Goal: Task Accomplishment & Management: Complete application form

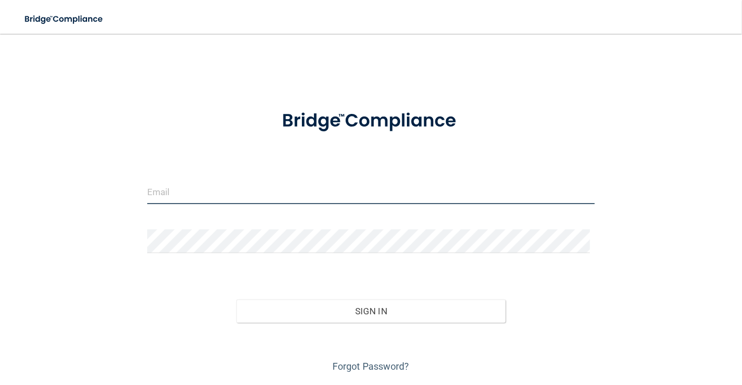
click at [191, 196] on input "email" at bounding box center [371, 193] width 448 height 24
type input "[PERSON_NAME][EMAIL_ADDRESS][PERSON_NAME][DOMAIN_NAME]"
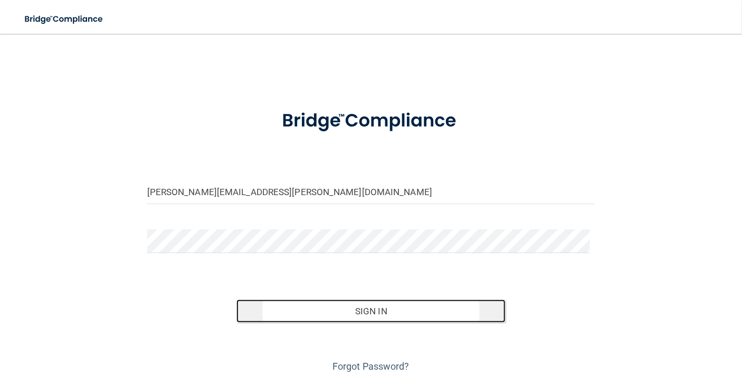
click at [336, 317] on button "Sign In" at bounding box center [370, 311] width 269 height 23
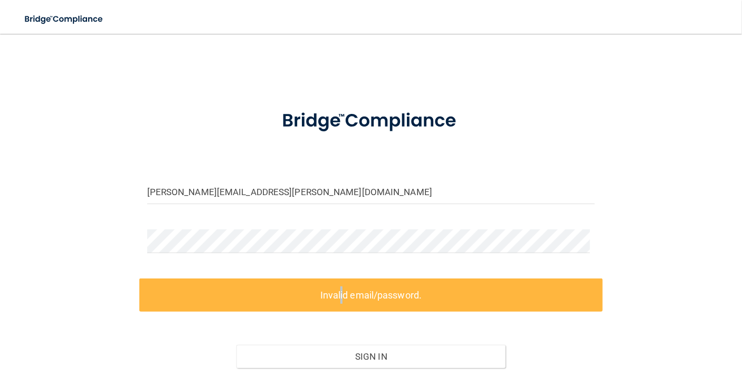
click at [334, 295] on label "Invalid email/password." at bounding box center [371, 295] width 464 height 33
click at [107, 237] on div "susan.barnes@lansingpediatrics.com Invalid email/password. You don't have permi…" at bounding box center [371, 232] width 700 height 377
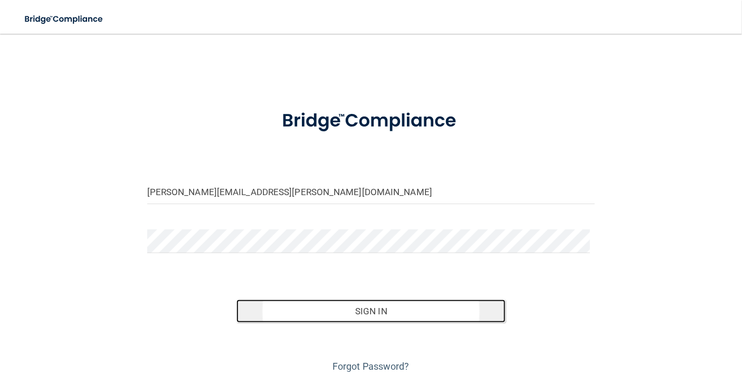
click at [375, 310] on button "Sign In" at bounding box center [370, 311] width 269 height 23
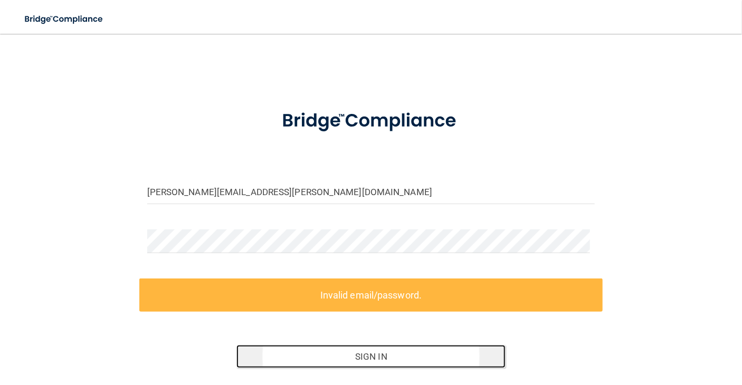
click at [365, 357] on button "Sign In" at bounding box center [370, 356] width 269 height 23
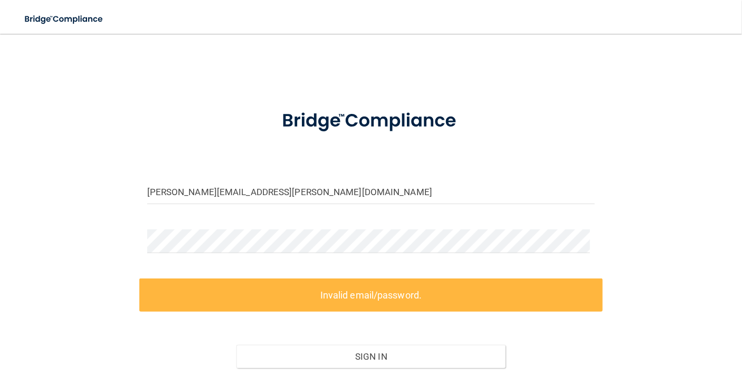
click at [376, 293] on label "Invalid email/password." at bounding box center [371, 295] width 464 height 33
click at [325, 296] on label "Invalid email/password." at bounding box center [371, 295] width 464 height 33
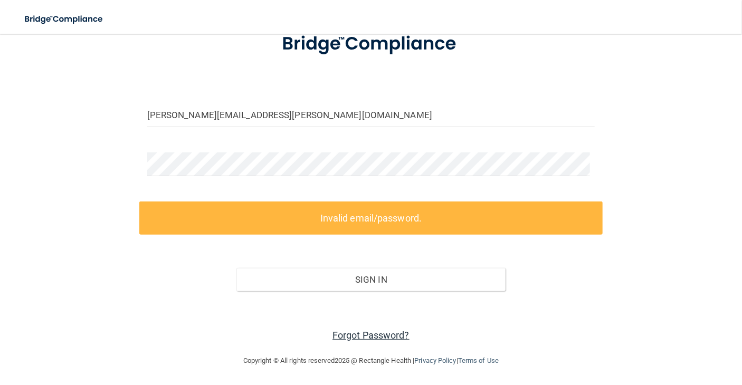
click at [361, 332] on link "Forgot Password?" at bounding box center [371, 335] width 77 height 11
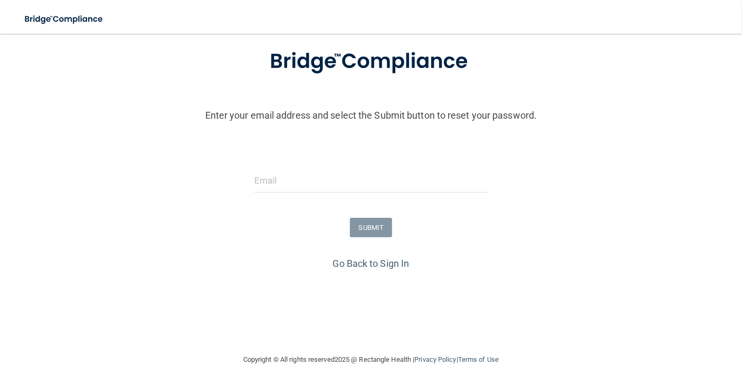
scroll to position [63, 0]
click at [272, 185] on input "email" at bounding box center [370, 181] width 233 height 24
type input "[PERSON_NAME][EMAIL_ADDRESS][PERSON_NAME][DOMAIN_NAME]"
click at [357, 227] on button "SUBMIT" at bounding box center [371, 228] width 43 height 20
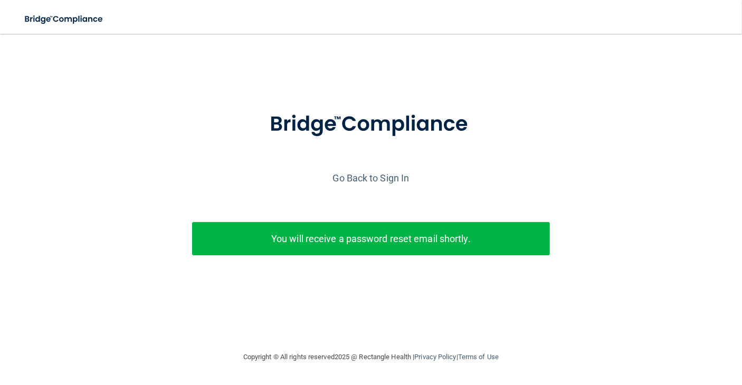
scroll to position [0, 0]
click at [375, 175] on link "Go Back to Sign In" at bounding box center [371, 178] width 77 height 11
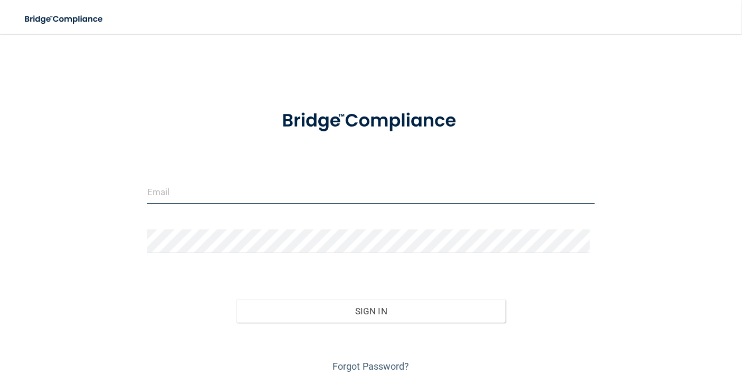
click at [156, 187] on input "email" at bounding box center [371, 193] width 448 height 24
type input "[PERSON_NAME][EMAIL_ADDRESS][PERSON_NAME][DOMAIN_NAME]"
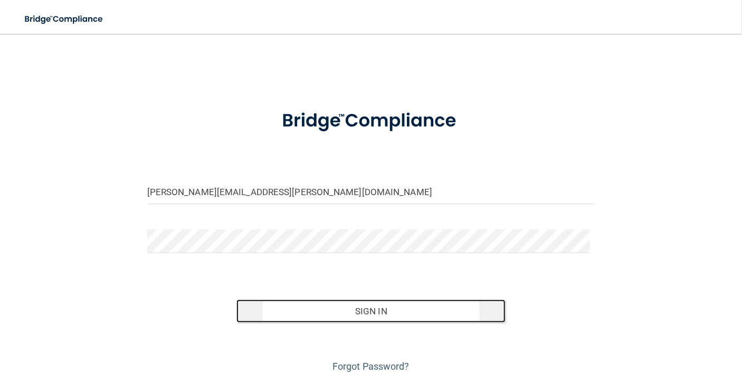
drag, startPoint x: 344, startPoint y: 310, endPoint x: 338, endPoint y: 307, distance: 6.4
click at [343, 310] on button "Sign In" at bounding box center [370, 311] width 269 height 23
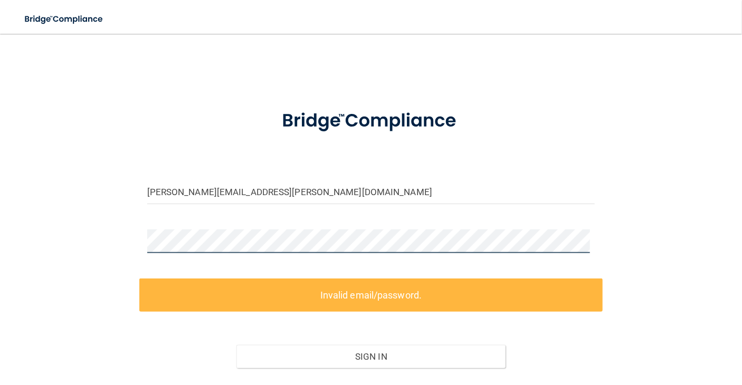
click at [70, 242] on div "susan.barnes@lansingpediatrics.com Invalid email/password. You don't have permi…" at bounding box center [371, 232] width 700 height 377
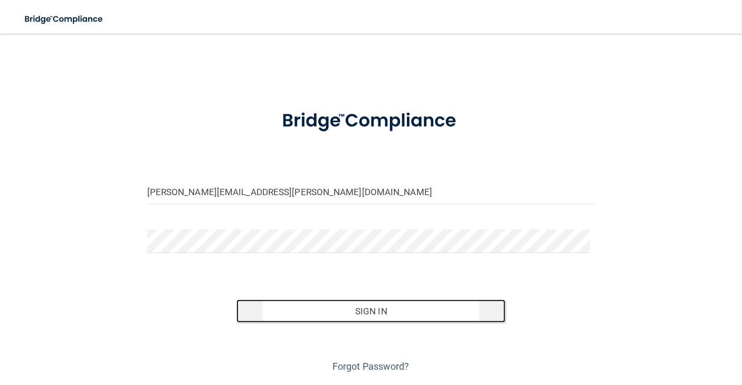
click at [365, 305] on button "Sign In" at bounding box center [370, 311] width 269 height 23
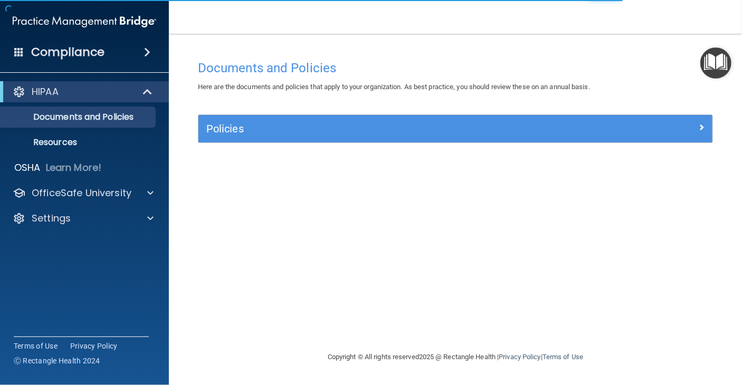
click at [280, 138] on div "Policies" at bounding box center [455, 128] width 514 height 27
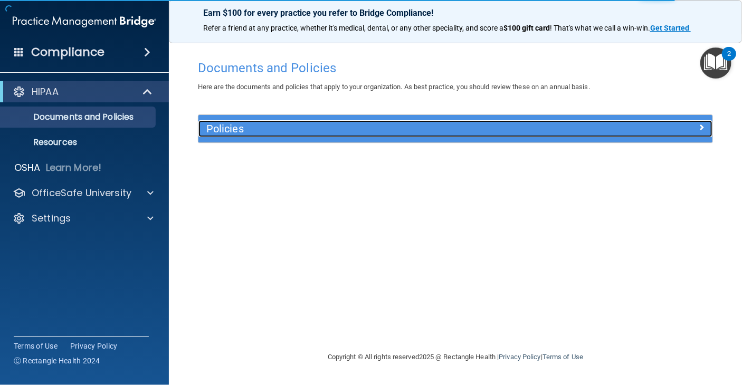
click at [283, 131] on h5 "Policies" at bounding box center [391, 129] width 370 height 12
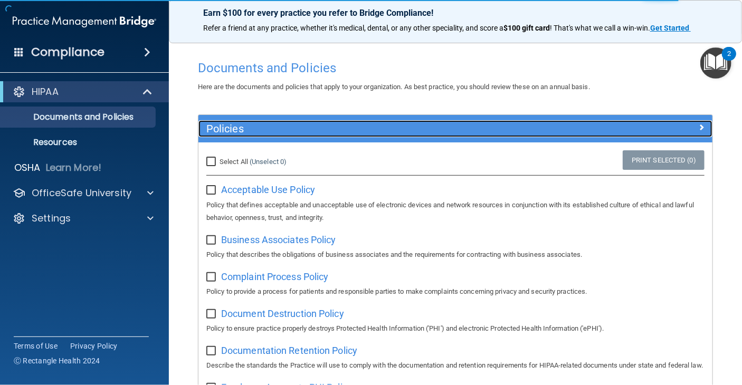
click at [283, 131] on h5 "Policies" at bounding box center [391, 129] width 370 height 12
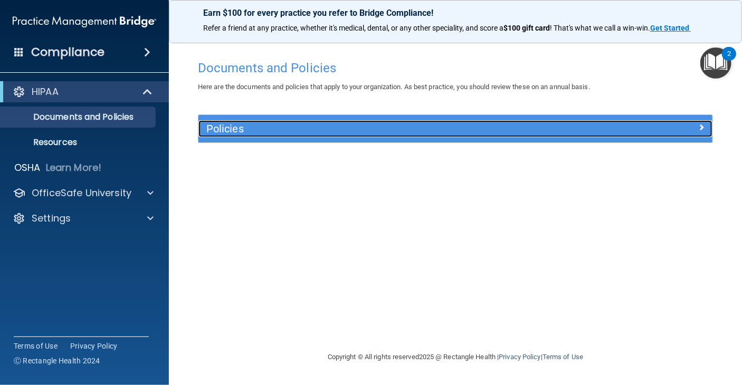
click at [283, 131] on h5 "Policies" at bounding box center [391, 129] width 370 height 12
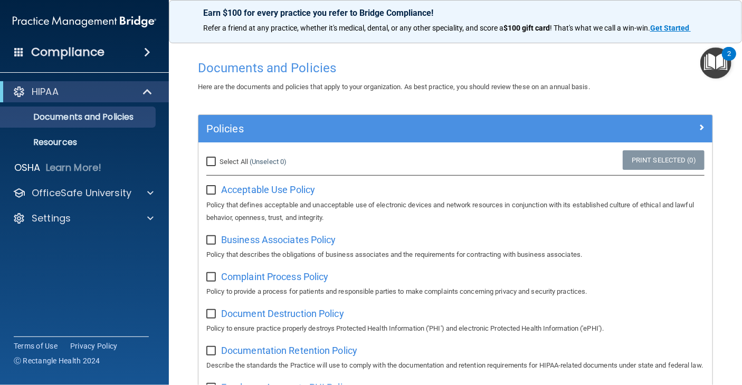
click at [211, 191] on input "checkbox" at bounding box center [212, 190] width 12 height 8
checkbox input "true"
click at [215, 161] on input "Select All (Unselect 1) Unselect All" at bounding box center [212, 162] width 12 height 8
checkbox input "true"
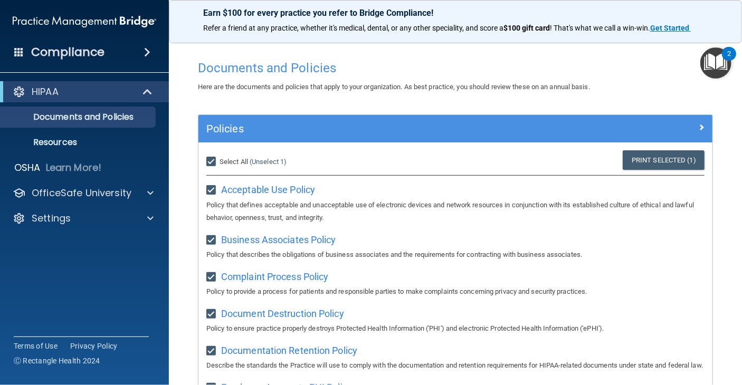
checkbox input "true"
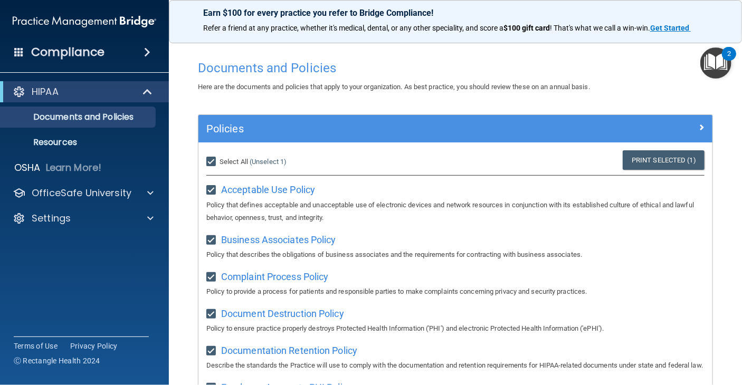
checkbox input "true"
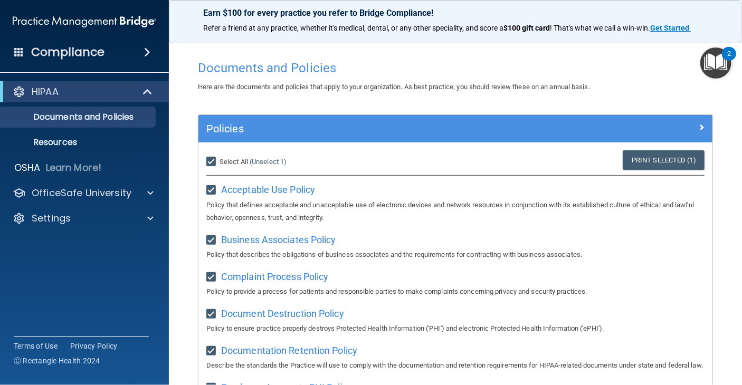
checkbox input "true"
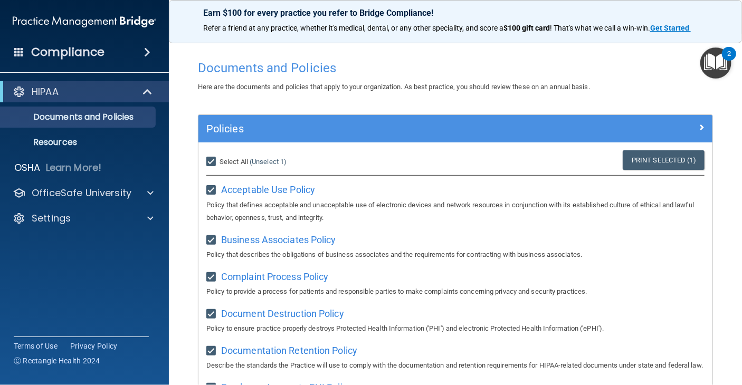
checkbox input "true"
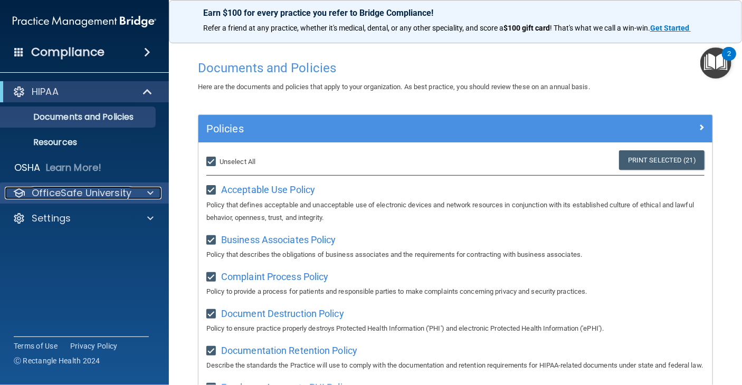
click at [82, 191] on p "OfficeSafe University" at bounding box center [82, 193] width 100 height 13
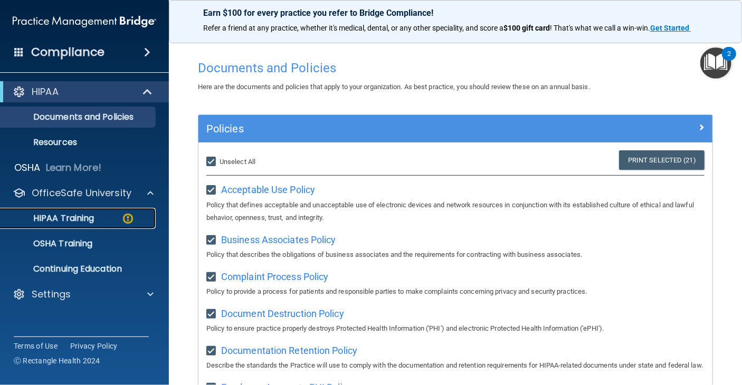
click at [79, 216] on p "HIPAA Training" at bounding box center [50, 218] width 87 height 11
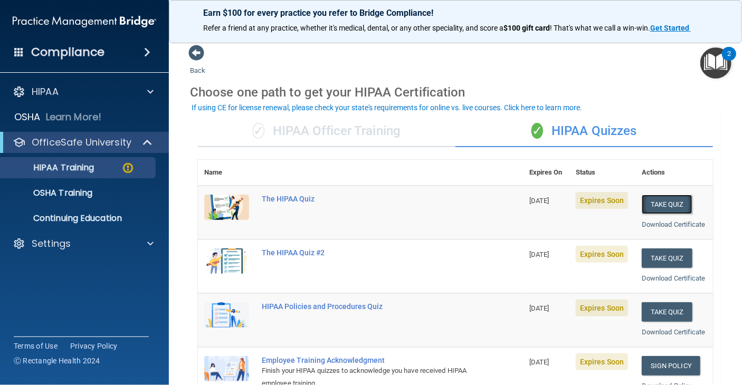
click at [650, 207] on button "Take Quiz" at bounding box center [667, 205] width 51 height 20
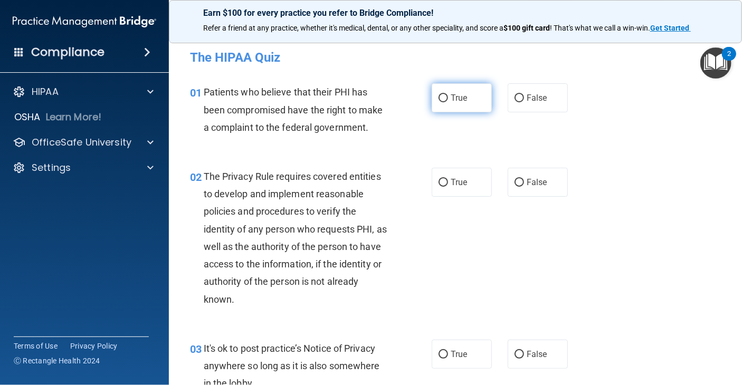
click at [443, 97] on input "True" at bounding box center [444, 98] width 10 height 8
radio input "true"
click at [439, 183] on input "True" at bounding box center [444, 183] width 10 height 8
radio input "true"
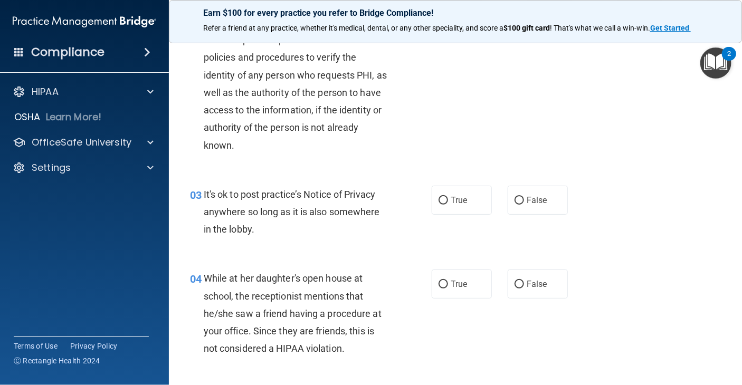
scroll to position [186, 0]
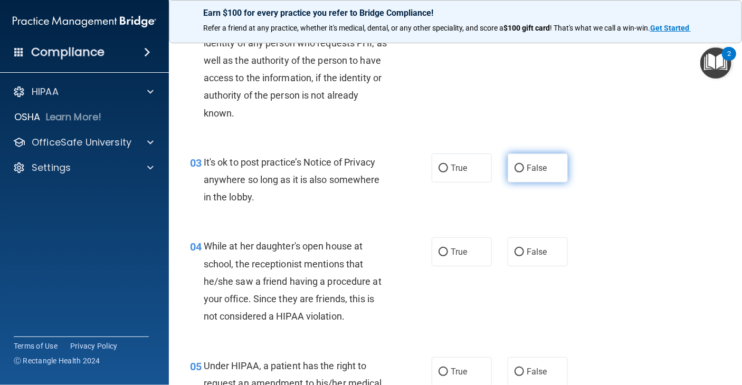
click at [520, 165] on label "False" at bounding box center [538, 168] width 60 height 29
click at [520, 165] on input "False" at bounding box center [520, 169] width 10 height 8
radio input "true"
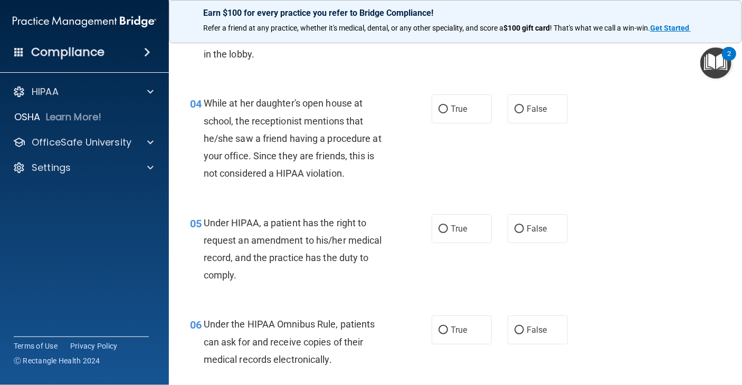
scroll to position [337, 0]
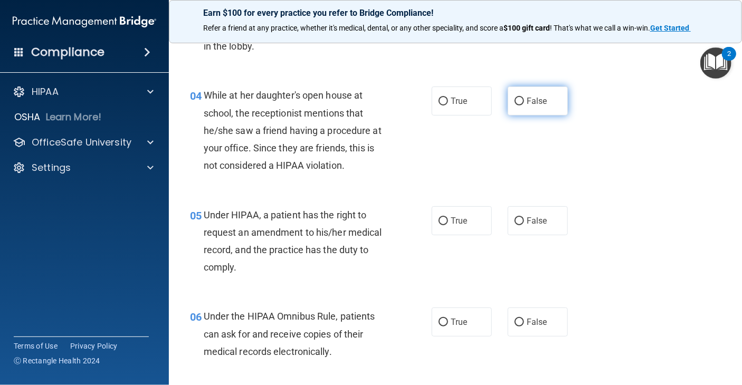
click at [527, 100] on span "False" at bounding box center [537, 101] width 21 height 10
click at [522, 100] on input "False" at bounding box center [520, 102] width 10 height 8
radio input "true"
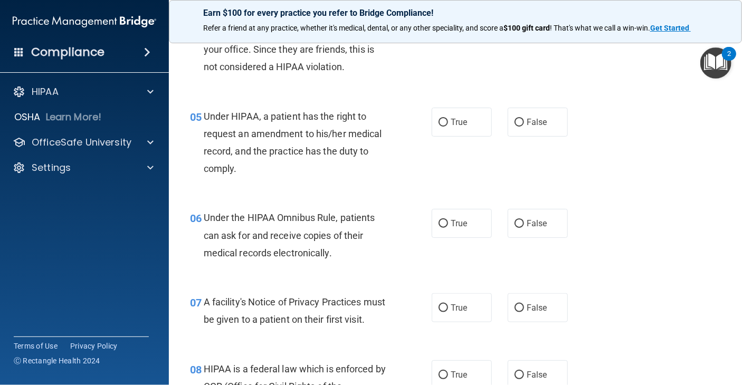
scroll to position [432, 0]
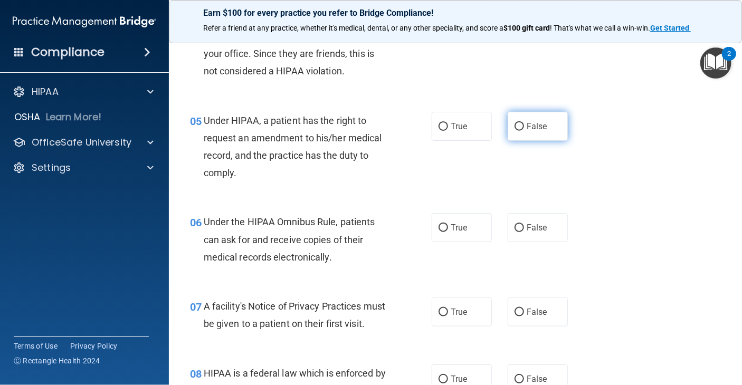
click at [515, 130] on label "False" at bounding box center [538, 126] width 60 height 29
click at [515, 130] on input "False" at bounding box center [520, 127] width 10 height 8
radio input "true"
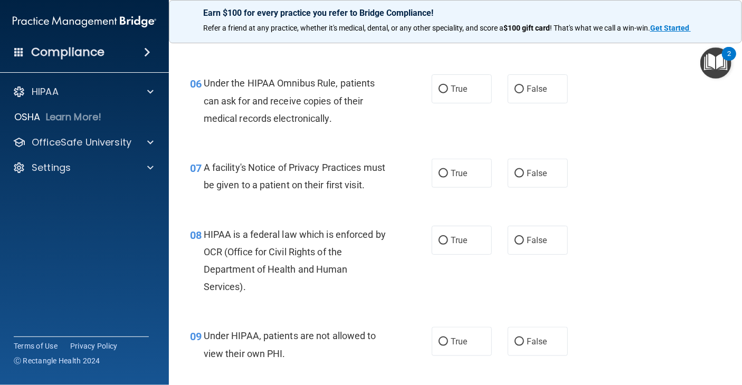
scroll to position [567, 0]
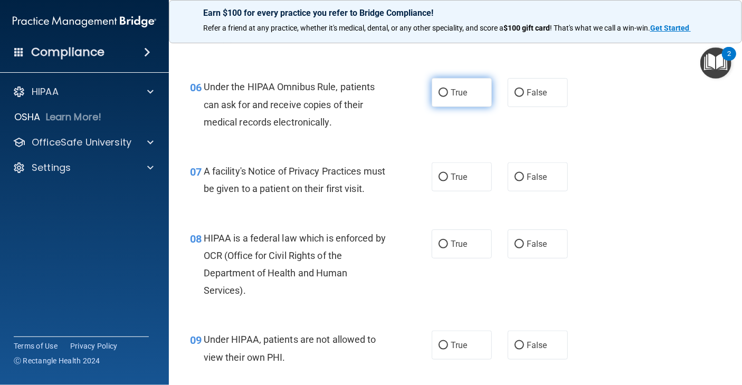
click at [451, 91] on span "True" at bounding box center [459, 93] width 16 height 10
click at [448, 91] on input "True" at bounding box center [444, 93] width 10 height 8
radio input "true"
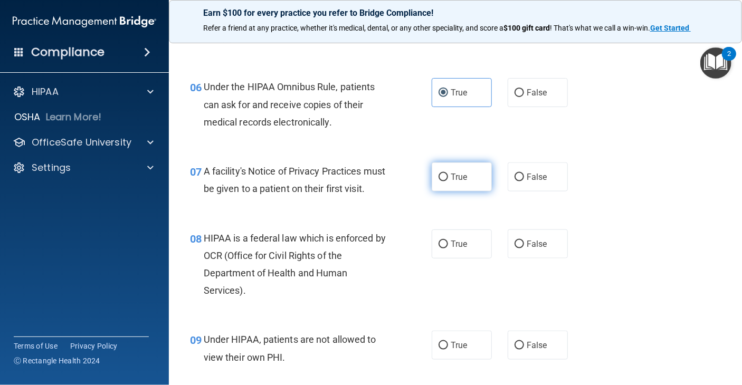
click at [439, 179] on input "True" at bounding box center [444, 178] width 10 height 8
radio input "true"
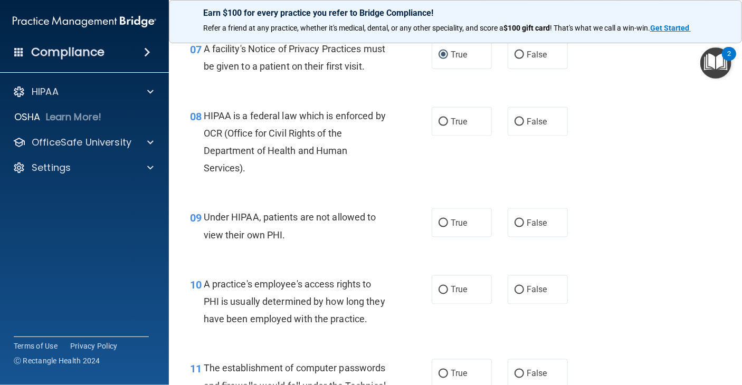
scroll to position [694, 0]
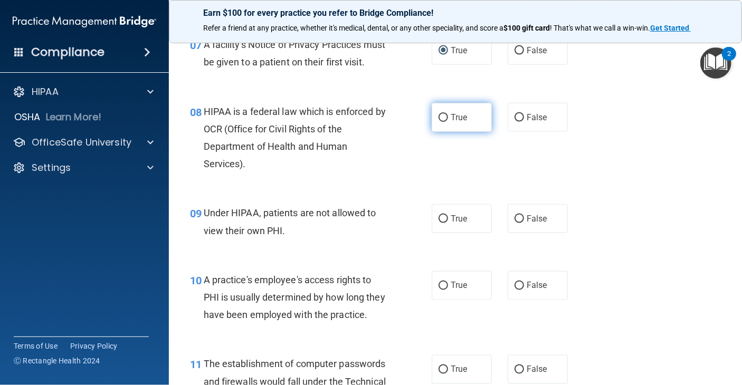
click at [439, 132] on label "True" at bounding box center [462, 117] width 60 height 29
click at [439, 122] on input "True" at bounding box center [444, 118] width 10 height 8
radio input "true"
click at [515, 223] on input "False" at bounding box center [520, 219] width 10 height 8
radio input "true"
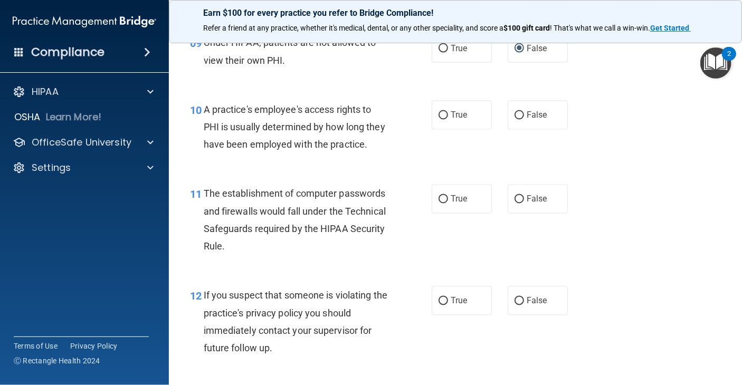
scroll to position [868, 0]
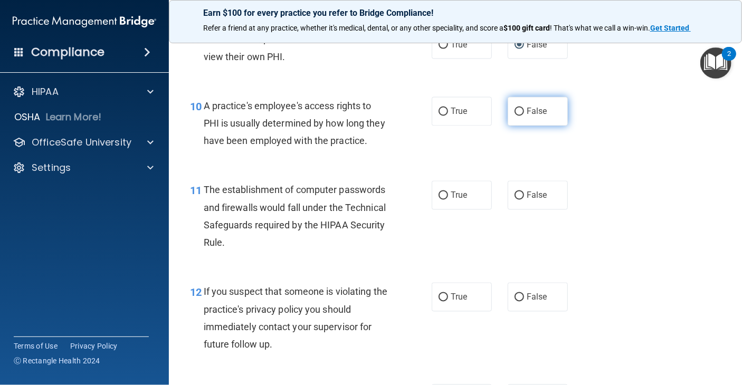
click at [517, 116] on input "False" at bounding box center [520, 112] width 10 height 8
radio input "true"
click at [445, 210] on label "True" at bounding box center [462, 195] width 60 height 29
click at [445, 200] on input "True" at bounding box center [444, 196] width 10 height 8
radio input "true"
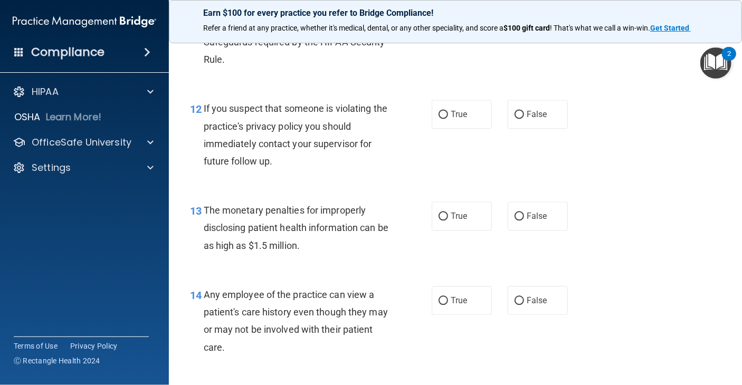
scroll to position [1043, 0]
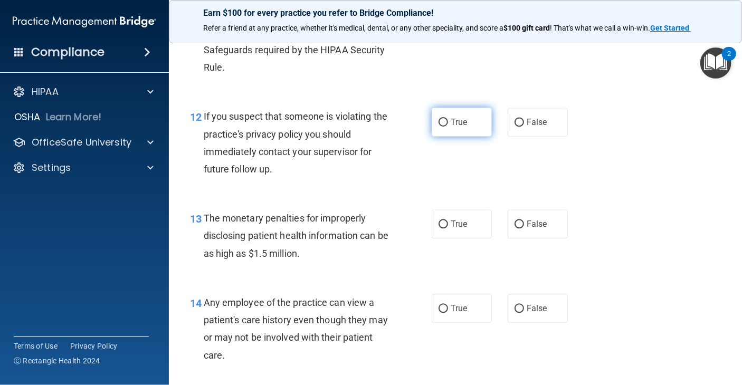
click at [439, 127] on input "True" at bounding box center [444, 123] width 10 height 8
radio input "true"
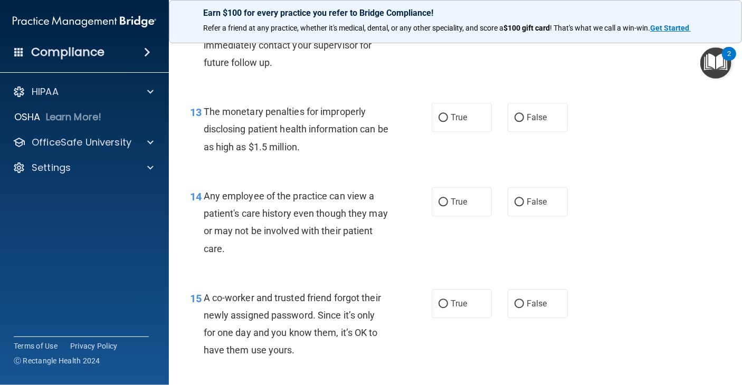
scroll to position [1153, 0]
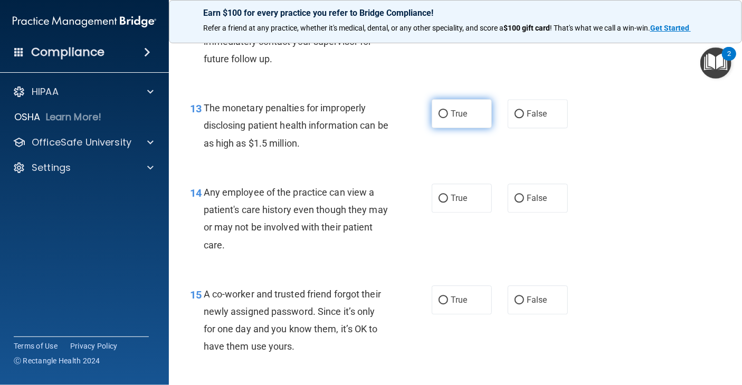
click at [443, 128] on label "True" at bounding box center [462, 113] width 60 height 29
click at [443, 118] on input "True" at bounding box center [444, 114] width 10 height 8
radio input "true"
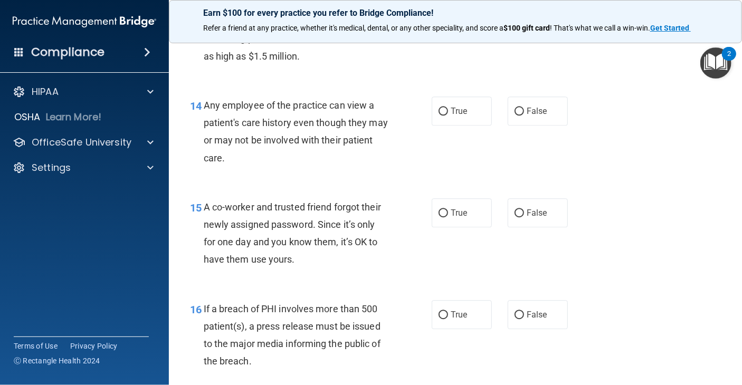
scroll to position [1245, 0]
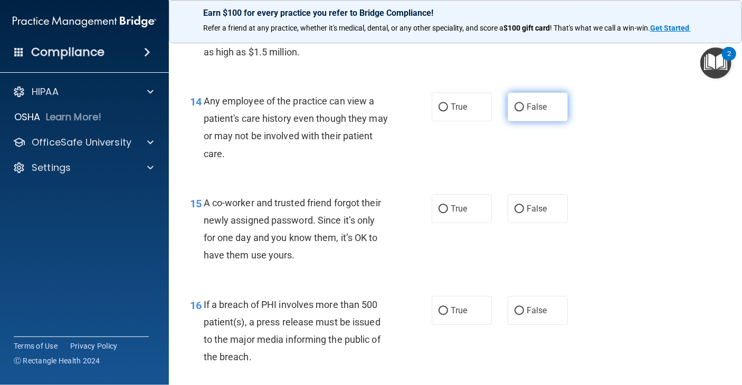
click at [515, 111] on input "False" at bounding box center [520, 107] width 10 height 8
radio input "true"
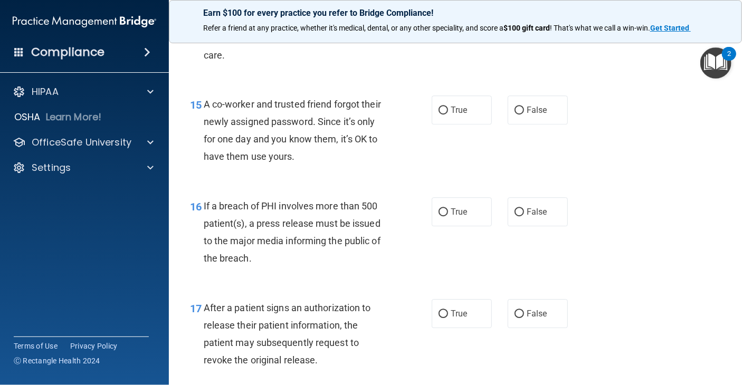
scroll to position [1339, 0]
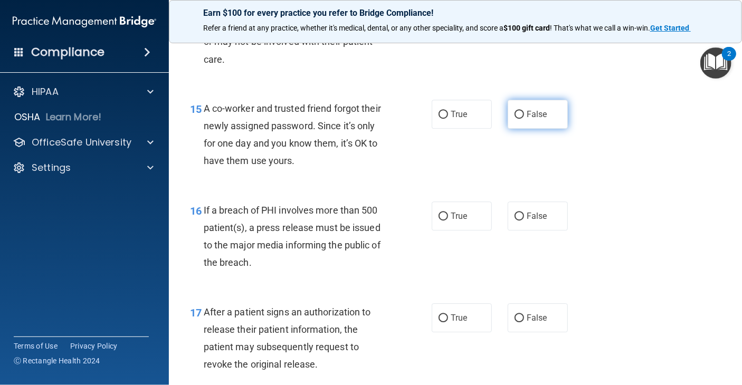
click at [515, 119] on input "False" at bounding box center [520, 115] width 10 height 8
radio input "true"
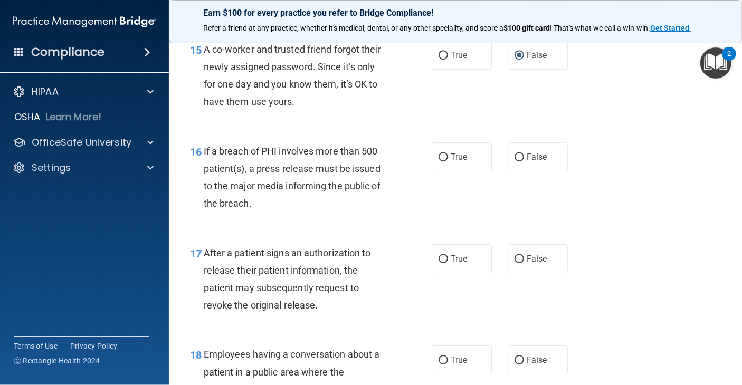
scroll to position [1418, 0]
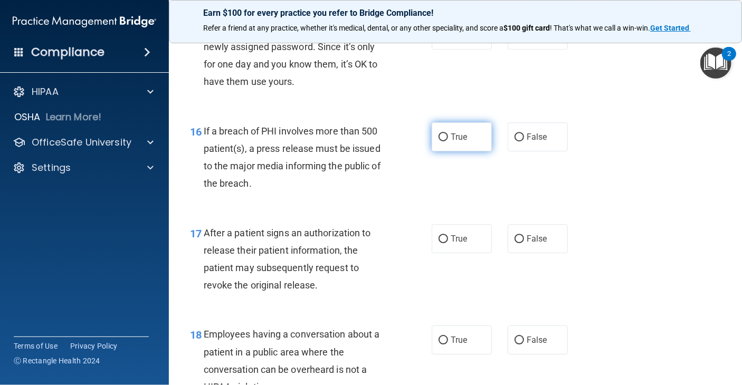
click at [438, 151] on label "True" at bounding box center [462, 136] width 60 height 29
click at [439, 141] on input "True" at bounding box center [444, 138] width 10 height 8
radio input "true"
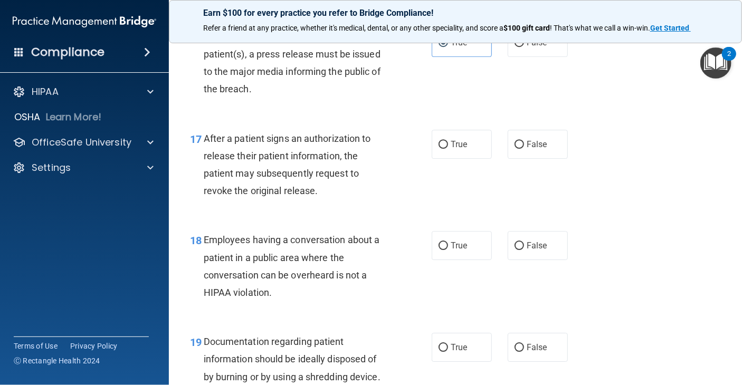
scroll to position [1509, 0]
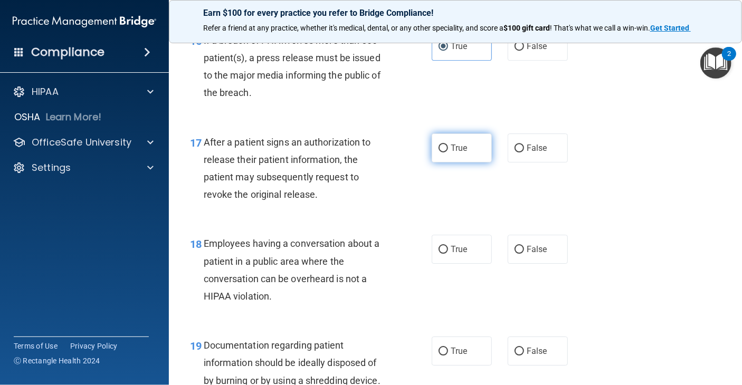
click at [441, 153] on input "True" at bounding box center [444, 149] width 10 height 8
radio input "true"
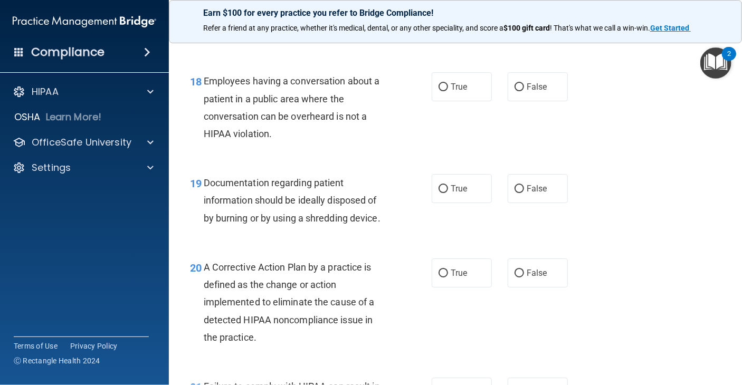
scroll to position [1676, 0]
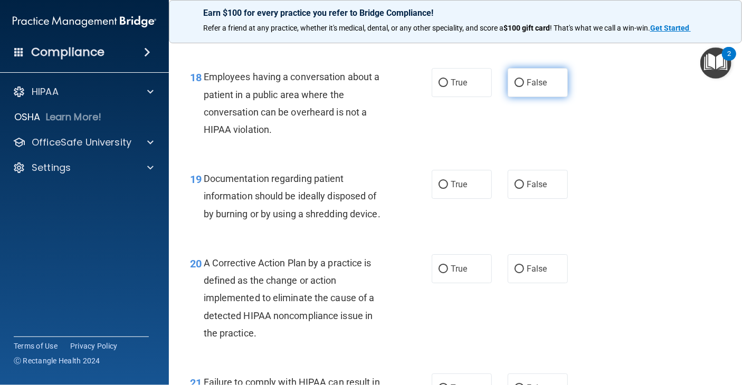
click at [527, 88] on span "False" at bounding box center [537, 83] width 21 height 10
click at [524, 87] on input "False" at bounding box center [520, 83] width 10 height 8
radio input "true"
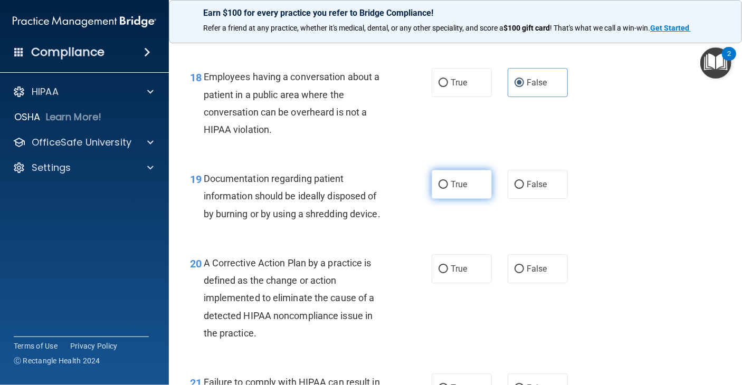
click at [438, 199] on label "True" at bounding box center [462, 184] width 60 height 29
click at [439, 189] on input "True" at bounding box center [444, 185] width 10 height 8
radio input "true"
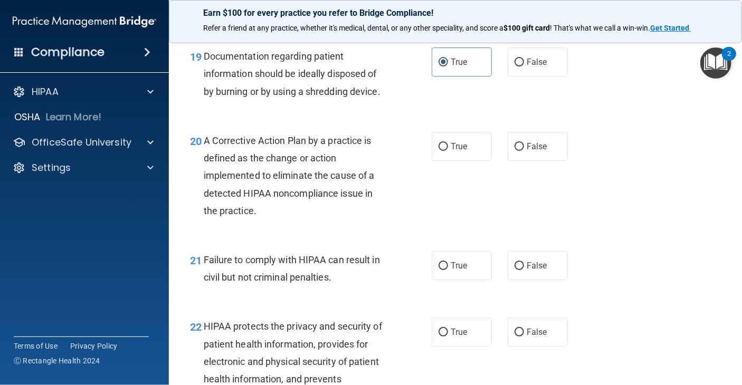
scroll to position [1806, 0]
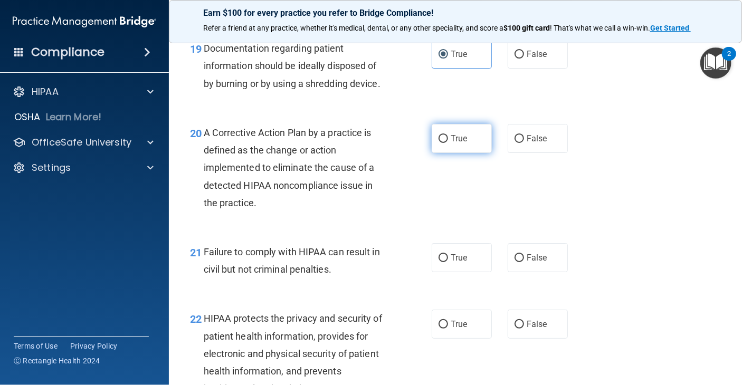
click at [436, 153] on label "True" at bounding box center [462, 138] width 60 height 29
click at [439, 143] on input "True" at bounding box center [444, 139] width 10 height 8
radio input "true"
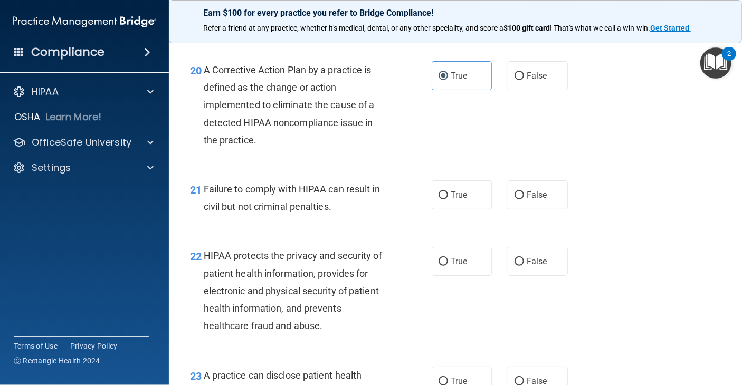
scroll to position [1873, 0]
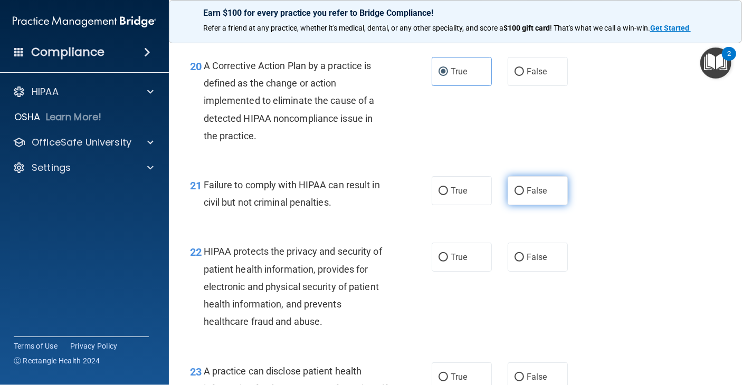
click at [519, 205] on label "False" at bounding box center [538, 190] width 60 height 29
click at [519, 195] on input "False" at bounding box center [520, 191] width 10 height 8
radio input "true"
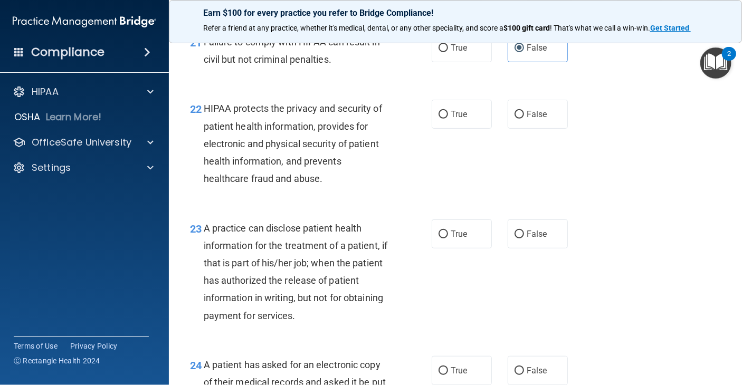
scroll to position [2020, 0]
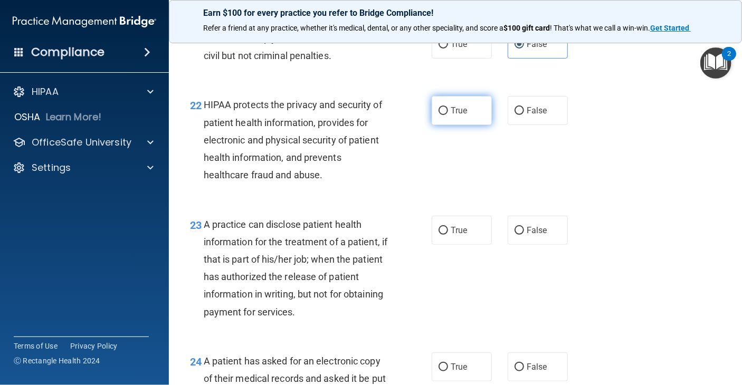
click at [441, 115] on input "True" at bounding box center [444, 111] width 10 height 8
radio input "true"
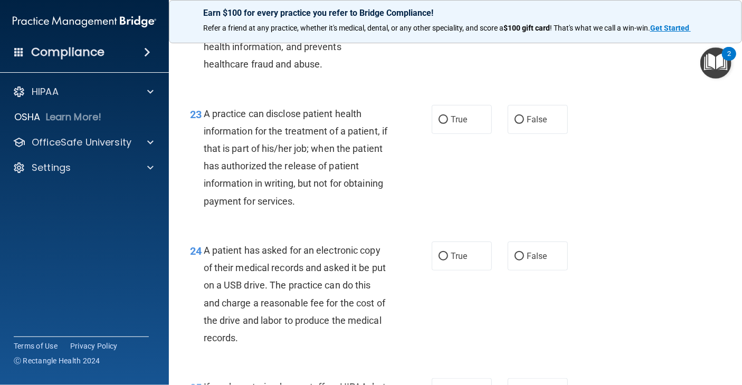
scroll to position [2143, 0]
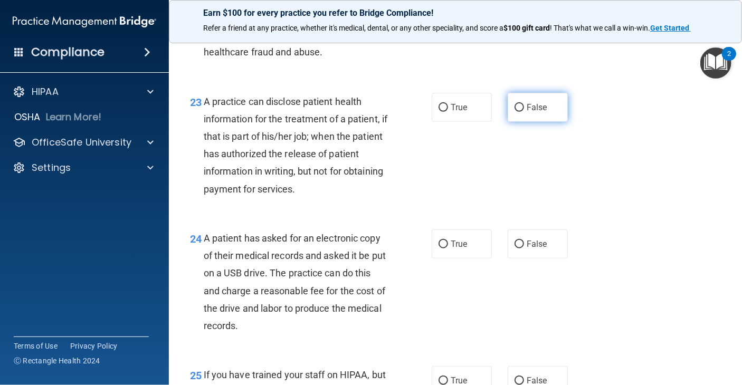
click at [515, 112] on input "False" at bounding box center [520, 108] width 10 height 8
radio input "true"
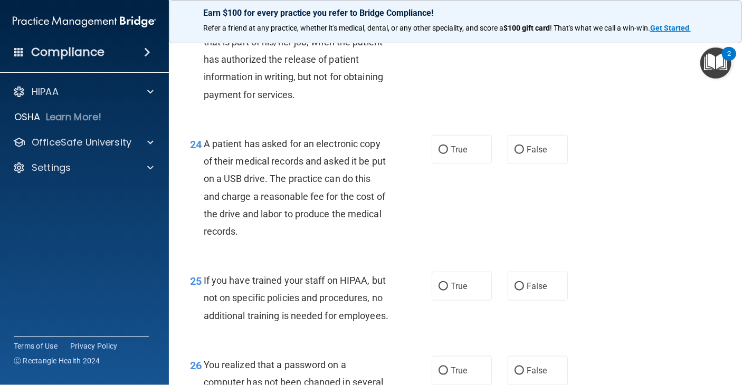
scroll to position [2257, 0]
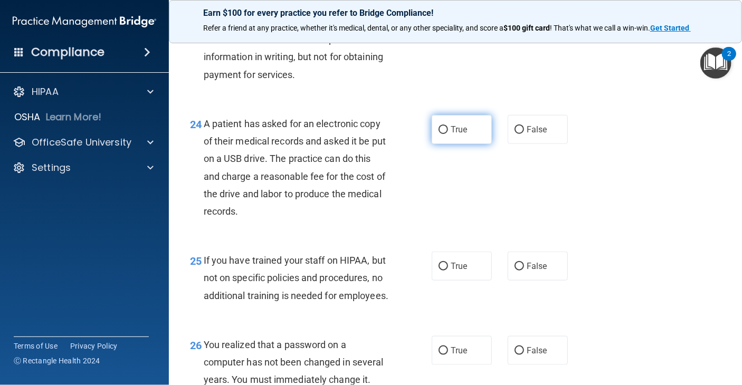
click at [439, 134] on input "True" at bounding box center [444, 130] width 10 height 8
radio input "true"
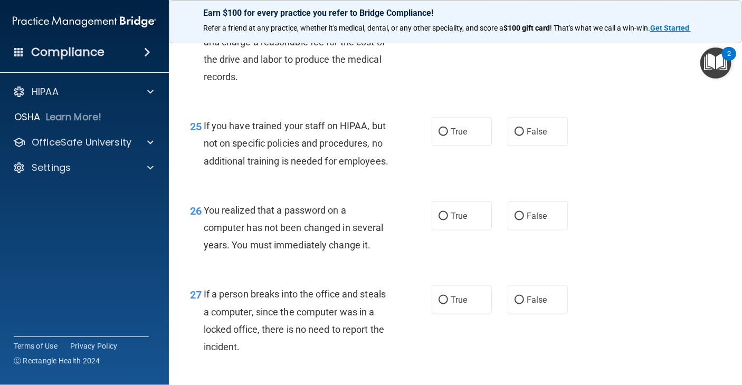
scroll to position [2396, 0]
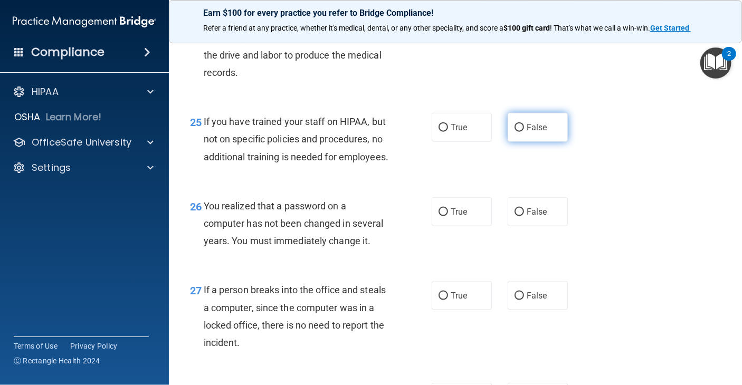
click at [518, 132] on input "False" at bounding box center [520, 128] width 10 height 8
radio input "true"
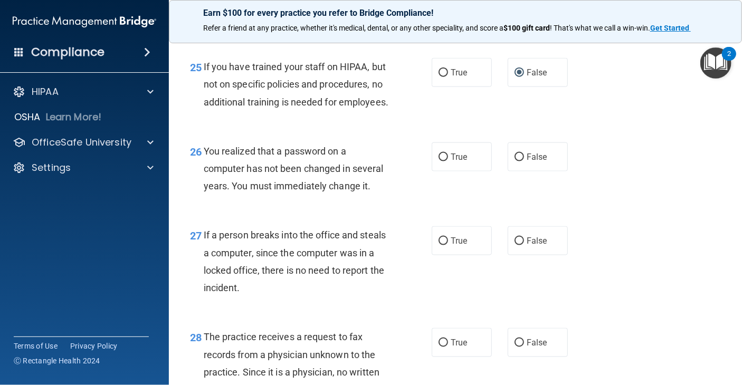
scroll to position [2431, 0]
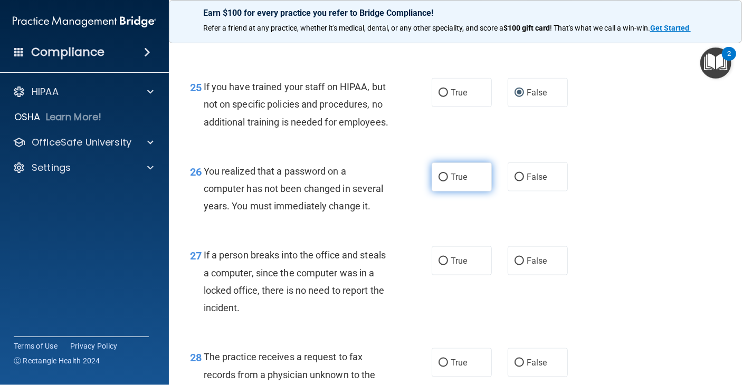
click at [451, 182] on span "True" at bounding box center [459, 177] width 16 height 10
click at [448, 182] on input "True" at bounding box center [444, 178] width 10 height 8
radio input "true"
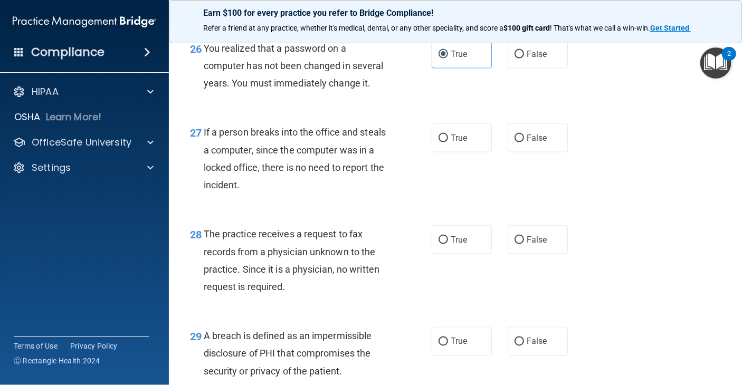
scroll to position [2562, 0]
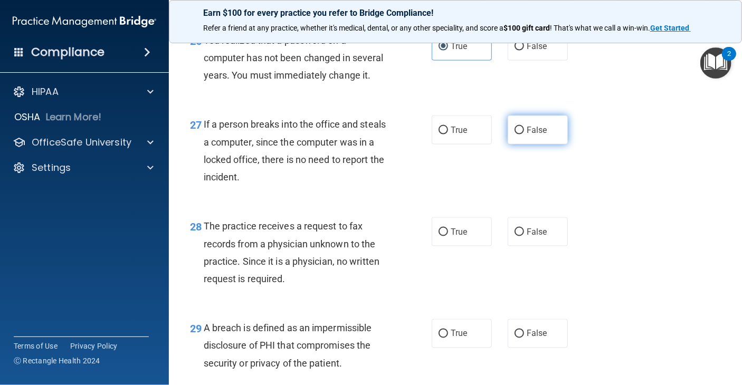
click at [521, 145] on label "False" at bounding box center [538, 130] width 60 height 29
click at [521, 135] on input "False" at bounding box center [520, 131] width 10 height 8
radio input "true"
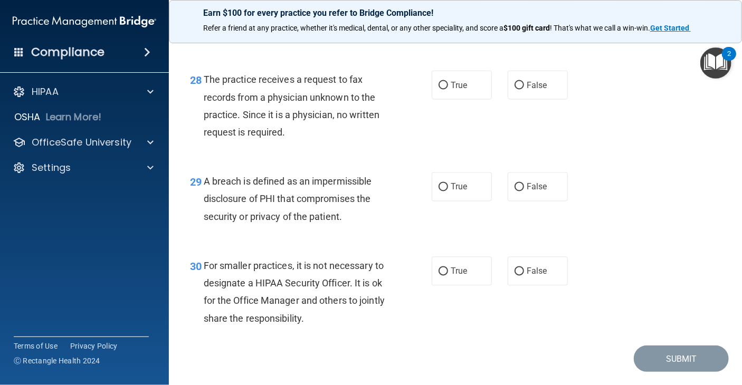
scroll to position [2717, 0]
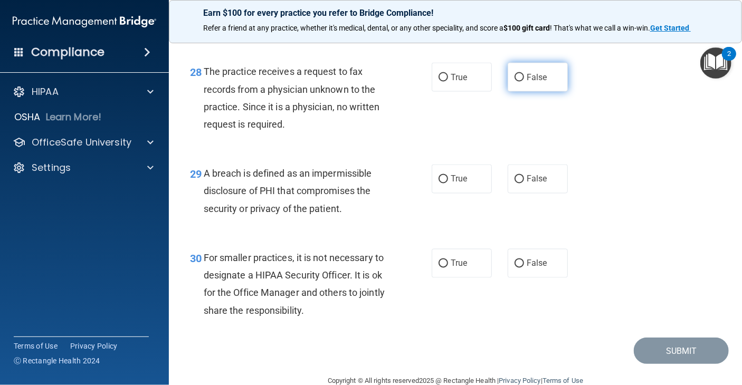
click at [527, 82] on span "False" at bounding box center [537, 77] width 21 height 10
click at [522, 82] on input "False" at bounding box center [520, 78] width 10 height 8
radio input "true"
click at [442, 184] on input "True" at bounding box center [444, 180] width 10 height 8
radio input "true"
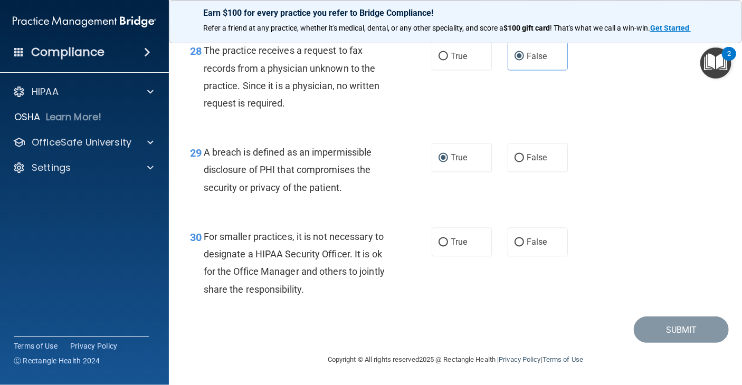
scroll to position [2791, 0]
click at [515, 242] on input "False" at bounding box center [520, 243] width 10 height 8
radio input "true"
click at [667, 331] on button "Submit" at bounding box center [681, 330] width 95 height 27
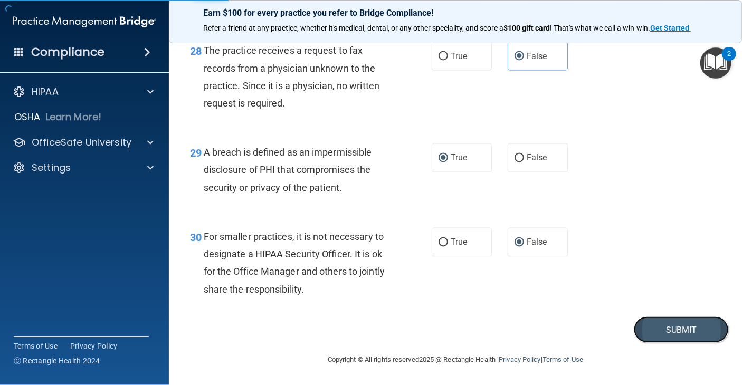
click at [668, 332] on button "Submit" at bounding box center [681, 330] width 95 height 27
click at [673, 329] on button "Submit" at bounding box center [681, 330] width 95 height 27
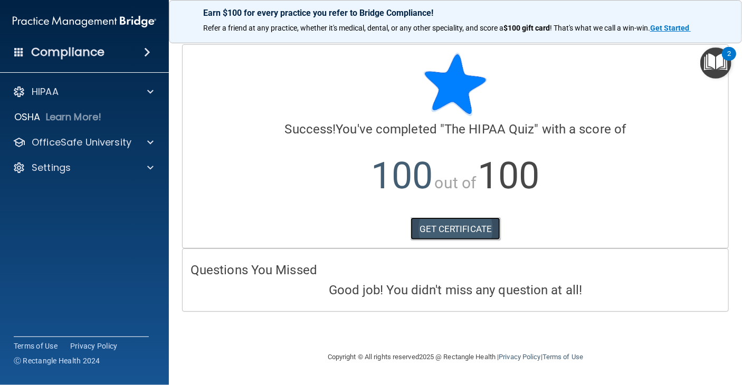
click at [433, 227] on link "GET CERTIFICATE" at bounding box center [456, 228] width 90 height 23
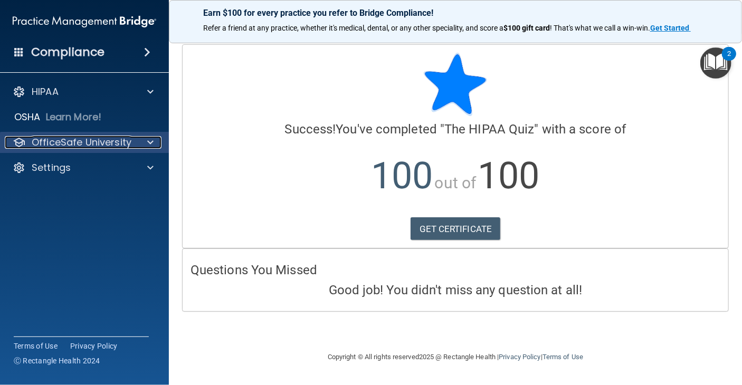
click at [53, 146] on p "OfficeSafe University" at bounding box center [82, 142] width 100 height 13
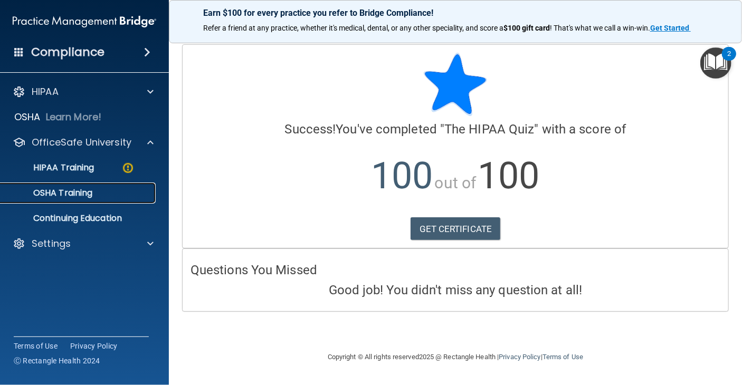
click at [74, 189] on p "OSHA Training" at bounding box center [50, 193] width 86 height 11
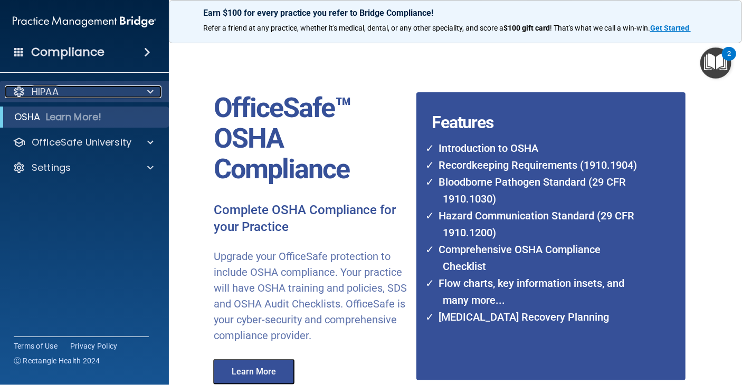
click at [149, 92] on span at bounding box center [150, 92] width 6 height 13
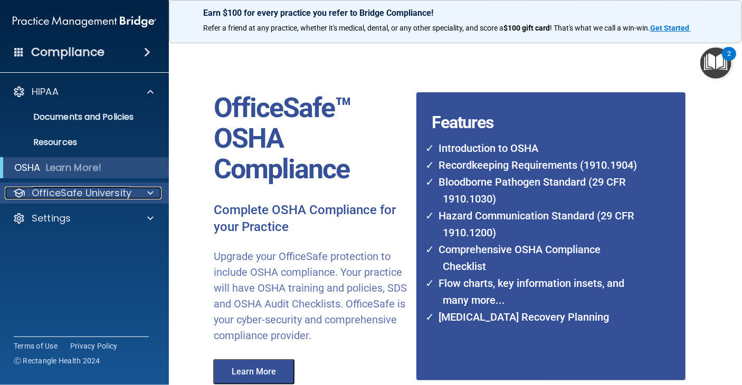
click at [107, 193] on p "OfficeSafe University" at bounding box center [82, 193] width 100 height 13
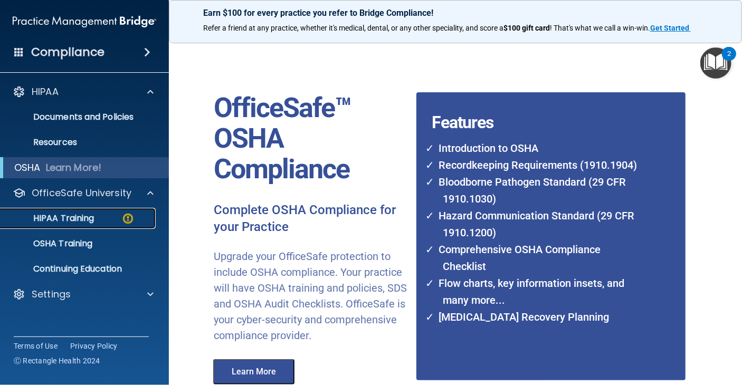
click at [61, 216] on p "HIPAA Training" at bounding box center [50, 218] width 87 height 11
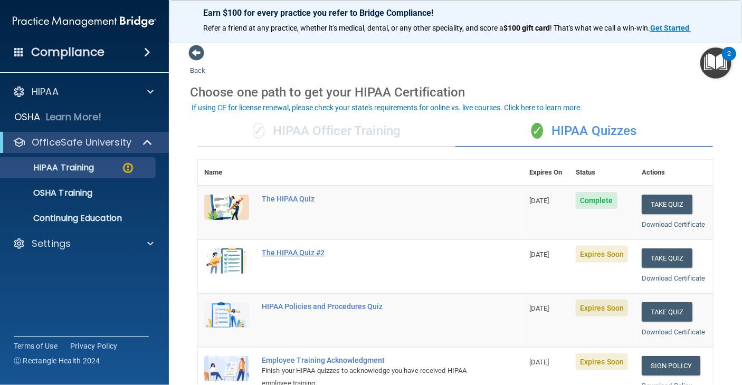
click at [298, 257] on div "The HIPAA Quiz #2" at bounding box center [366, 253] width 208 height 8
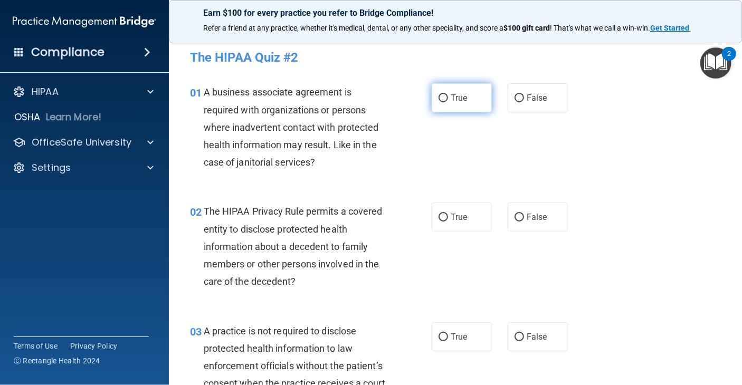
click at [444, 103] on label "True" at bounding box center [462, 97] width 60 height 29
click at [444, 102] on input "True" at bounding box center [444, 98] width 10 height 8
radio input "true"
click at [520, 95] on label "False" at bounding box center [538, 97] width 60 height 29
click at [520, 95] on input "False" at bounding box center [520, 98] width 10 height 8
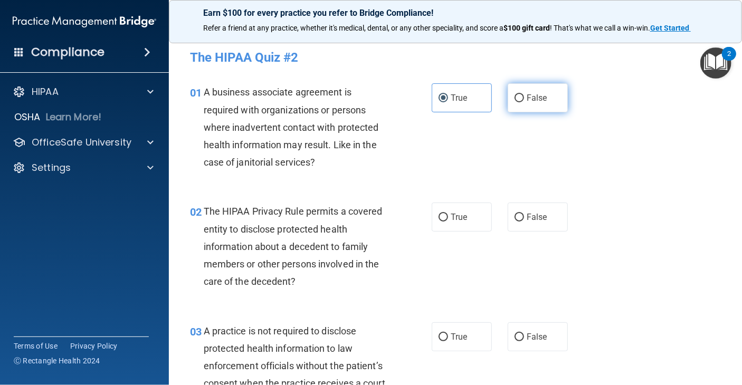
radio input "true"
radio input "false"
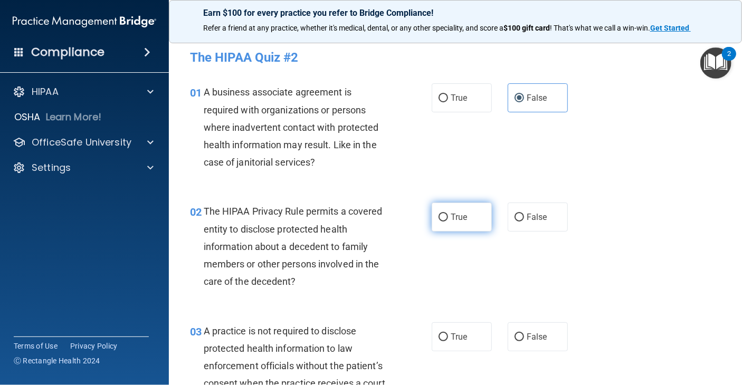
click at [439, 216] on input "True" at bounding box center [444, 218] width 10 height 8
radio input "true"
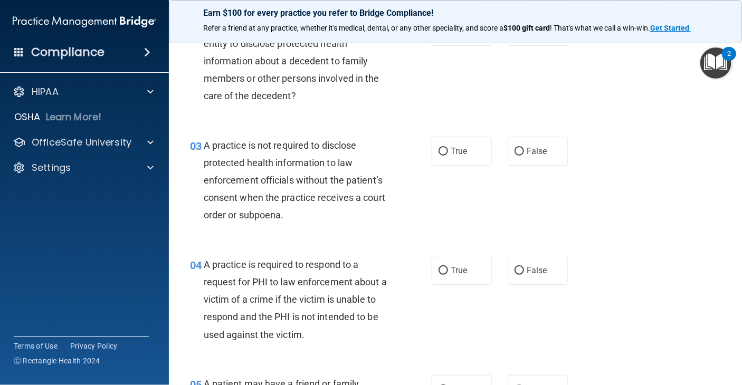
scroll to position [194, 0]
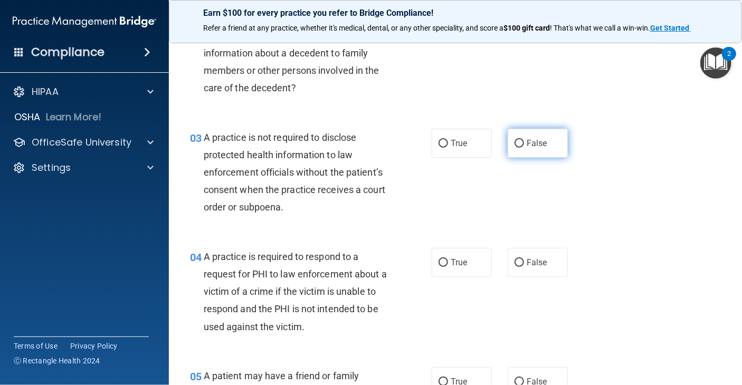
click at [516, 144] on input "False" at bounding box center [520, 144] width 10 height 8
radio input "true"
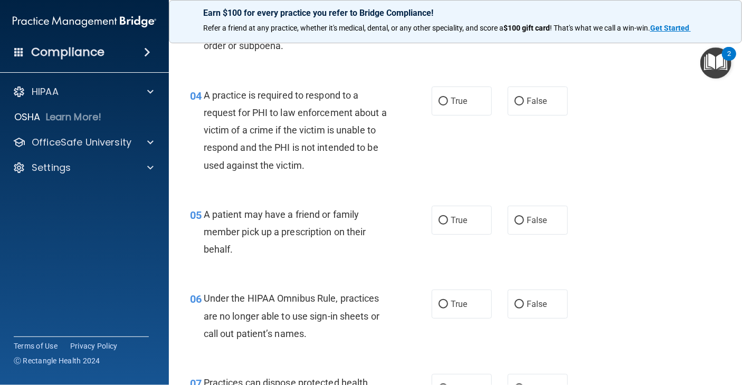
scroll to position [359, 0]
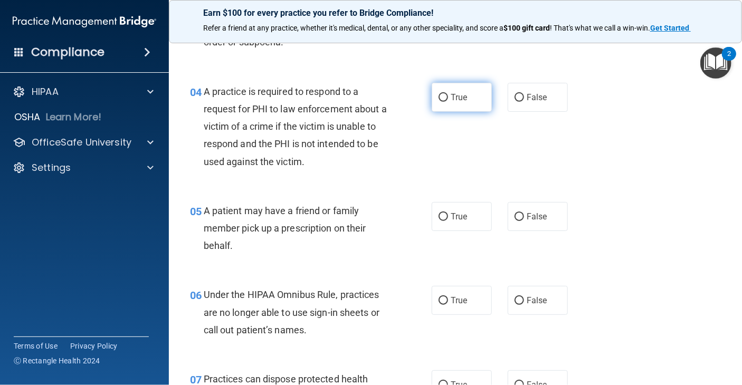
click at [439, 102] on label "True" at bounding box center [462, 97] width 60 height 29
click at [439, 102] on input "True" at bounding box center [444, 98] width 10 height 8
radio input "true"
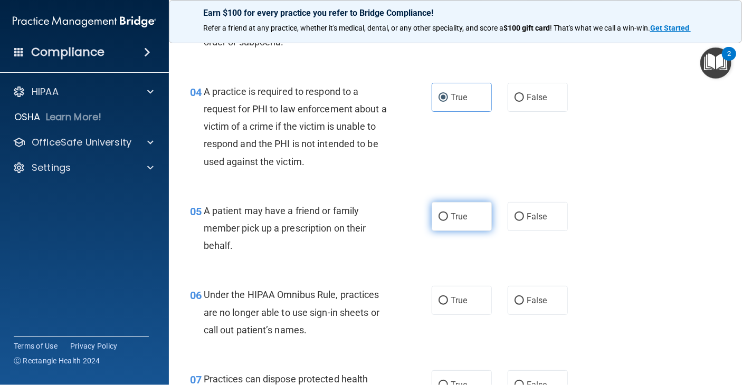
click at [441, 222] on label "True" at bounding box center [462, 216] width 60 height 29
click at [441, 221] on input "True" at bounding box center [444, 217] width 10 height 8
radio input "true"
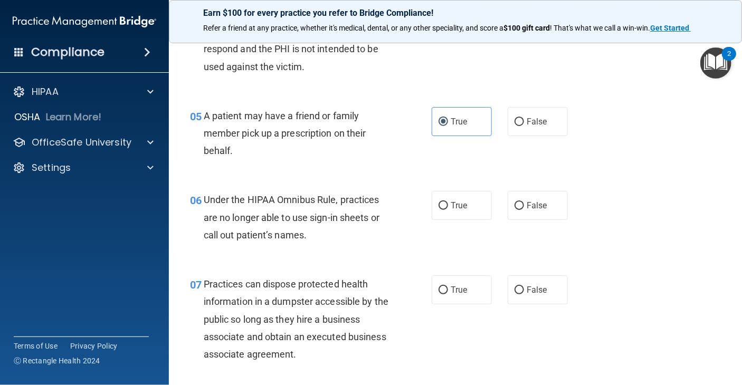
scroll to position [493, 0]
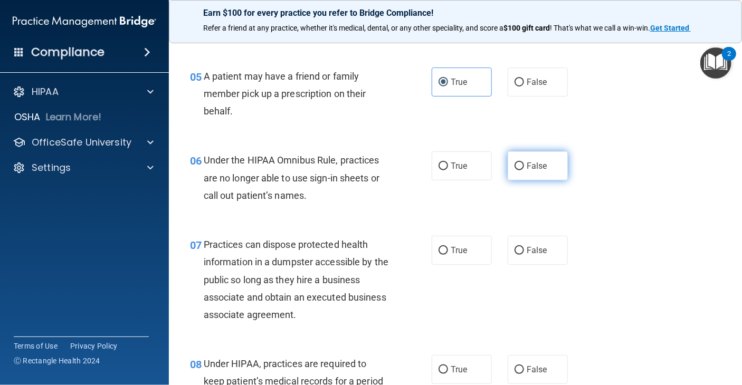
click at [516, 172] on label "False" at bounding box center [538, 165] width 60 height 29
click at [516, 170] on input "False" at bounding box center [520, 167] width 10 height 8
radio input "true"
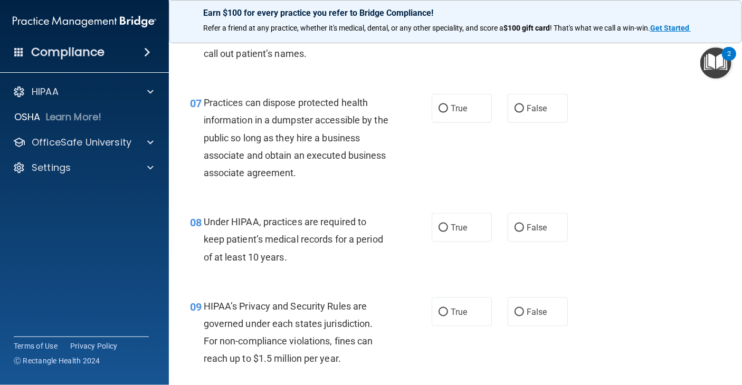
scroll to position [640, 0]
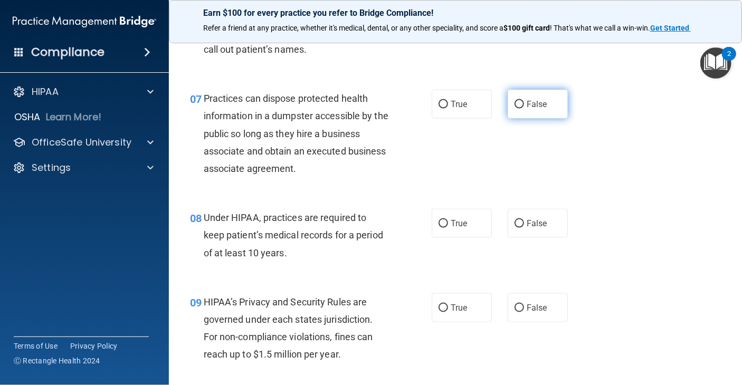
click at [516, 104] on input "False" at bounding box center [520, 105] width 10 height 8
radio input "true"
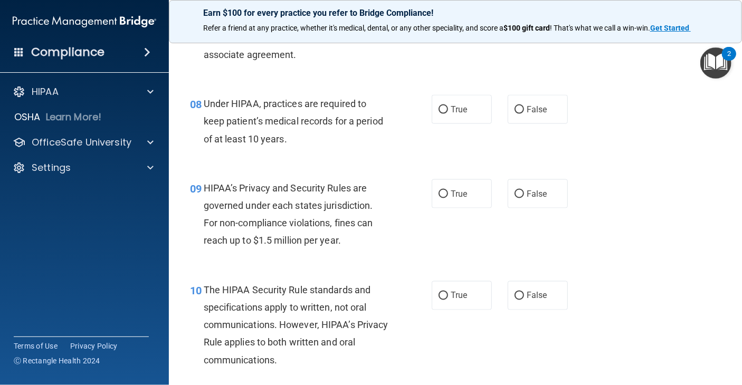
scroll to position [758, 0]
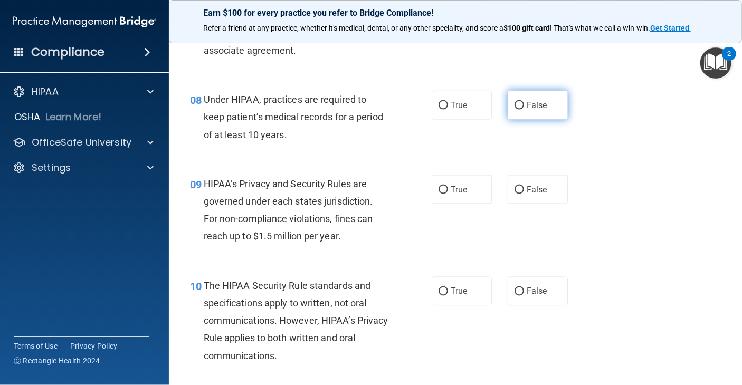
click at [508, 106] on label "False" at bounding box center [538, 105] width 60 height 29
click at [515, 106] on input "False" at bounding box center [520, 106] width 10 height 8
radio input "true"
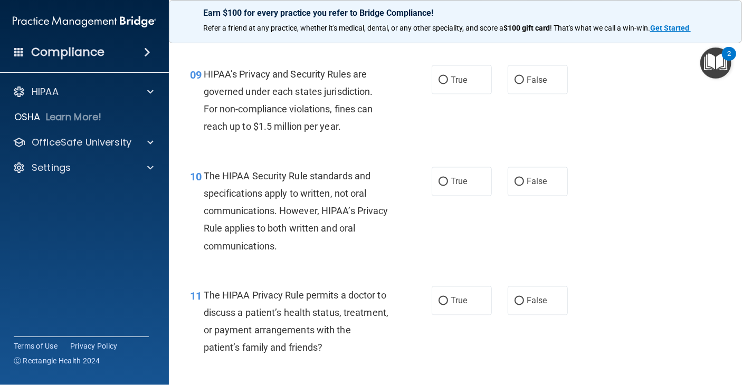
scroll to position [856, 0]
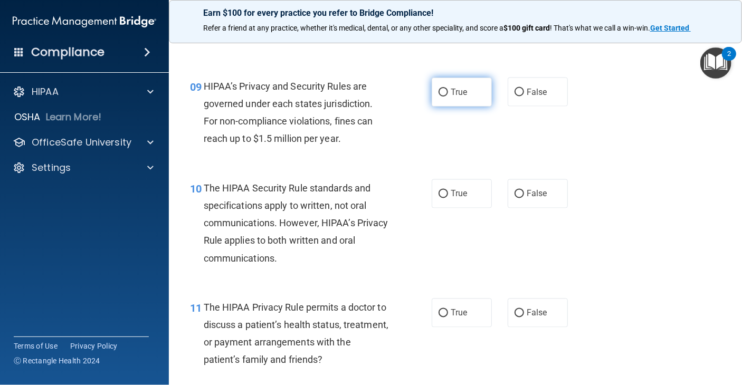
click at [451, 94] on span "True" at bounding box center [459, 92] width 16 height 10
click at [448, 94] on input "True" at bounding box center [444, 93] width 10 height 8
radio input "true"
click at [527, 91] on span "False" at bounding box center [537, 92] width 21 height 10
click at [523, 91] on input "False" at bounding box center [520, 93] width 10 height 8
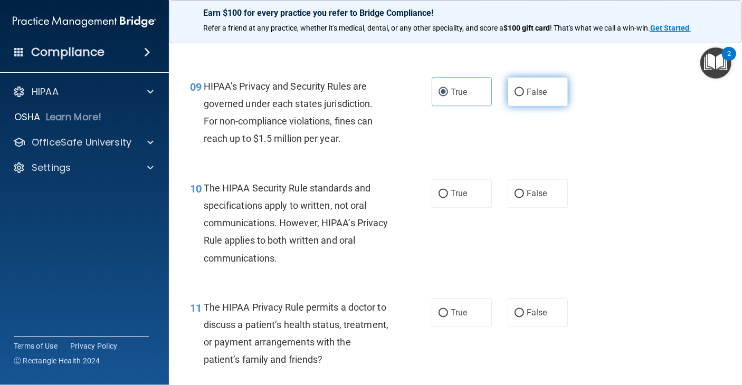
radio input "true"
radio input "false"
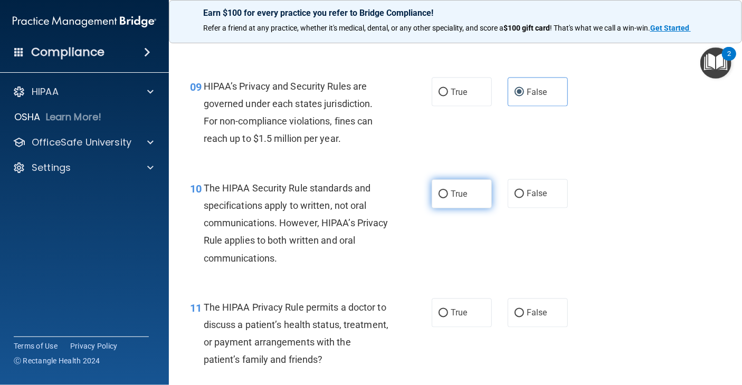
click at [440, 198] on label "True" at bounding box center [462, 193] width 60 height 29
click at [440, 198] on input "True" at bounding box center [444, 195] width 10 height 8
radio input "true"
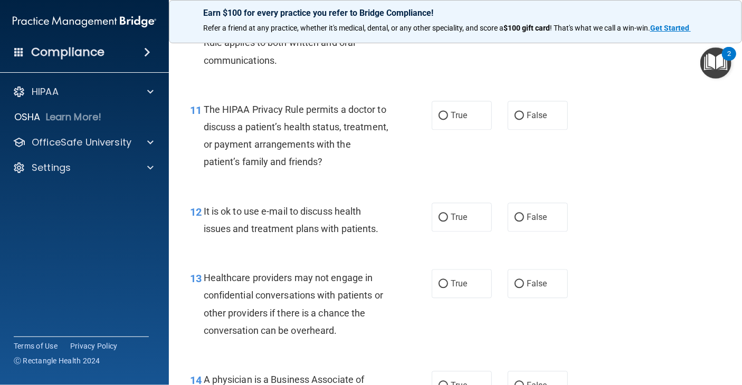
scroll to position [1074, 0]
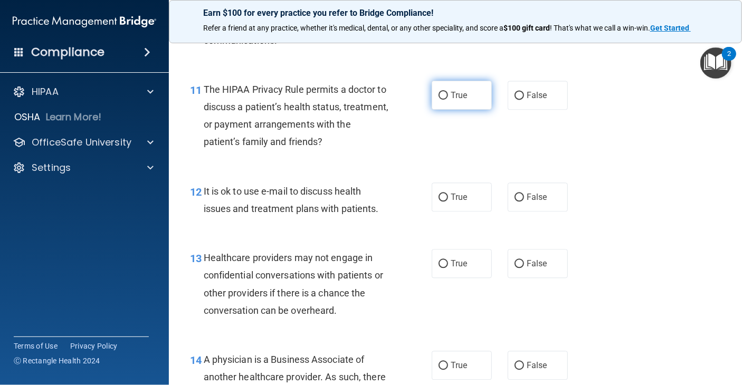
drag, startPoint x: 447, startPoint y: 91, endPoint x: 466, endPoint y: 99, distance: 20.1
click at [451, 91] on span "True" at bounding box center [459, 95] width 16 height 10
click at [448, 92] on input "True" at bounding box center [444, 96] width 10 height 8
radio input "true"
click at [439, 200] on input "True" at bounding box center [444, 198] width 10 height 8
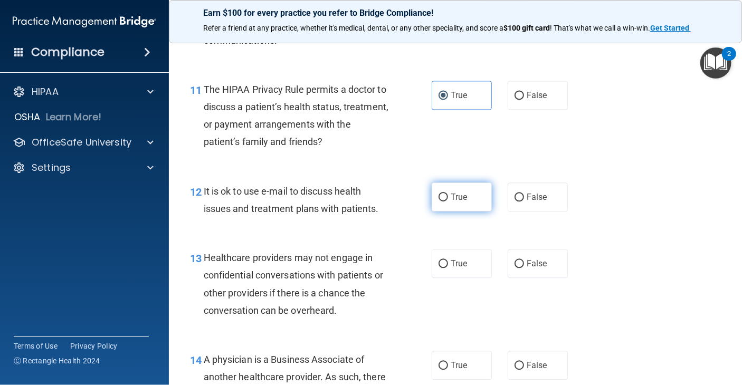
radio input "true"
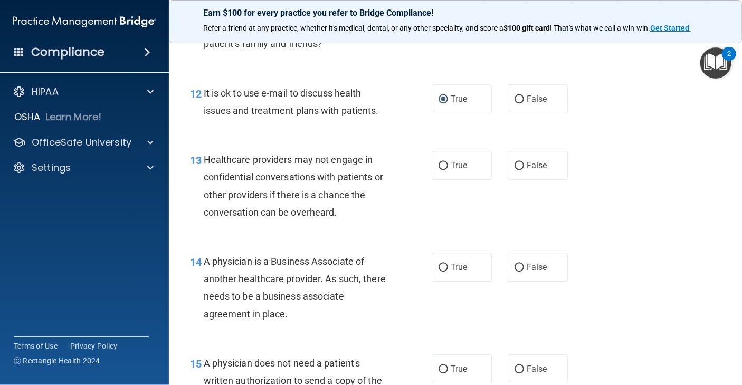
scroll to position [1164, 0]
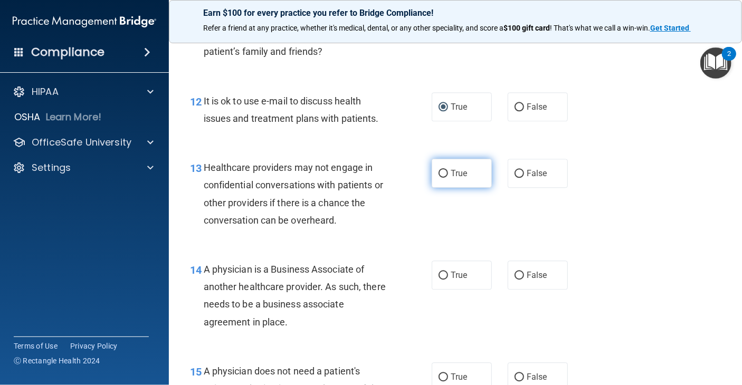
click at [444, 171] on label "True" at bounding box center [462, 173] width 60 height 29
click at [444, 171] on input "True" at bounding box center [444, 174] width 10 height 8
radio input "true"
click at [527, 176] on span "False" at bounding box center [537, 173] width 21 height 10
click at [524, 176] on input "False" at bounding box center [520, 174] width 10 height 8
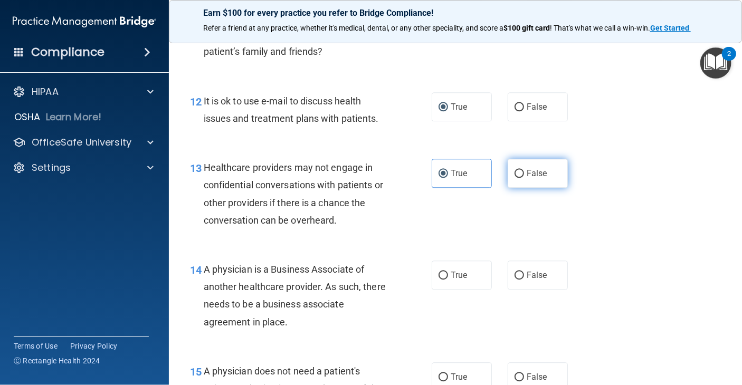
radio input "true"
radio input "false"
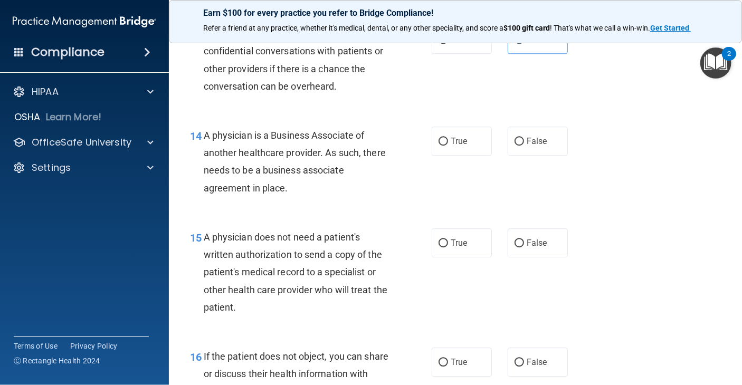
scroll to position [1314, 0]
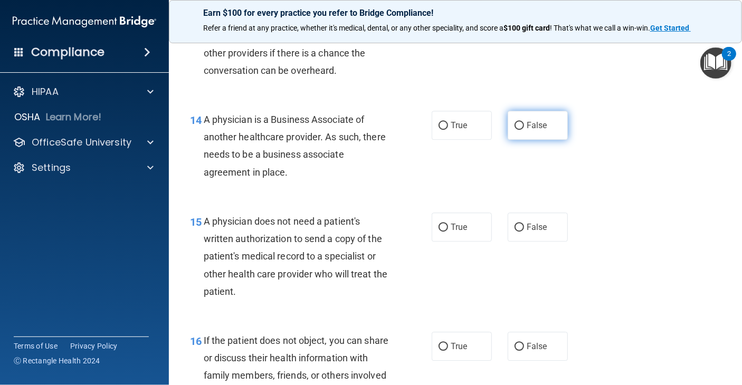
click at [520, 127] on label "False" at bounding box center [538, 125] width 60 height 29
click at [520, 127] on input "False" at bounding box center [520, 126] width 10 height 8
radio input "true"
click at [516, 231] on input "False" at bounding box center [520, 228] width 10 height 8
radio input "true"
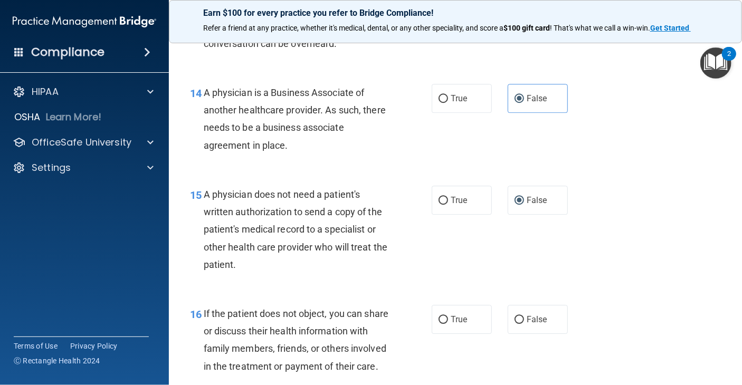
scroll to position [1336, 0]
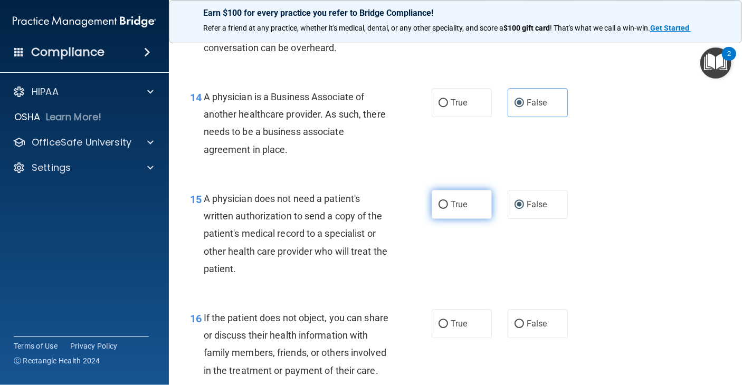
click at [439, 205] on input "True" at bounding box center [444, 205] width 10 height 8
radio input "true"
radio input "false"
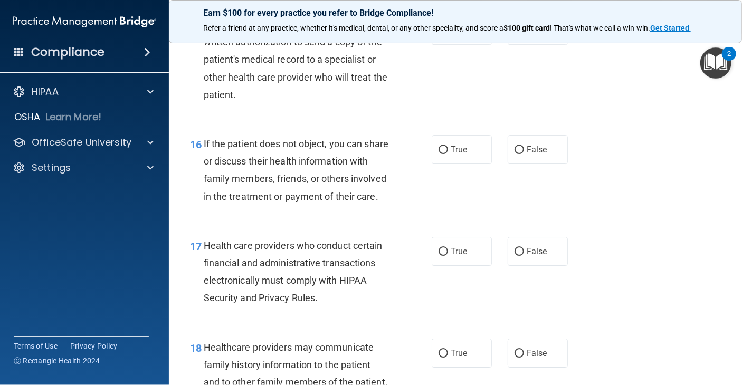
scroll to position [1522, 0]
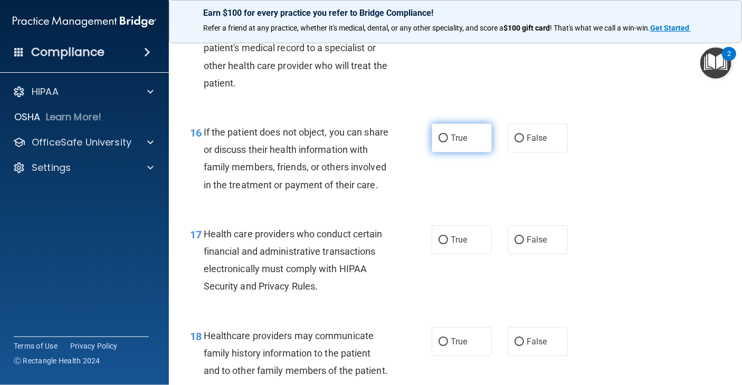
click at [443, 137] on input "True" at bounding box center [444, 139] width 10 height 8
radio input "true"
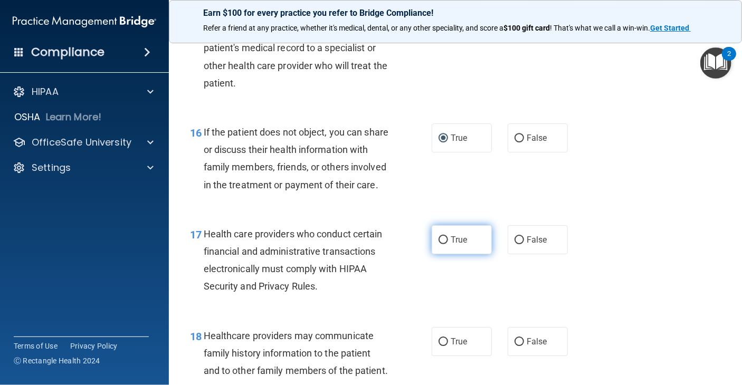
click at [445, 254] on label "True" at bounding box center [462, 239] width 60 height 29
click at [445, 244] on input "True" at bounding box center [444, 240] width 10 height 8
radio input "true"
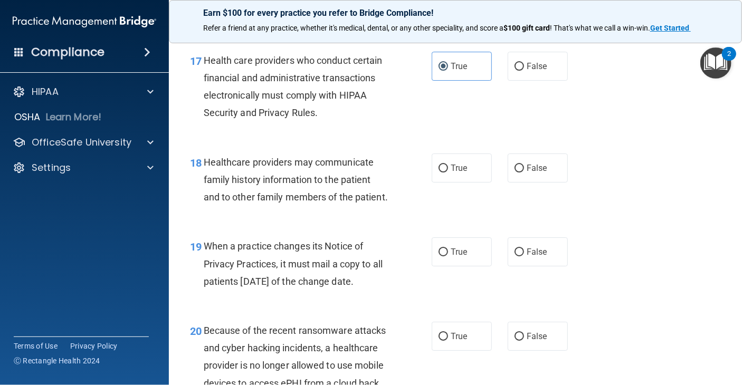
scroll to position [1716, 0]
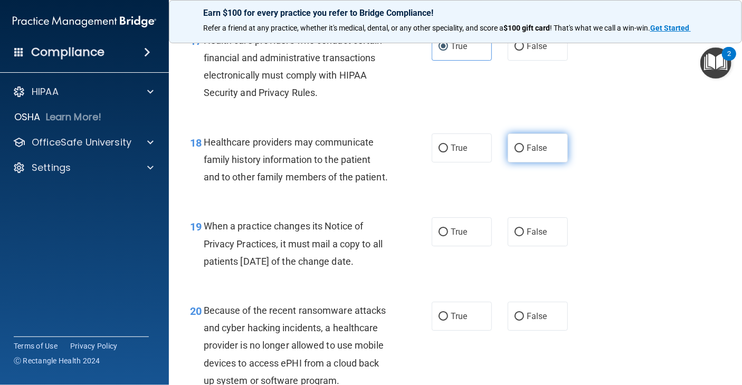
click at [515, 153] on input "False" at bounding box center [520, 149] width 10 height 8
radio input "true"
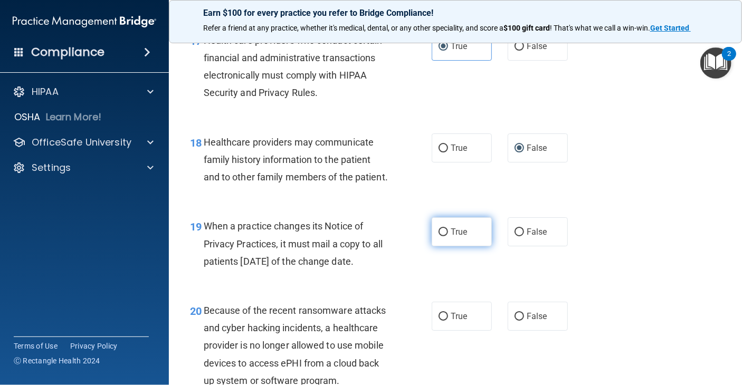
click at [438, 246] on label "True" at bounding box center [462, 231] width 60 height 29
click at [439, 236] on input "True" at bounding box center [444, 233] width 10 height 8
radio input "true"
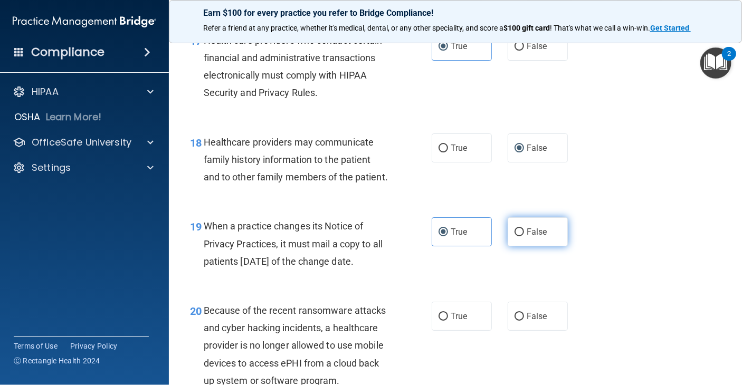
click at [527, 237] on span "False" at bounding box center [537, 232] width 21 height 10
click at [524, 236] on input "False" at bounding box center [520, 233] width 10 height 8
radio input "true"
radio input "false"
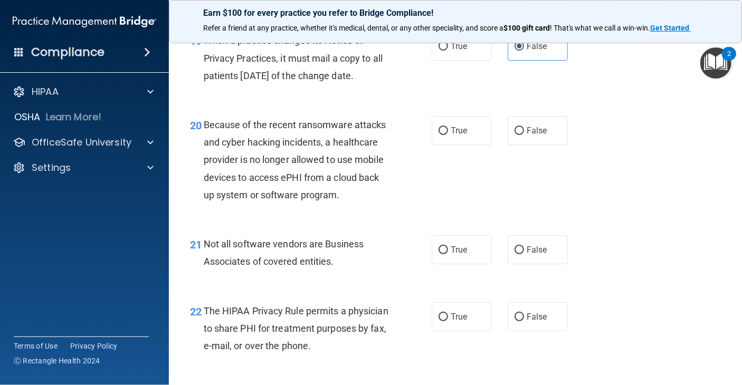
scroll to position [1878, 0]
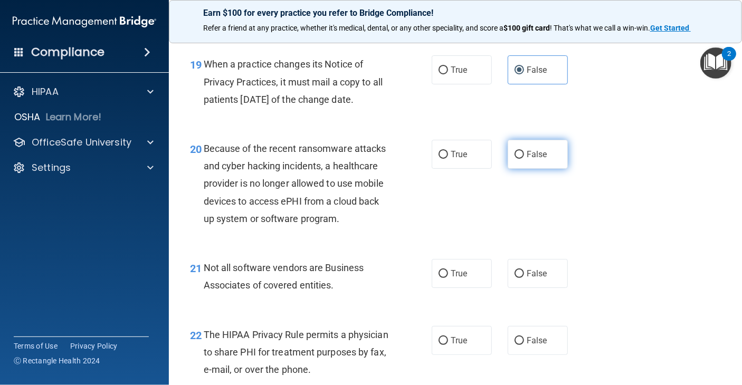
click at [515, 159] on input "False" at bounding box center [520, 155] width 10 height 8
radio input "true"
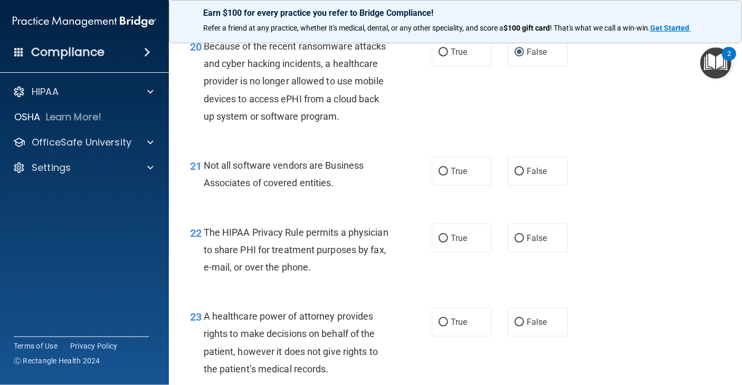
scroll to position [1949, 0]
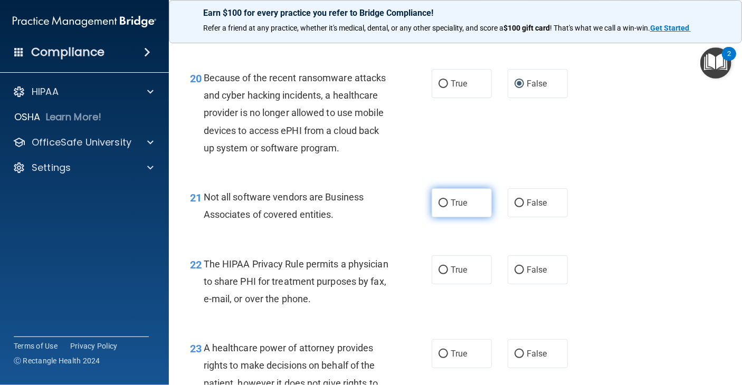
click at [443, 207] on input "True" at bounding box center [444, 204] width 10 height 8
radio input "true"
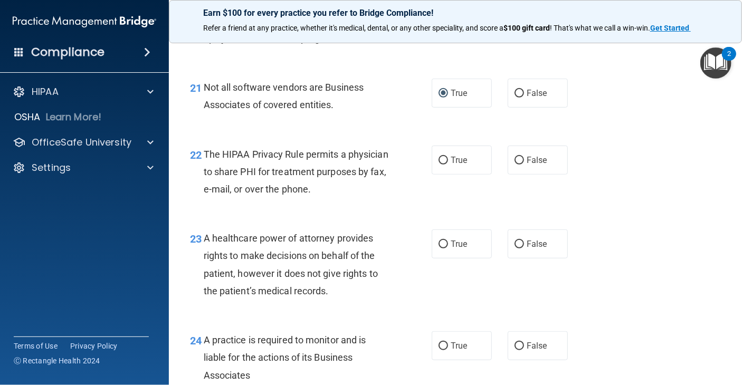
scroll to position [2063, 0]
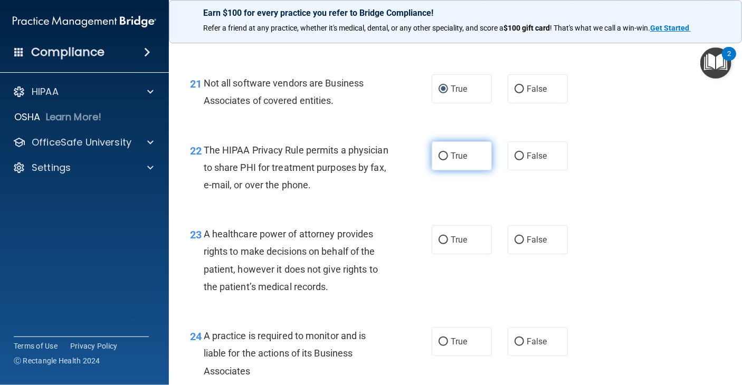
click at [440, 170] on label "True" at bounding box center [462, 155] width 60 height 29
click at [440, 160] on input "True" at bounding box center [444, 157] width 10 height 8
radio input "true"
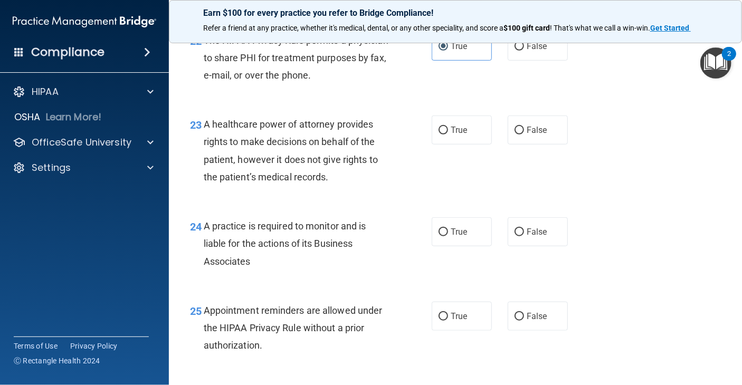
scroll to position [2169, 0]
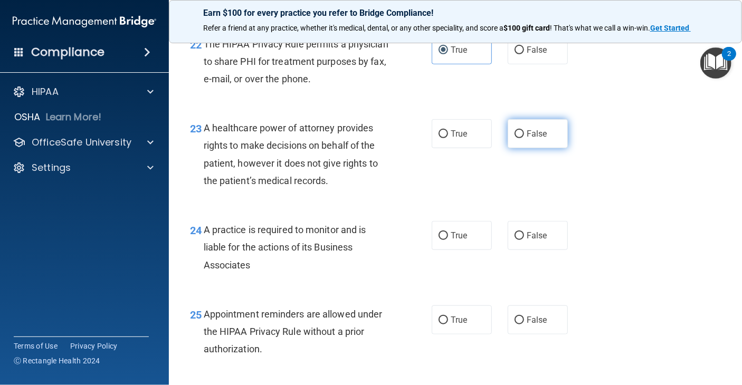
click at [527, 139] on span "False" at bounding box center [537, 134] width 21 height 10
click at [523, 138] on input "False" at bounding box center [520, 134] width 10 height 8
radio input "true"
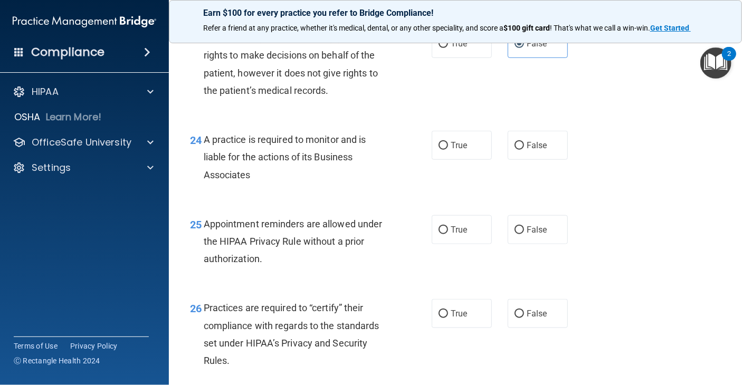
scroll to position [2239, 0]
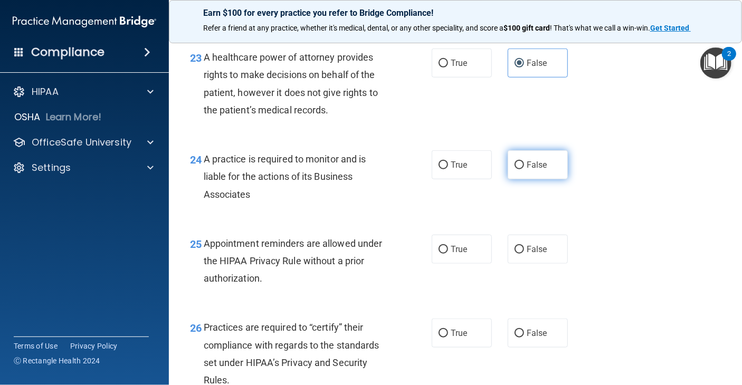
click at [518, 179] on label "False" at bounding box center [538, 164] width 60 height 29
click at [518, 169] on input "False" at bounding box center [520, 166] width 10 height 8
radio input "true"
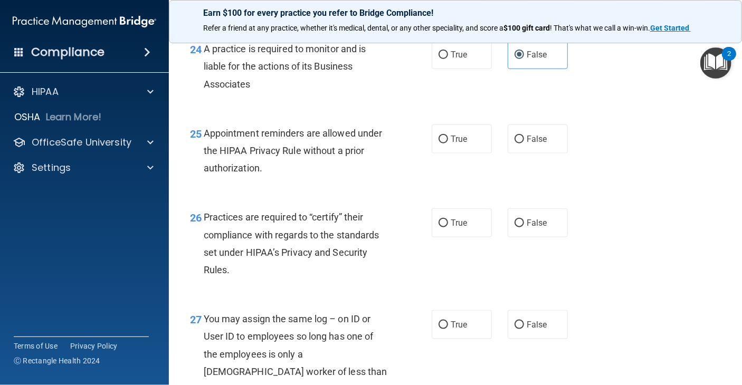
scroll to position [2322, 0]
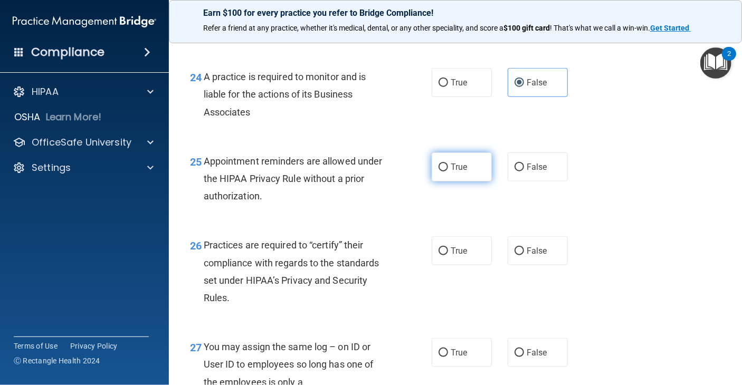
click at [451, 172] on span "True" at bounding box center [459, 167] width 16 height 10
click at [448, 172] on input "True" at bounding box center [444, 168] width 10 height 8
radio input "true"
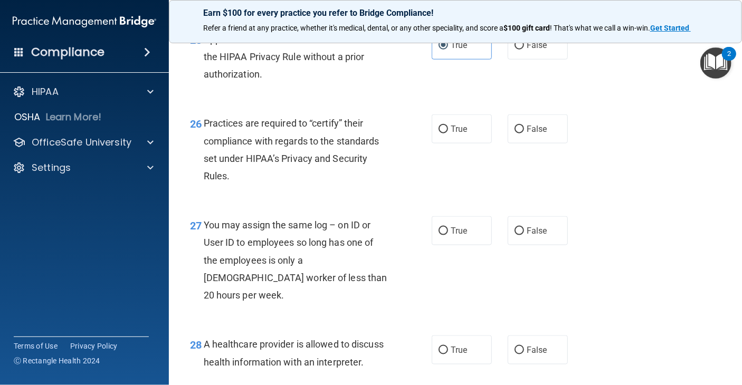
scroll to position [2420, 0]
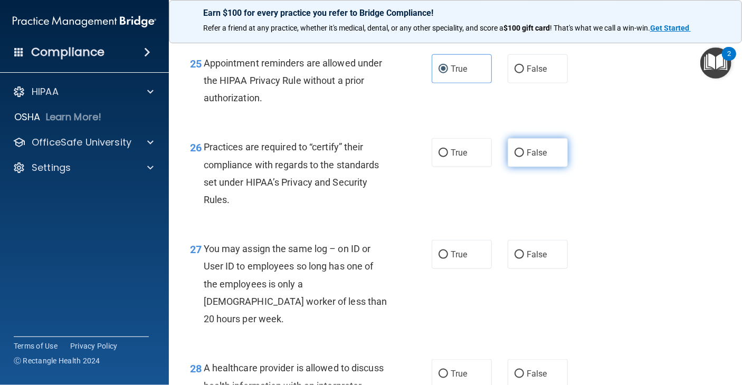
click at [512, 167] on label "False" at bounding box center [538, 152] width 60 height 29
click at [515, 157] on input "False" at bounding box center [520, 153] width 10 height 8
radio input "true"
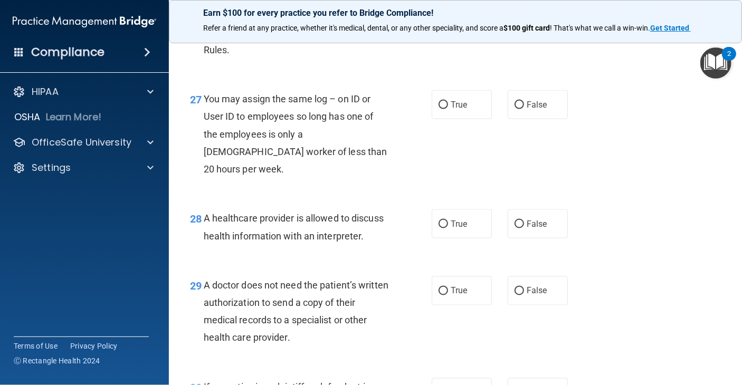
scroll to position [2586, 0]
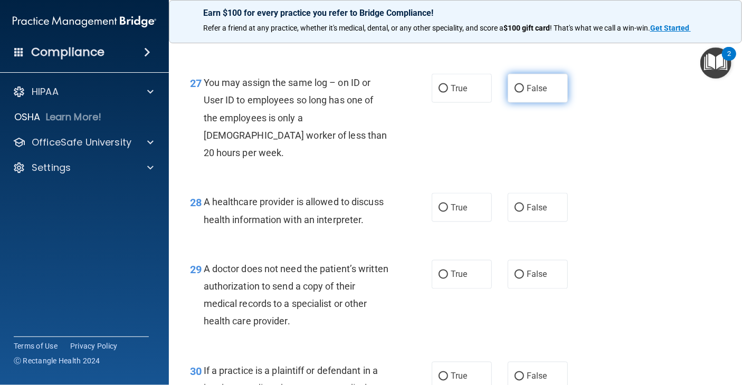
click at [519, 93] on input "False" at bounding box center [520, 89] width 10 height 8
radio input "true"
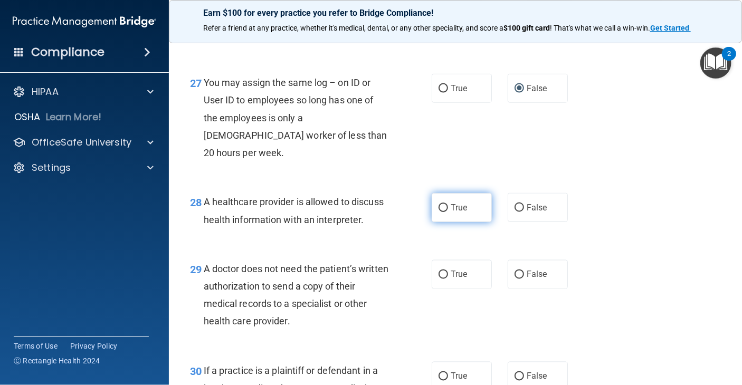
click at [442, 222] on label "True" at bounding box center [462, 207] width 60 height 29
click at [442, 212] on input "True" at bounding box center [444, 208] width 10 height 8
radio input "true"
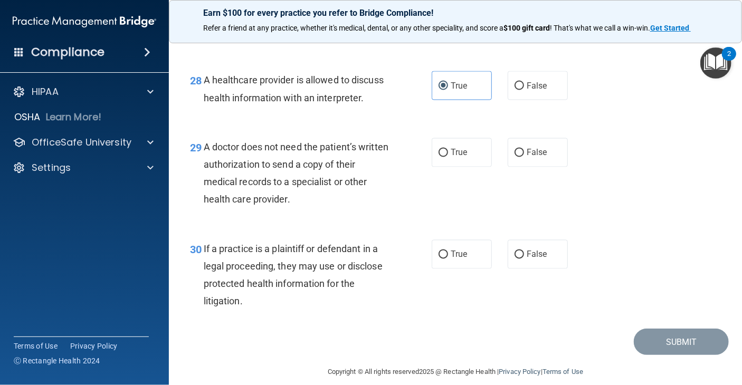
scroll to position [2716, 0]
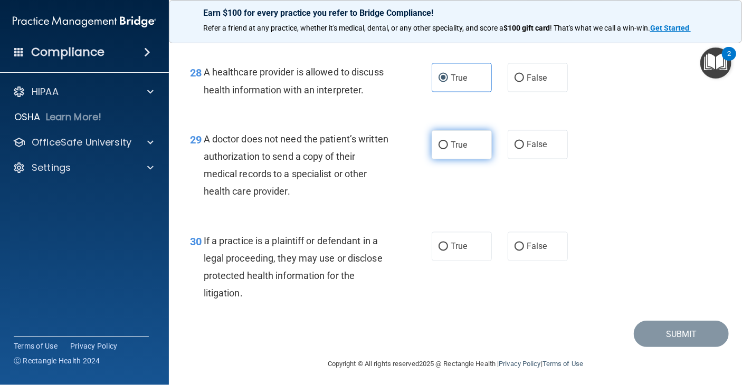
click at [451, 150] on span "True" at bounding box center [459, 145] width 16 height 10
click at [448, 149] on input "True" at bounding box center [444, 145] width 10 height 8
radio input "true"
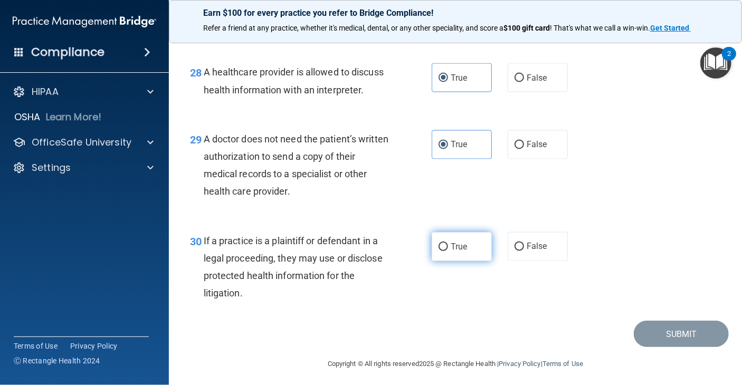
click at [442, 261] on label "True" at bounding box center [462, 246] width 60 height 29
click at [442, 251] on input "True" at bounding box center [444, 247] width 10 height 8
radio input "true"
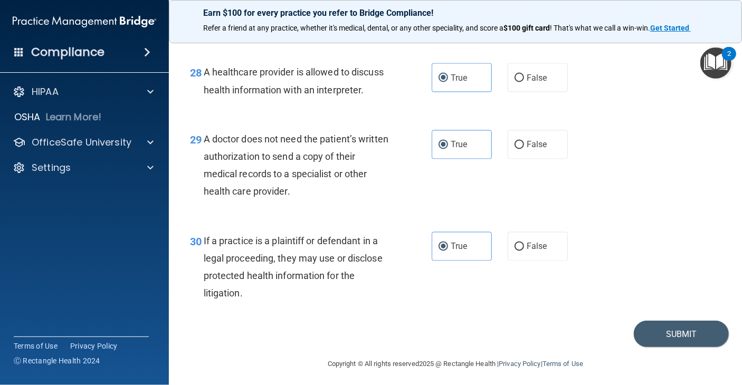
scroll to position [2773, 0]
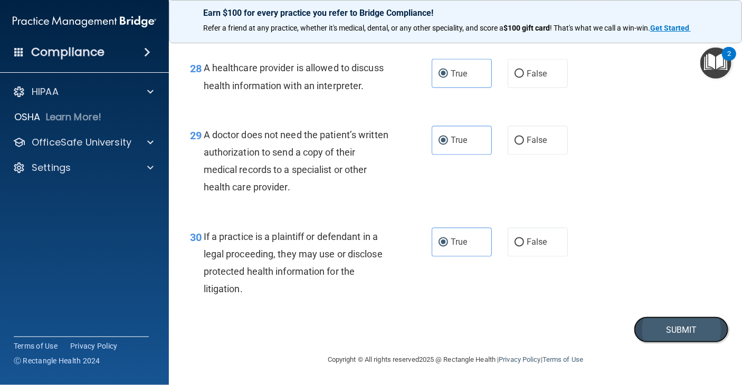
click at [701, 331] on button "Submit" at bounding box center [681, 330] width 95 height 27
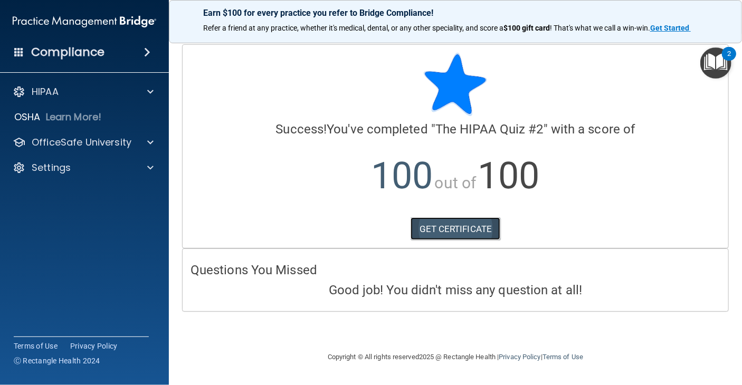
click at [436, 232] on link "GET CERTIFICATE" at bounding box center [456, 228] width 90 height 23
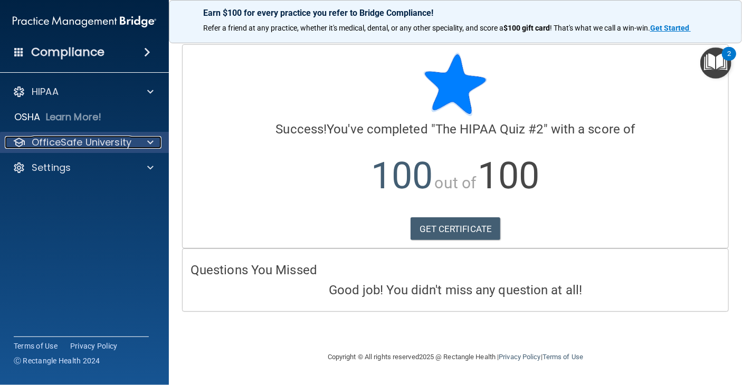
click at [148, 145] on span at bounding box center [150, 142] width 6 height 13
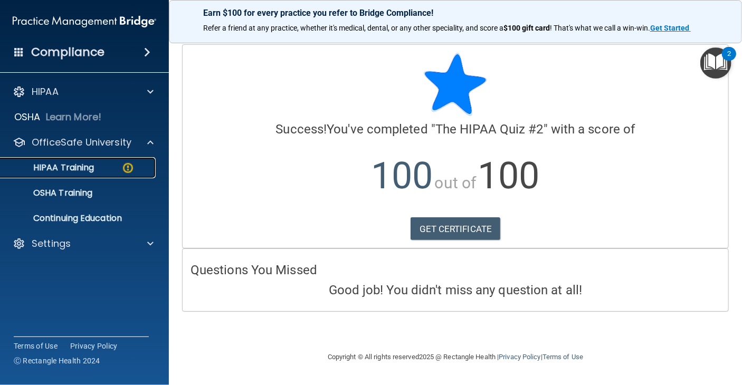
click at [125, 163] on img at bounding box center [127, 168] width 13 height 13
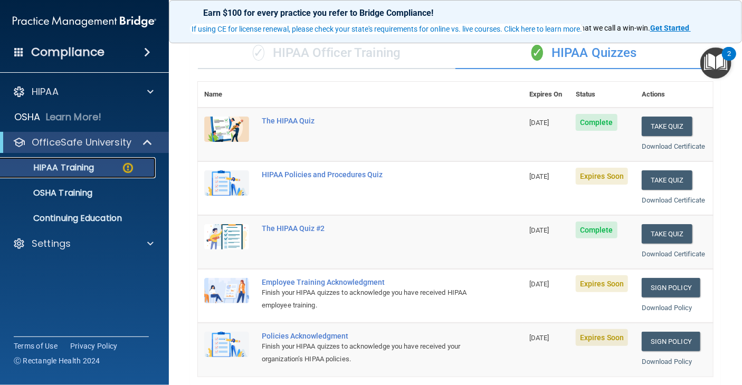
scroll to position [80, 0]
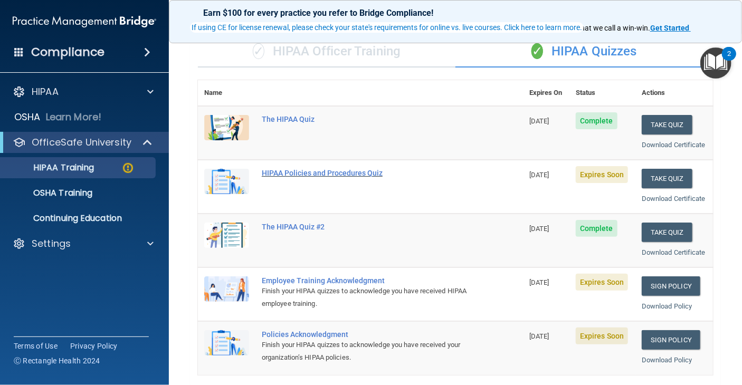
click at [326, 177] on div "HIPAA Policies and Procedures Quiz" at bounding box center [366, 173] width 208 height 8
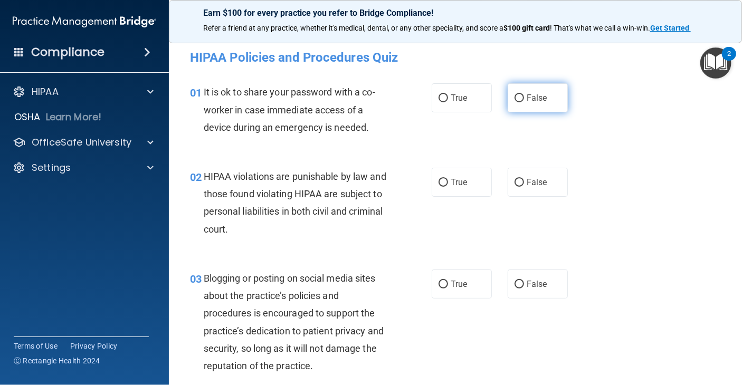
click at [517, 104] on label "False" at bounding box center [538, 97] width 60 height 29
click at [517, 102] on input "False" at bounding box center [520, 98] width 10 height 8
radio input "true"
click at [439, 182] on input "True" at bounding box center [444, 183] width 10 height 8
radio input "true"
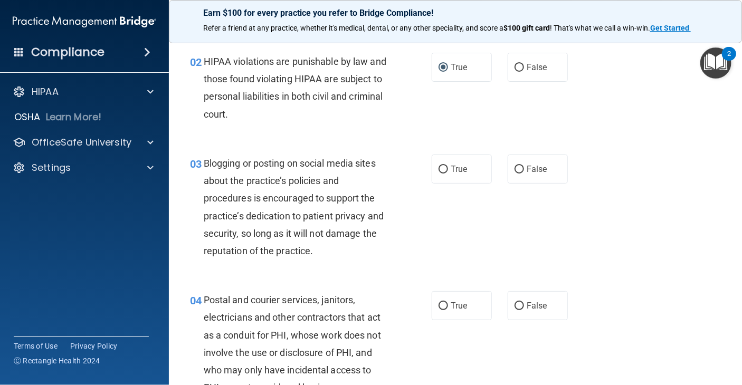
scroll to position [124, 0]
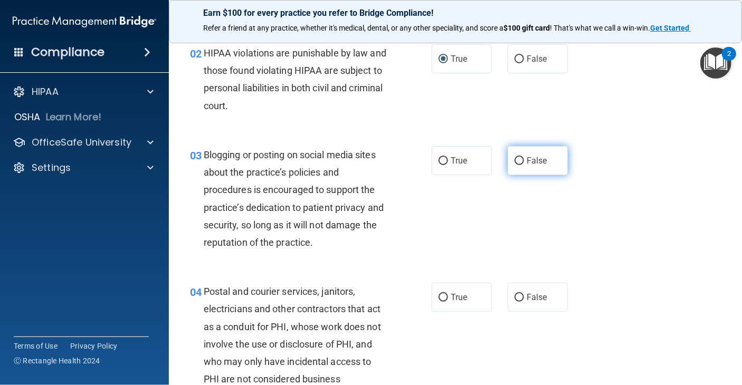
click at [518, 156] on label "False" at bounding box center [538, 160] width 60 height 29
click at [518, 157] on input "False" at bounding box center [520, 161] width 10 height 8
radio input "true"
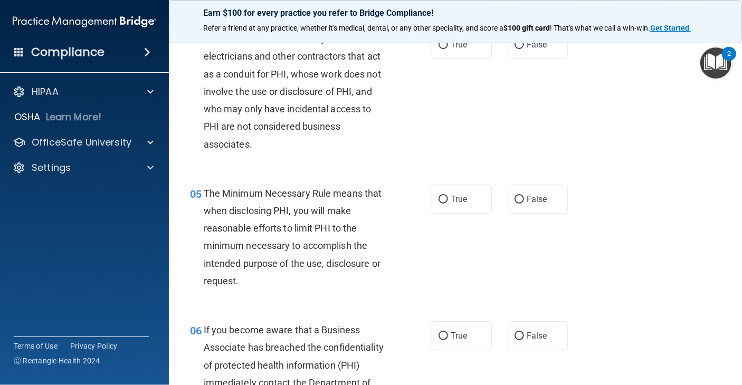
scroll to position [346, 0]
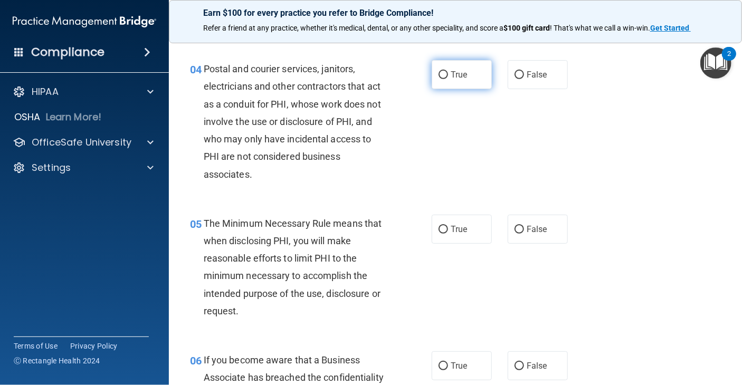
click at [439, 77] on input "True" at bounding box center [444, 75] width 10 height 8
radio input "true"
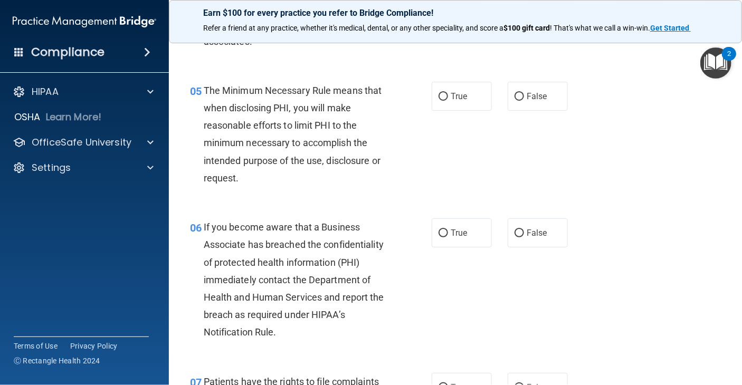
scroll to position [483, 0]
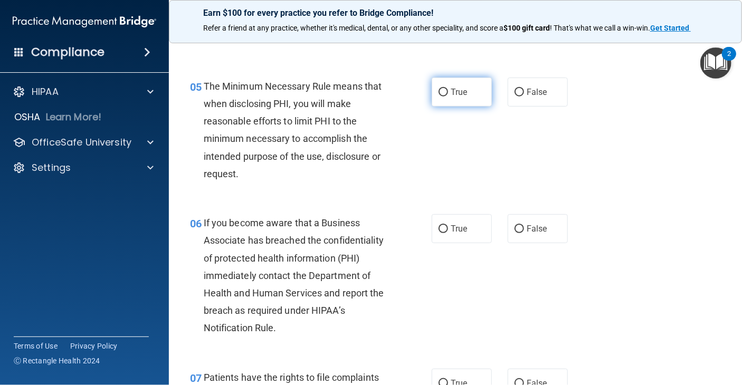
click at [445, 93] on label "True" at bounding box center [462, 92] width 60 height 29
click at [445, 93] on input "True" at bounding box center [444, 93] width 10 height 8
radio input "true"
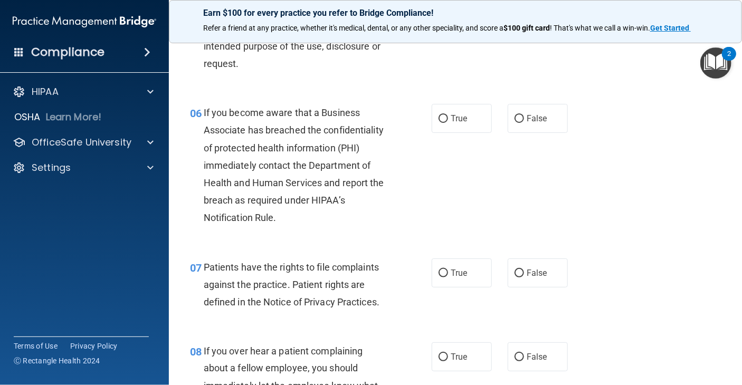
scroll to position [629, 0]
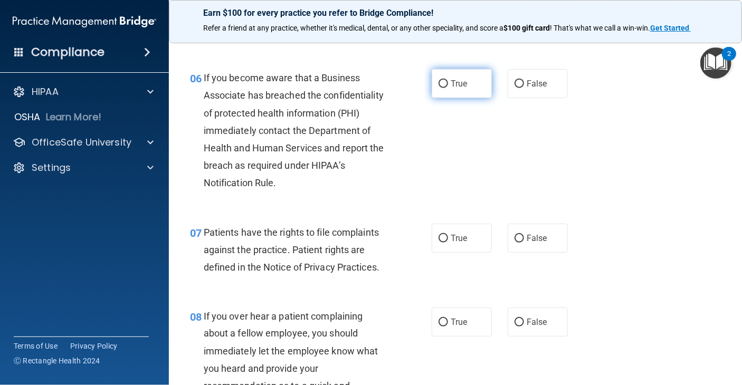
click at [439, 87] on input "True" at bounding box center [444, 84] width 10 height 8
radio input "true"
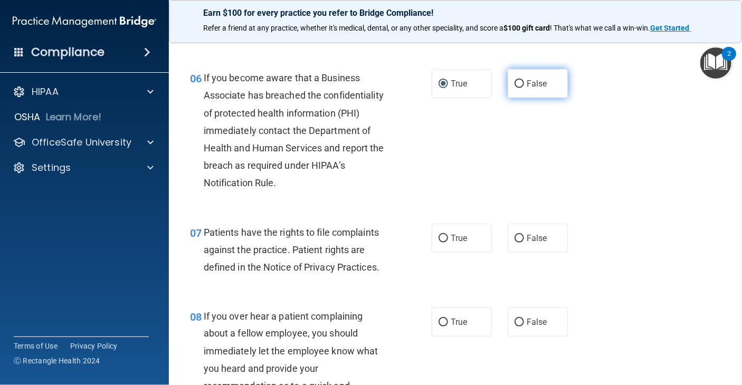
click at [521, 83] on label "False" at bounding box center [538, 83] width 60 height 29
click at [521, 83] on input "False" at bounding box center [520, 84] width 10 height 8
radio input "true"
radio input "false"
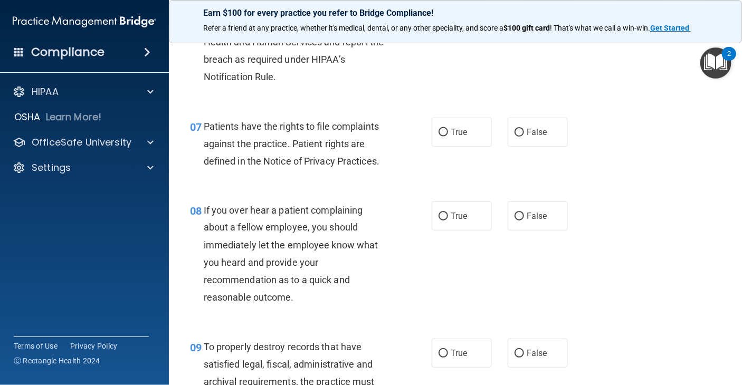
scroll to position [752, 0]
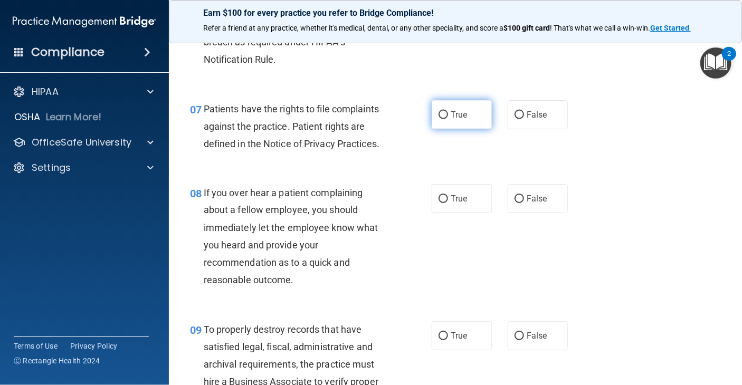
click at [444, 115] on label "True" at bounding box center [462, 114] width 60 height 29
click at [444, 115] on input "True" at bounding box center [444, 115] width 10 height 8
radio input "true"
click at [515, 201] on input "False" at bounding box center [520, 199] width 10 height 8
radio input "true"
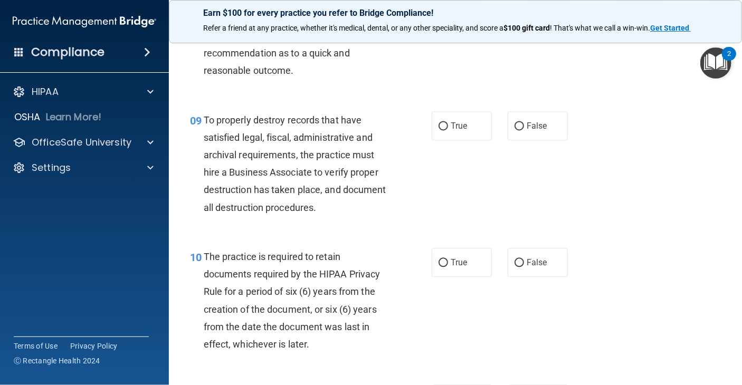
scroll to position [967, 0]
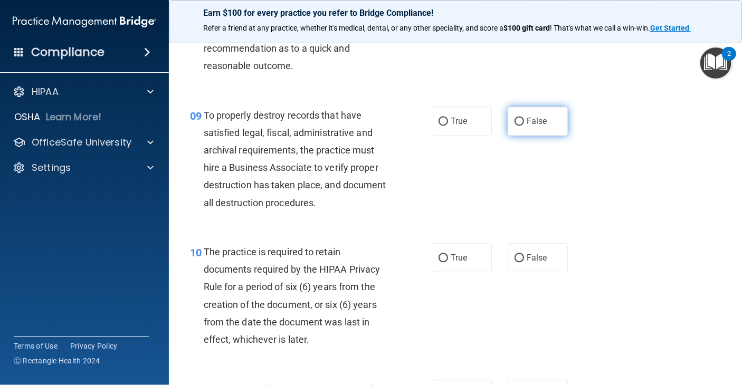
click at [518, 122] on input "False" at bounding box center [520, 122] width 10 height 8
radio input "true"
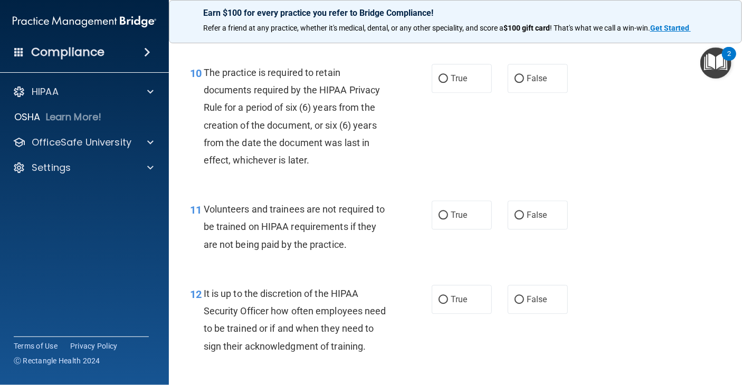
scroll to position [1155, 0]
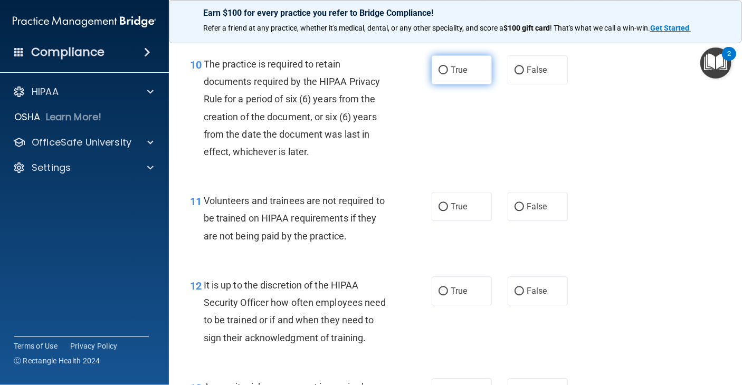
click at [443, 69] on input "True" at bounding box center [444, 71] width 10 height 8
radio input "true"
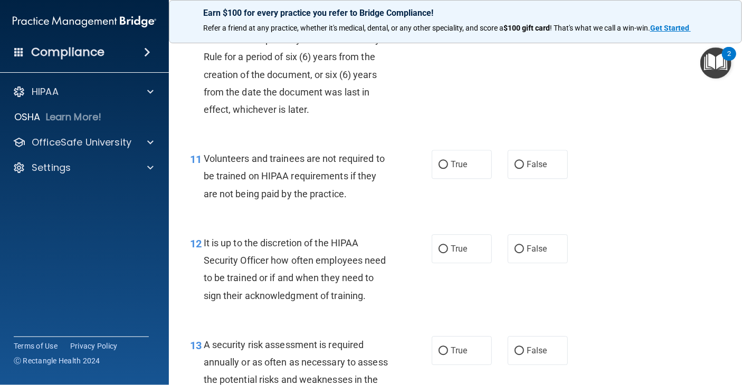
scroll to position [1201, 0]
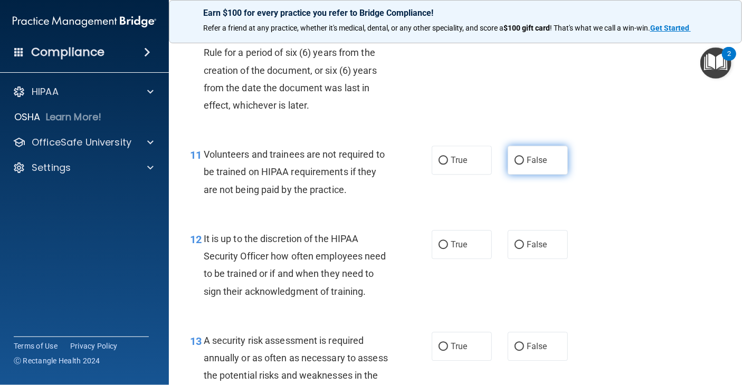
click at [517, 160] on input "False" at bounding box center [520, 161] width 10 height 8
radio input "true"
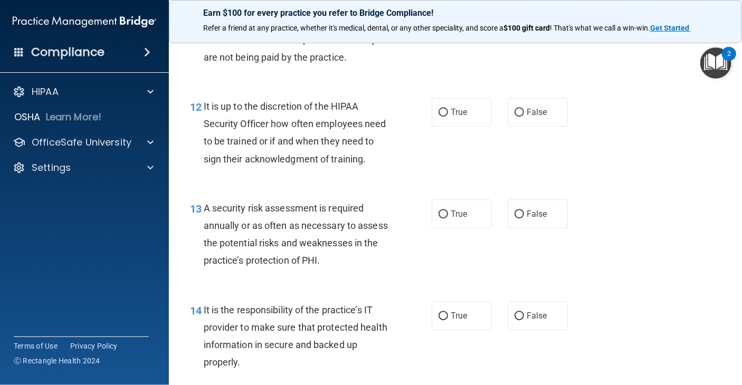
scroll to position [1338, 0]
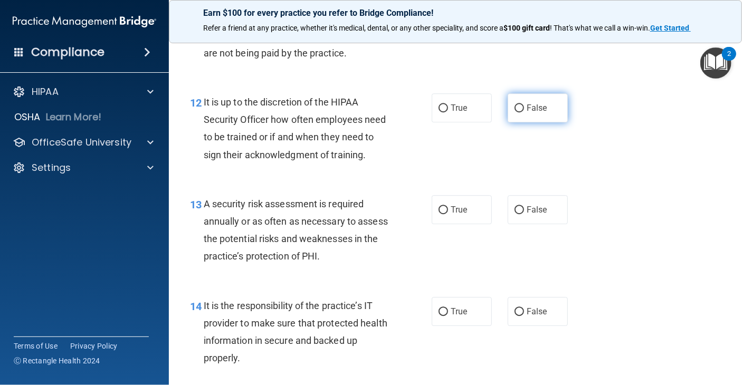
click at [511, 108] on label "False" at bounding box center [538, 107] width 60 height 29
click at [519, 108] on input "False" at bounding box center [520, 109] width 10 height 8
radio input "true"
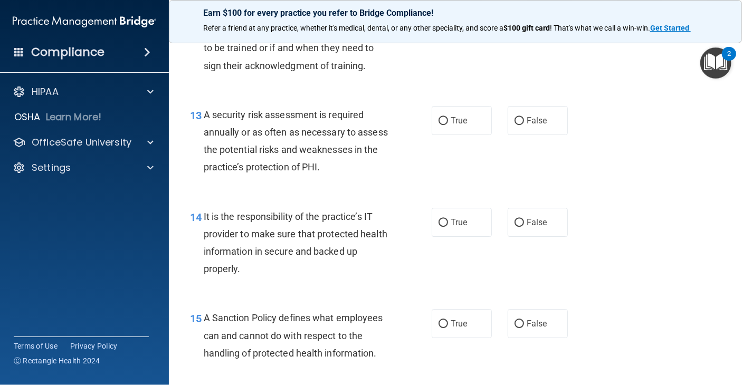
scroll to position [1431, 0]
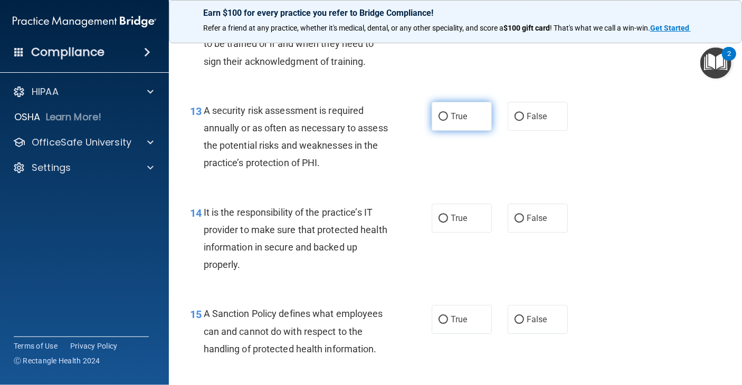
click at [444, 131] on label "True" at bounding box center [462, 116] width 60 height 29
click at [444, 121] on input "True" at bounding box center [444, 117] width 10 height 8
radio input "true"
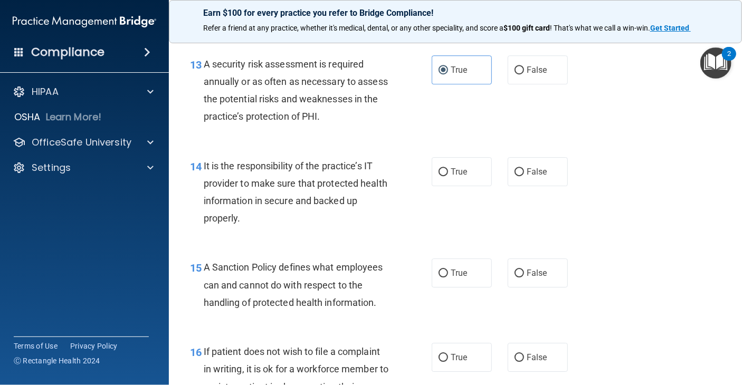
scroll to position [1499, 0]
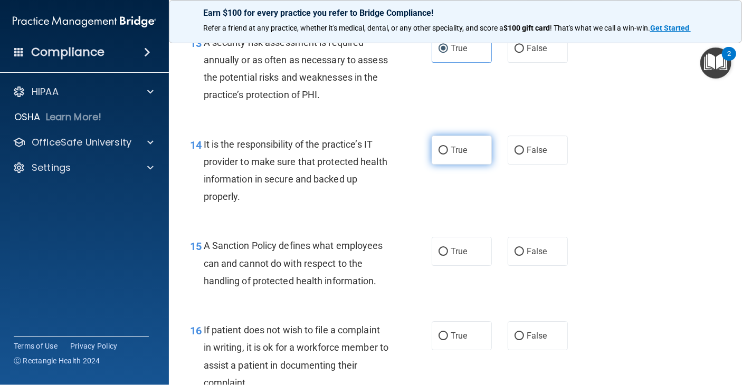
click at [441, 155] on input "True" at bounding box center [444, 151] width 10 height 8
radio input "true"
click at [511, 165] on label "False" at bounding box center [538, 150] width 60 height 29
click at [515, 155] on input "False" at bounding box center [520, 151] width 10 height 8
radio input "true"
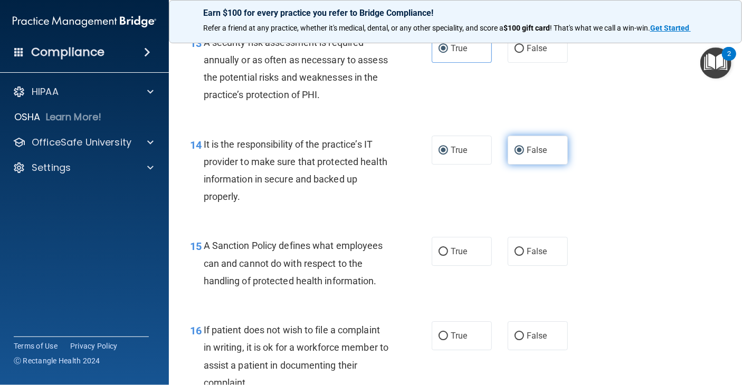
radio input "false"
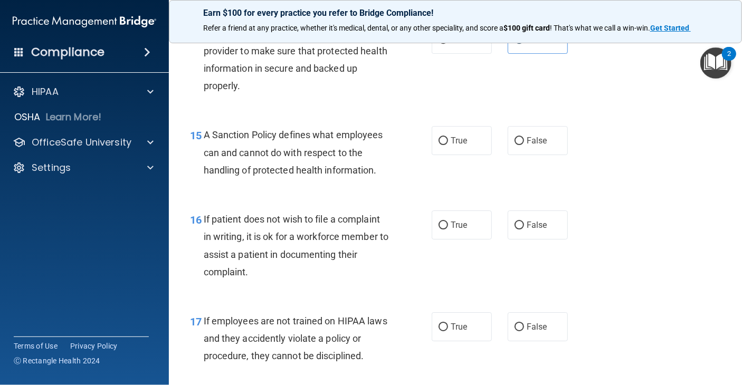
scroll to position [1602, 0]
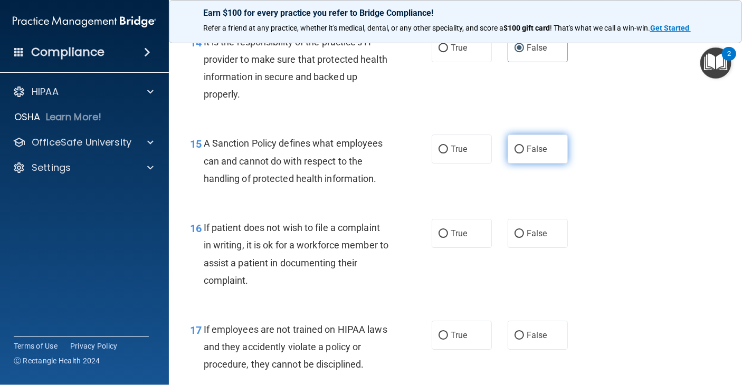
click at [517, 154] on input "False" at bounding box center [520, 150] width 10 height 8
radio input "true"
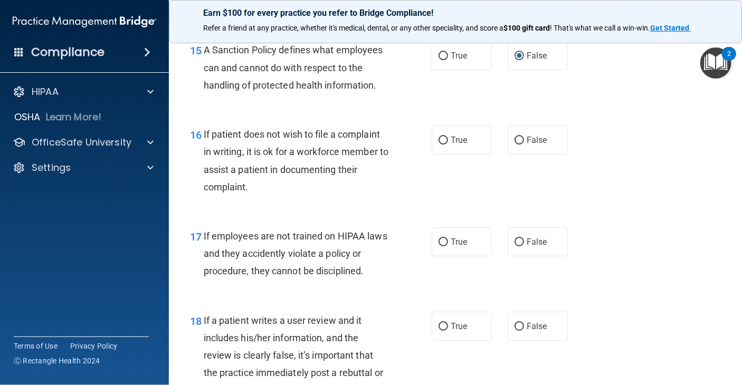
scroll to position [1683, 0]
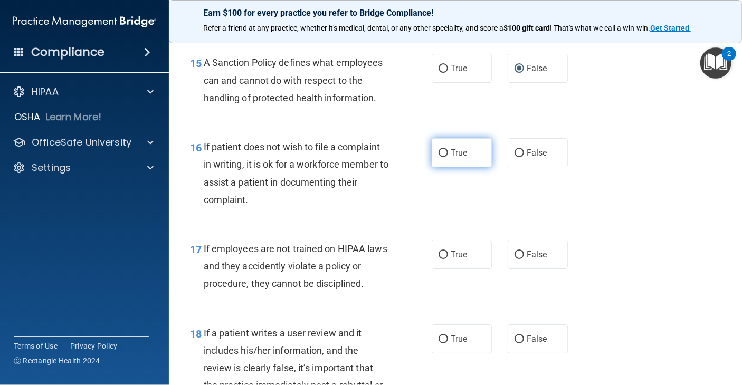
click at [443, 157] on input "True" at bounding box center [444, 153] width 10 height 8
radio input "true"
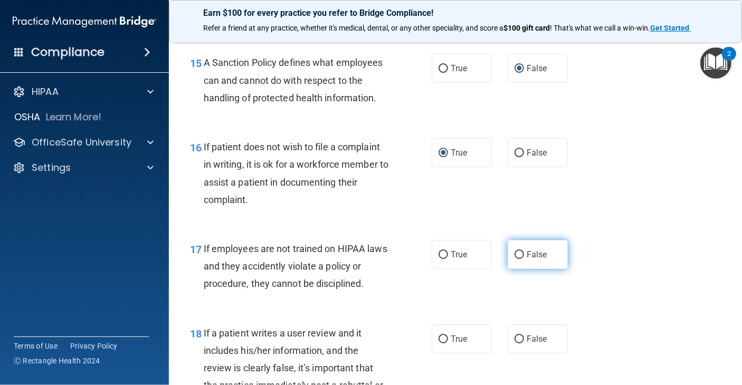
click at [516, 259] on input "False" at bounding box center [520, 255] width 10 height 8
radio input "true"
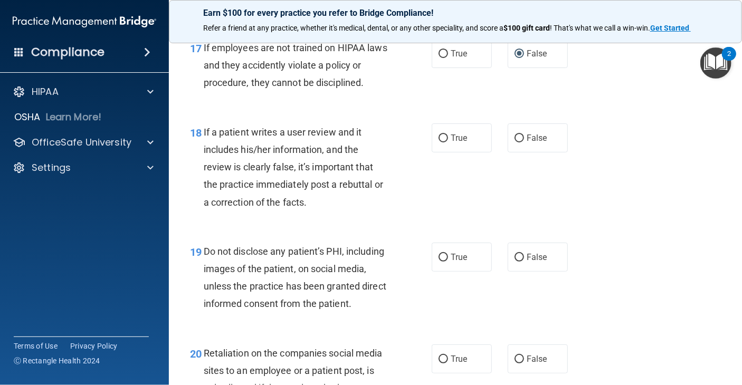
scroll to position [1888, 0]
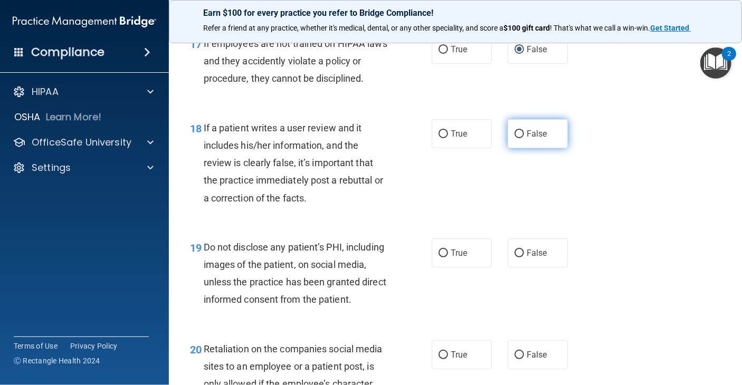
click at [515, 138] on input "False" at bounding box center [520, 134] width 10 height 8
radio input "true"
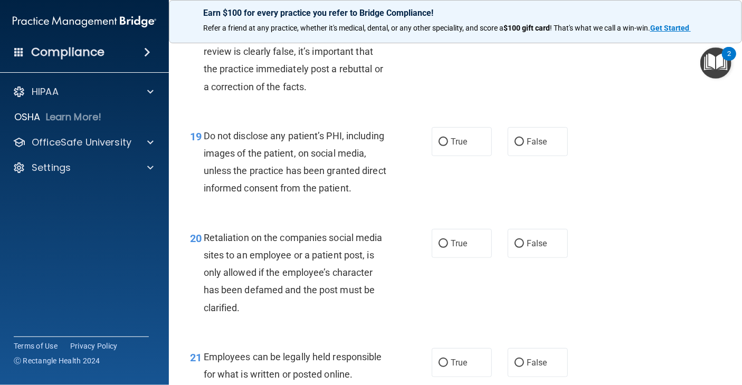
scroll to position [1986, 0]
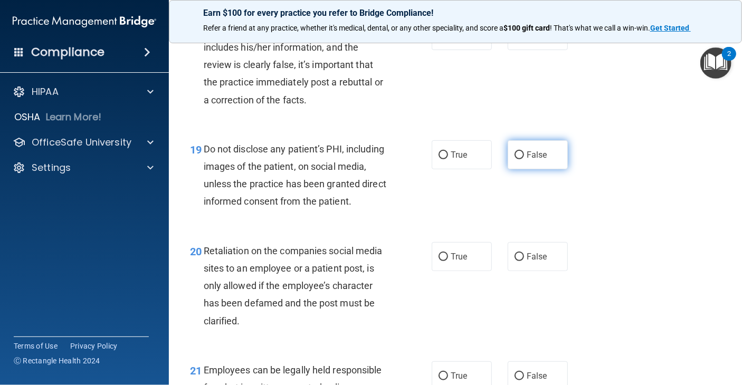
click at [527, 160] on span "False" at bounding box center [537, 155] width 21 height 10
click at [523, 159] on input "False" at bounding box center [520, 155] width 10 height 8
radio input "true"
click at [439, 159] on input "True" at bounding box center [444, 155] width 10 height 8
radio input "true"
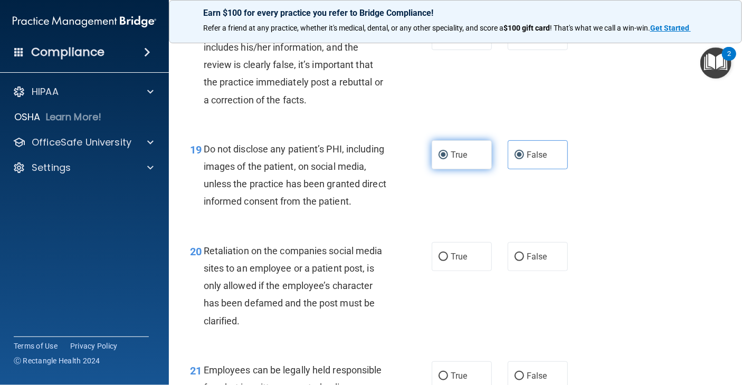
radio input "false"
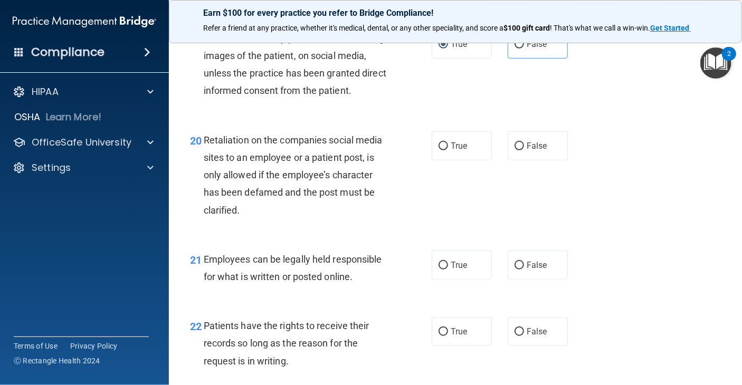
scroll to position [2088, 0]
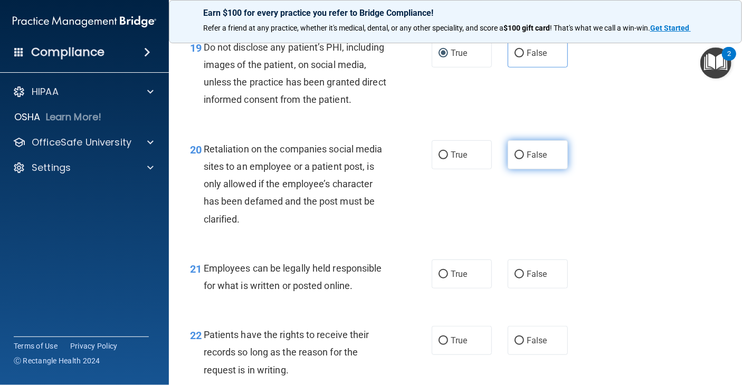
drag, startPoint x: 519, startPoint y: 187, endPoint x: 548, endPoint y: 193, distance: 30.1
click at [519, 169] on label "False" at bounding box center [538, 154] width 60 height 29
click at [519, 159] on input "False" at bounding box center [520, 155] width 10 height 8
radio input "true"
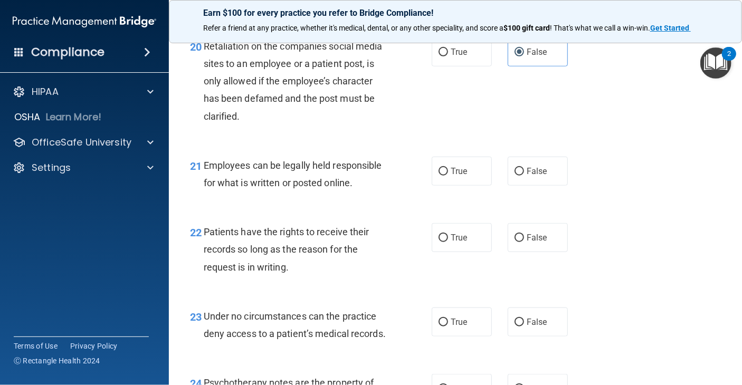
scroll to position [2199, 0]
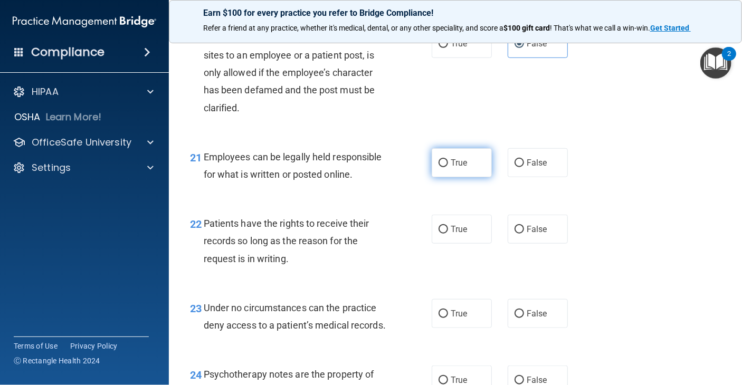
click at [454, 168] on span "True" at bounding box center [459, 163] width 16 height 10
click at [448, 167] on input "True" at bounding box center [444, 163] width 10 height 8
radio input "true"
click at [518, 234] on input "False" at bounding box center [520, 230] width 10 height 8
radio input "true"
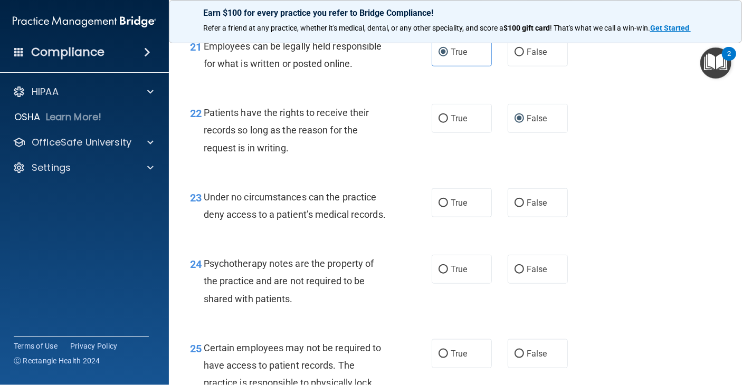
scroll to position [2301, 0]
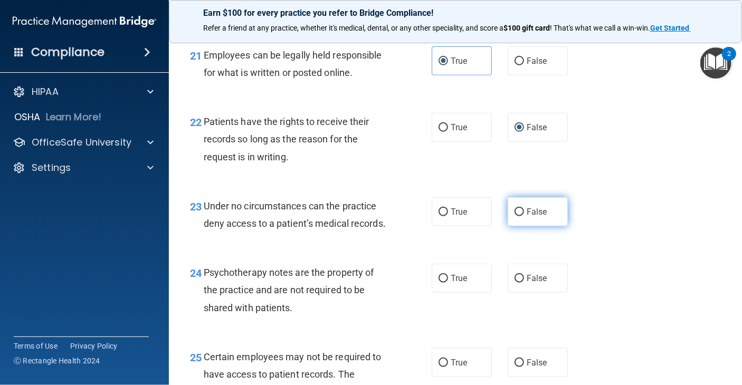
click at [515, 216] on input "False" at bounding box center [520, 212] width 10 height 8
radio input "true"
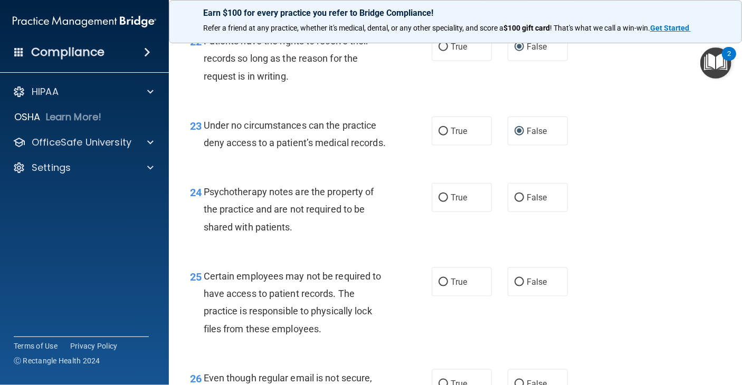
scroll to position [2387, 0]
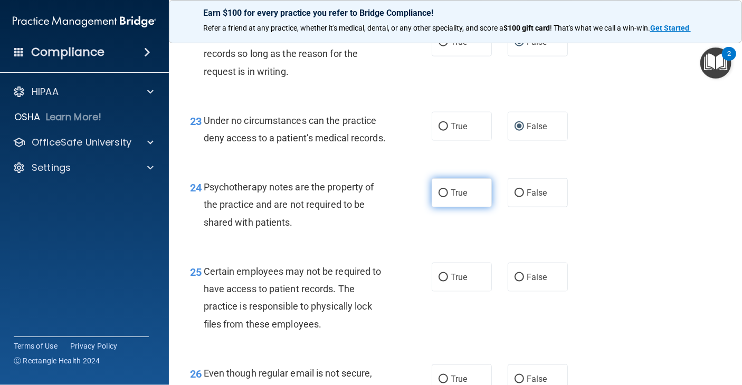
click at [451, 198] on span "True" at bounding box center [459, 193] width 16 height 10
click at [448, 197] on input "True" at bounding box center [444, 193] width 10 height 8
radio input "true"
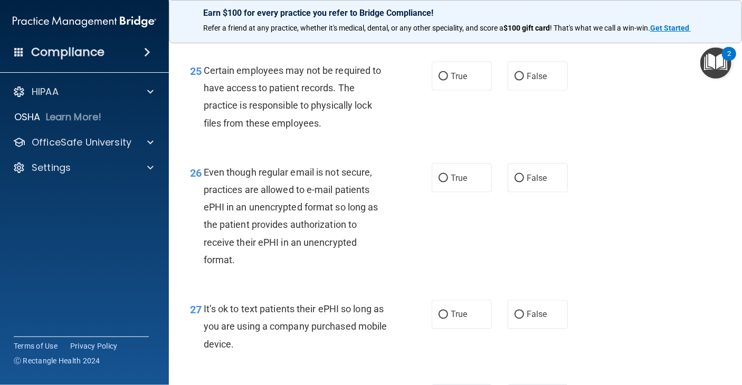
scroll to position [2571, 0]
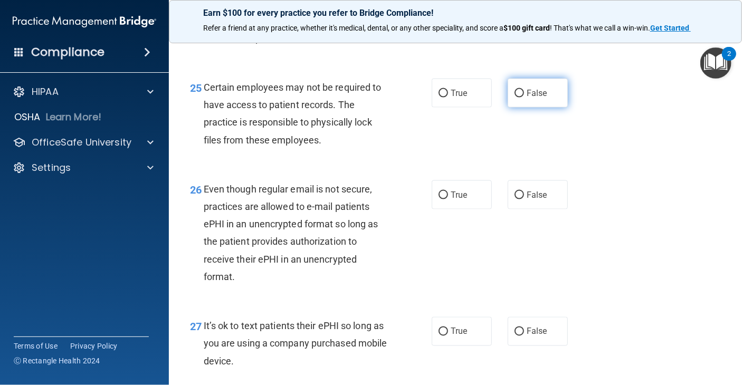
click at [508, 108] on label "False" at bounding box center [538, 93] width 60 height 29
click at [515, 98] on input "False" at bounding box center [520, 94] width 10 height 8
radio input "true"
click at [439, 200] on input "True" at bounding box center [444, 196] width 10 height 8
radio input "true"
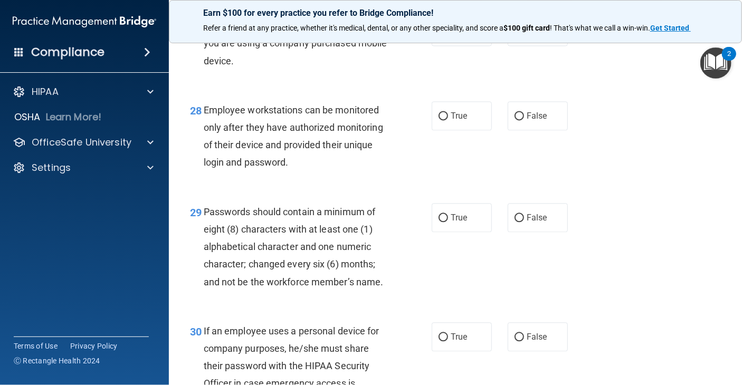
scroll to position [2875, 0]
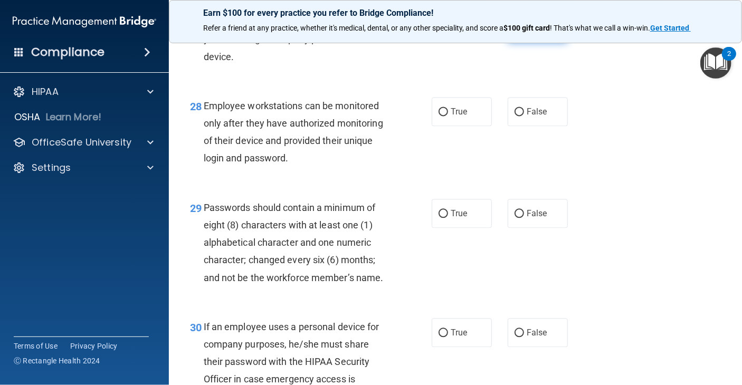
click at [527, 32] on span "False" at bounding box center [537, 27] width 21 height 10
click at [521, 32] on input "False" at bounding box center [520, 28] width 10 height 8
radio input "true"
click at [508, 126] on label "False" at bounding box center [538, 111] width 60 height 29
click at [515, 116] on input "False" at bounding box center [520, 112] width 10 height 8
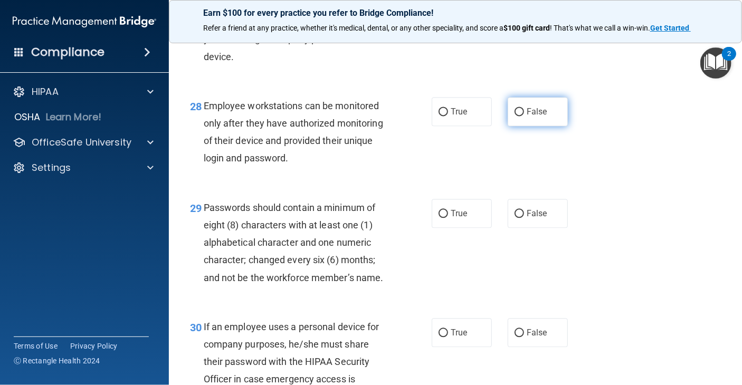
radio input "true"
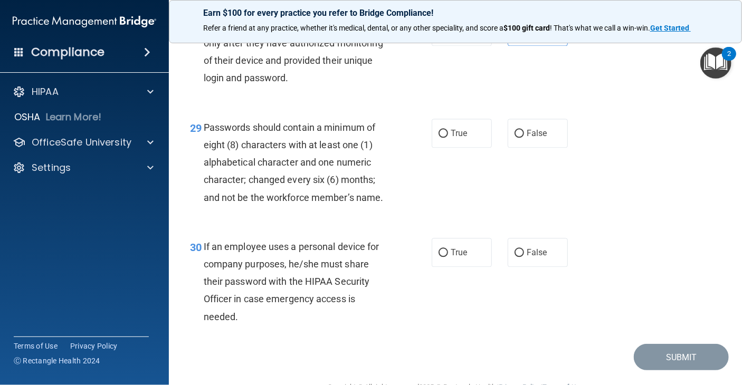
scroll to position [2982, 0]
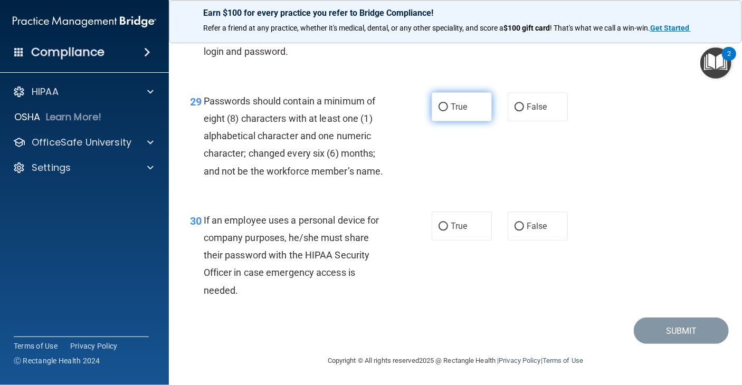
click at [441, 121] on label "True" at bounding box center [462, 106] width 60 height 29
click at [441, 111] on input "True" at bounding box center [444, 107] width 10 height 8
radio input "true"
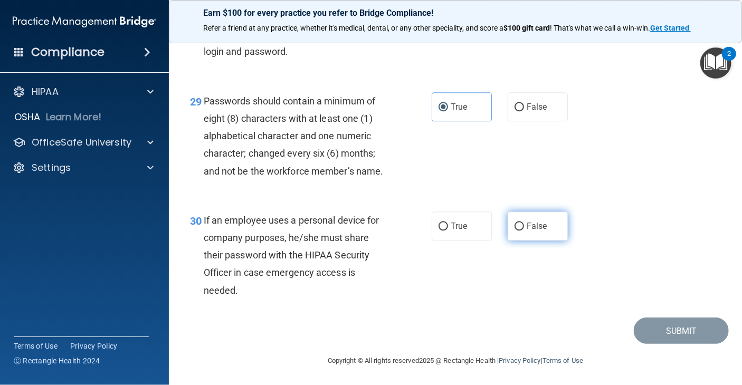
click at [516, 231] on input "False" at bounding box center [520, 227] width 10 height 8
radio input "true"
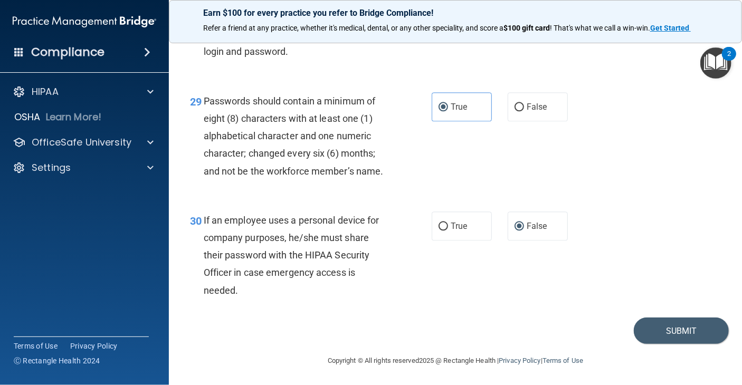
scroll to position [3036, 0]
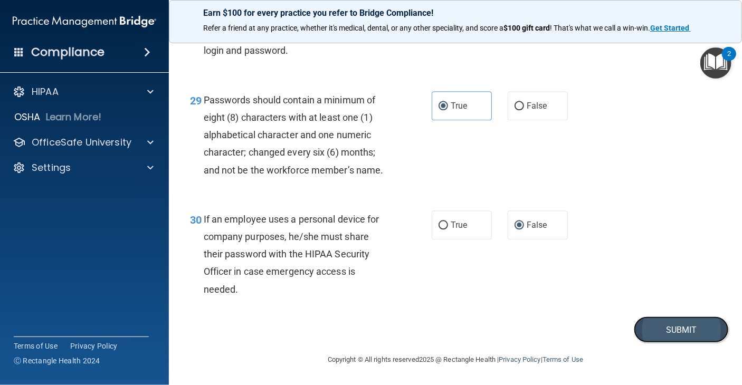
click at [696, 331] on button "Submit" at bounding box center [681, 330] width 95 height 27
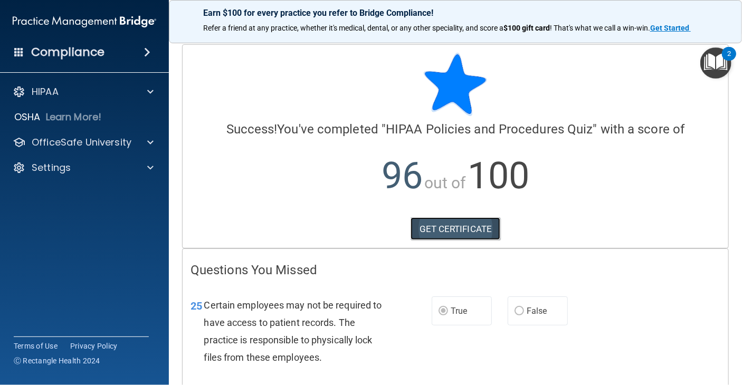
click at [473, 227] on link "GET CERTIFICATE" at bounding box center [456, 228] width 90 height 23
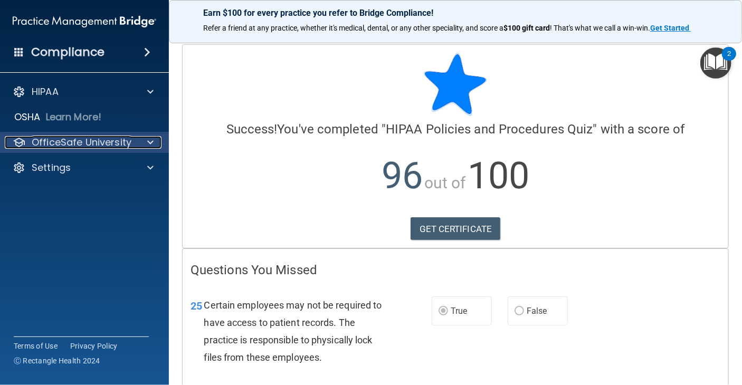
click at [148, 141] on div at bounding box center [149, 142] width 26 height 13
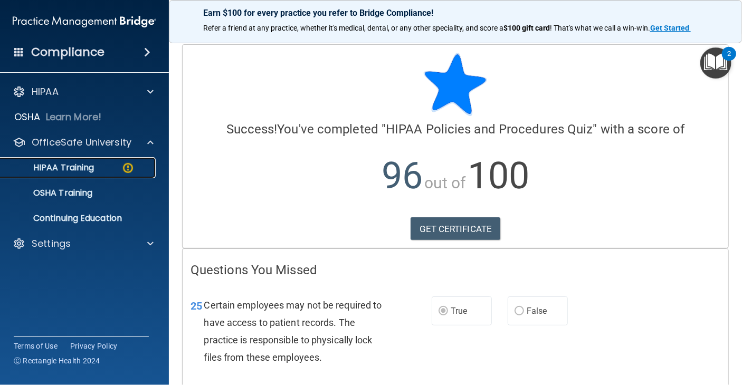
click at [98, 166] on div "HIPAA Training" at bounding box center [79, 168] width 144 height 11
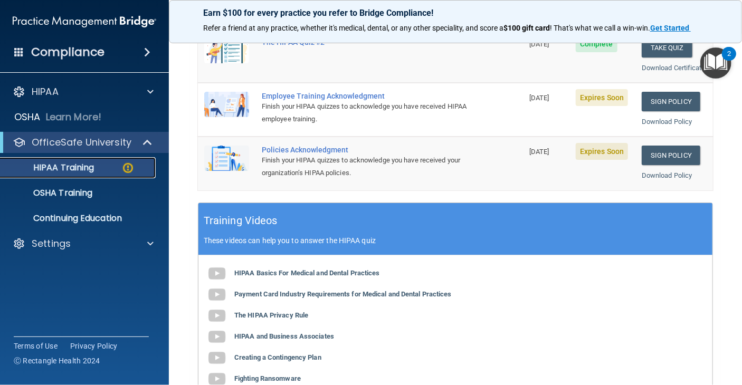
scroll to position [270, 0]
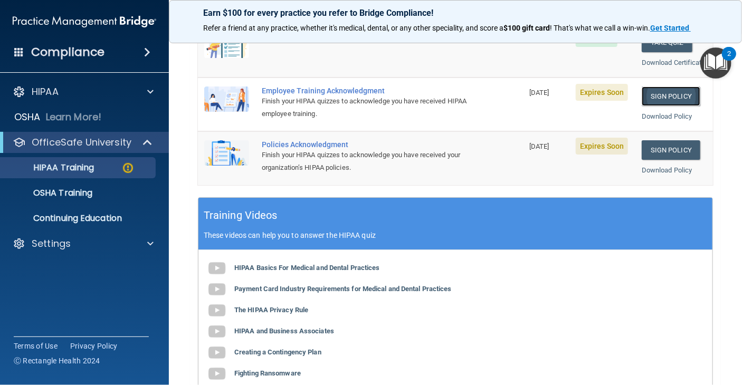
click at [682, 106] on link "Sign Policy" at bounding box center [671, 97] width 59 height 20
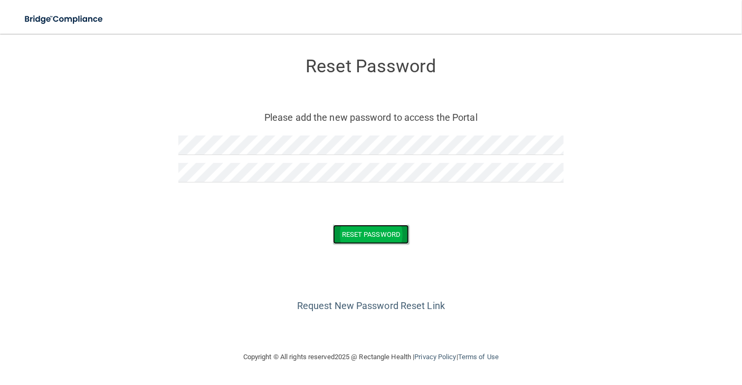
click at [387, 230] on button "Reset Password" at bounding box center [371, 235] width 76 height 20
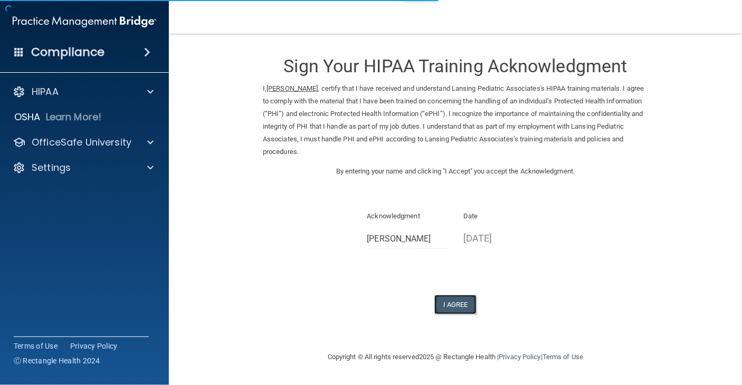
click at [472, 300] on button "I Agree" at bounding box center [455, 305] width 42 height 20
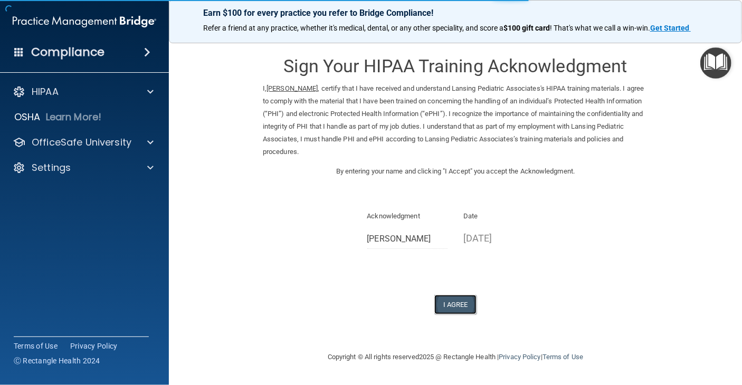
drag, startPoint x: 459, startPoint y: 305, endPoint x: 471, endPoint y: 304, distance: 12.2
click at [460, 305] on button "I Agree" at bounding box center [455, 305] width 42 height 20
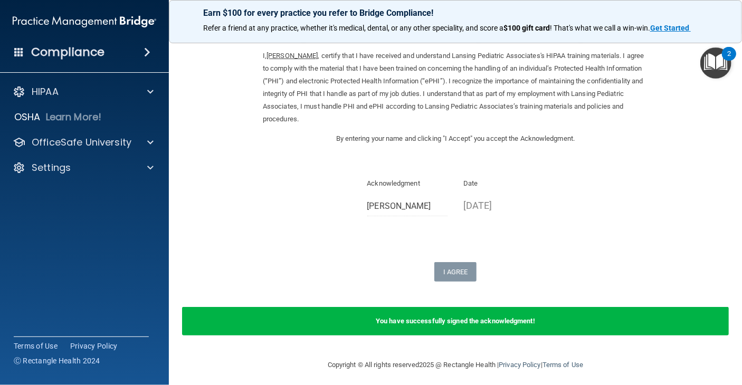
scroll to position [37, 0]
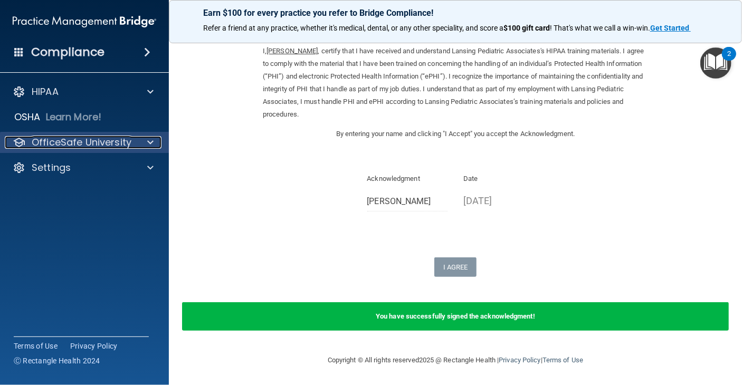
click at [149, 147] on span at bounding box center [150, 142] width 6 height 13
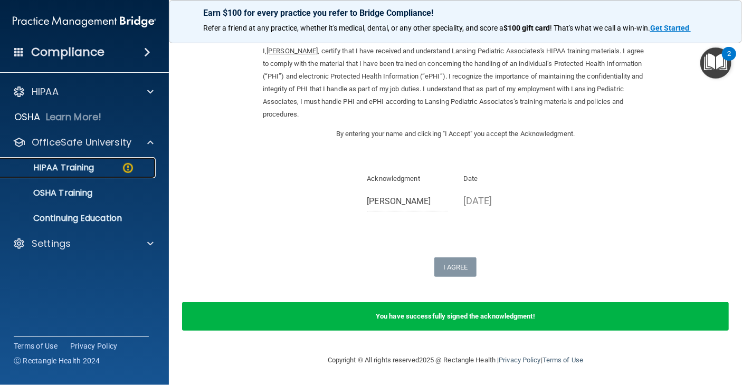
click at [122, 165] on img at bounding box center [127, 168] width 13 height 13
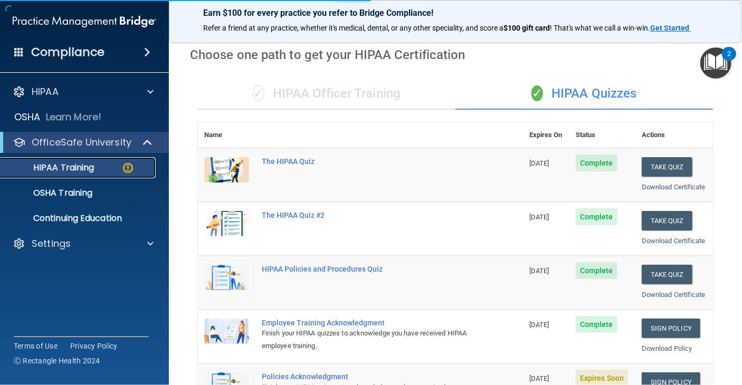
scroll to position [445, 0]
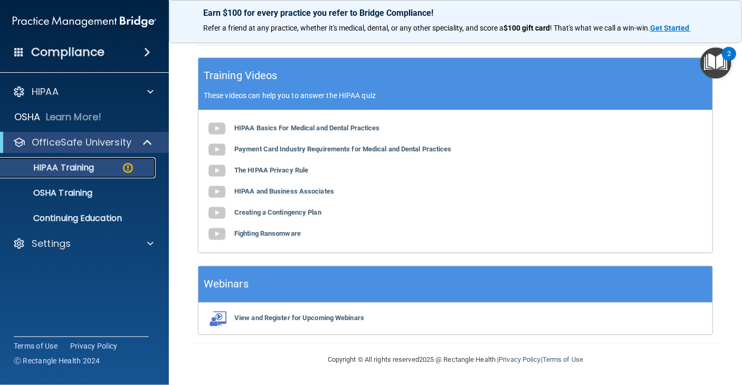
click at [77, 164] on p "HIPAA Training" at bounding box center [50, 168] width 87 height 11
click at [78, 164] on p "HIPAA Training" at bounding box center [50, 168] width 87 height 11
click at [78, 168] on p "HIPAA Training" at bounding box center [50, 168] width 87 height 11
click at [120, 168] on div "HIPAA Training" at bounding box center [79, 168] width 144 height 11
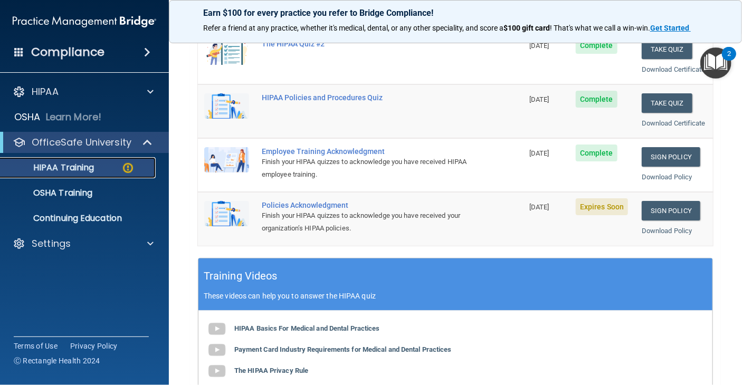
scroll to position [196, 0]
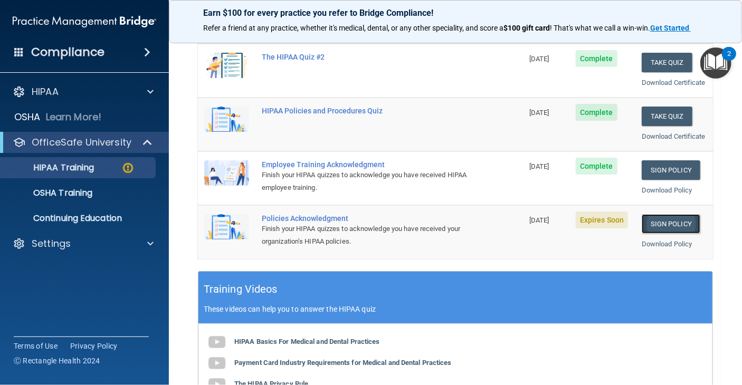
click at [656, 234] on link "Sign Policy" at bounding box center [671, 224] width 59 height 20
click at [671, 234] on link "Sign Policy" at bounding box center [671, 224] width 59 height 20
click at [96, 169] on div "HIPAA Training" at bounding box center [79, 168] width 144 height 11
click at [97, 169] on div "HIPAA Training" at bounding box center [79, 168] width 144 height 11
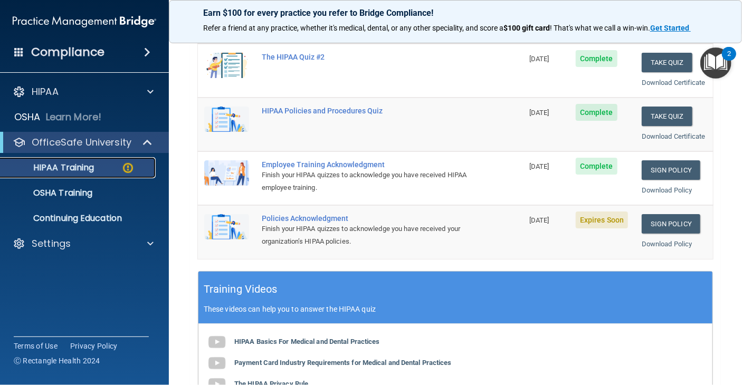
click at [97, 169] on div "HIPAA Training" at bounding box center [79, 168] width 144 height 11
click at [97, 168] on div "HIPAA Training" at bounding box center [79, 168] width 144 height 11
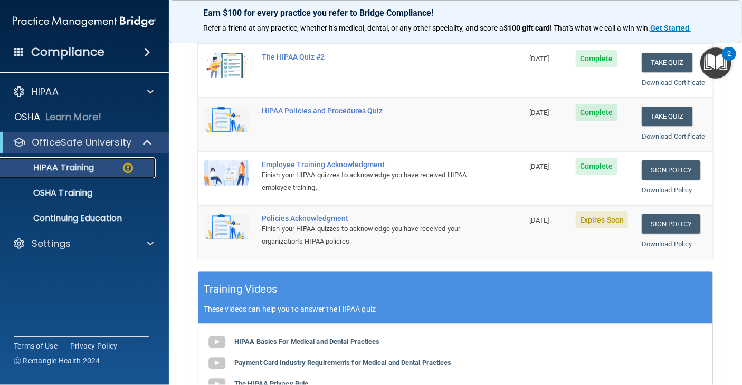
click at [97, 168] on div "HIPAA Training" at bounding box center [79, 168] width 144 height 11
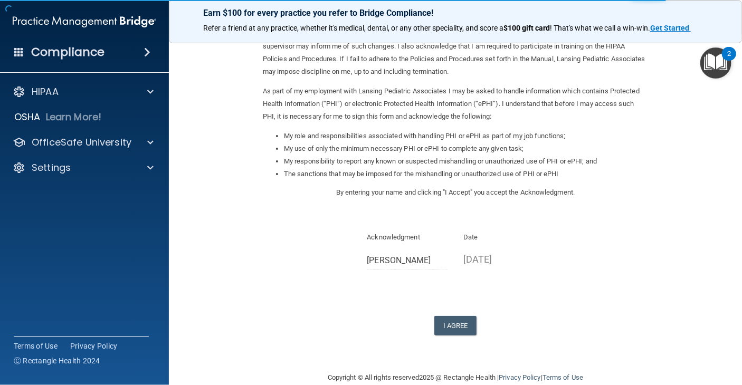
scroll to position [98, 0]
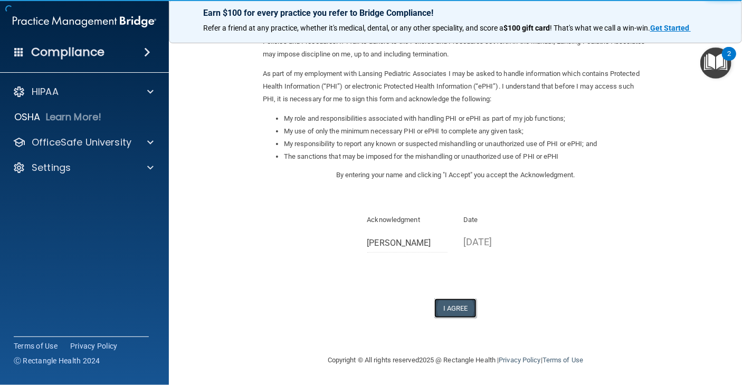
click at [454, 309] on button "I Agree" at bounding box center [455, 309] width 42 height 20
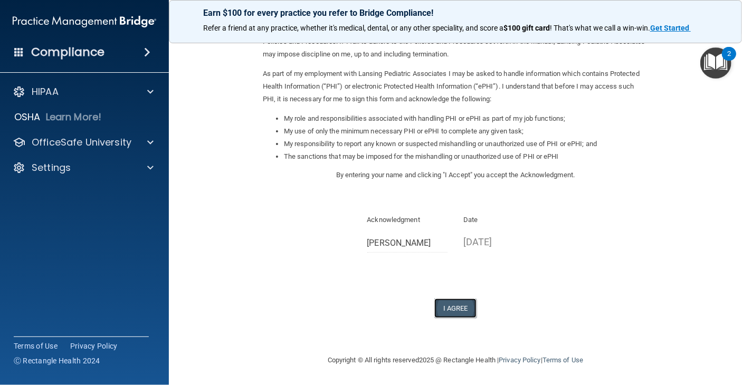
click at [460, 306] on button "I Agree" at bounding box center [455, 309] width 42 height 20
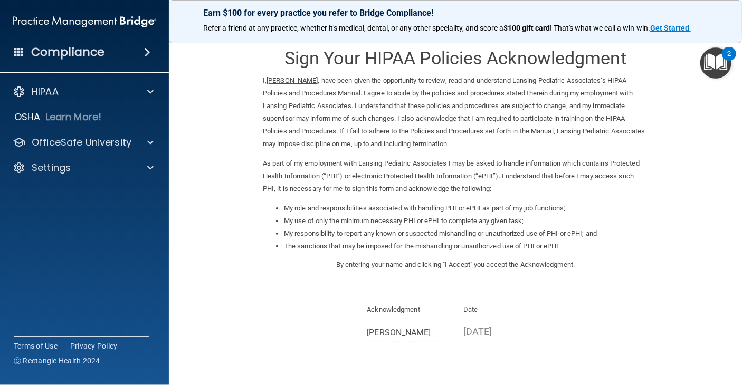
scroll to position [0, 0]
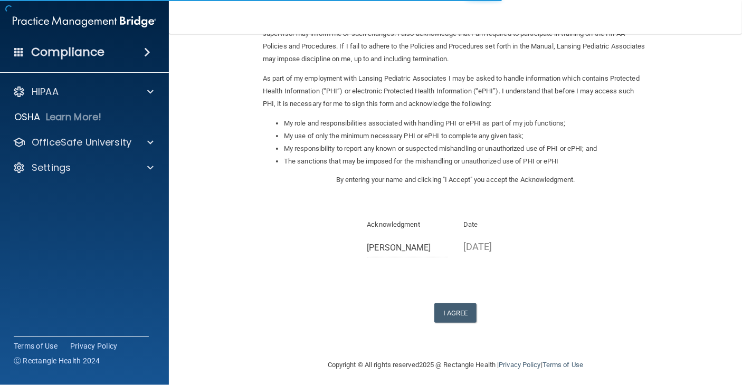
scroll to position [98, 0]
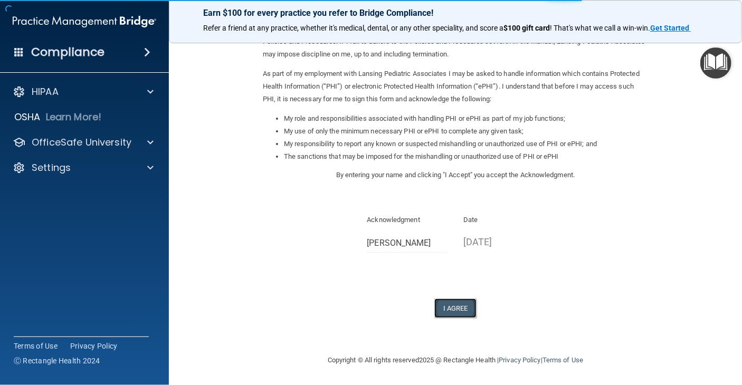
click at [459, 309] on button "I Agree" at bounding box center [455, 309] width 42 height 20
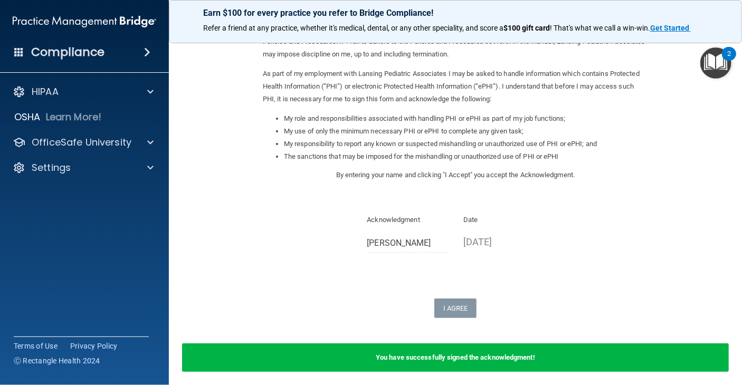
click at [560, 263] on div "Sign Your HIPAA Policies Acknowledgment I, [PERSON_NAME] , have been given the …" at bounding box center [455, 133] width 385 height 372
click at [128, 144] on p "OfficeSafe University" at bounding box center [82, 142] width 100 height 13
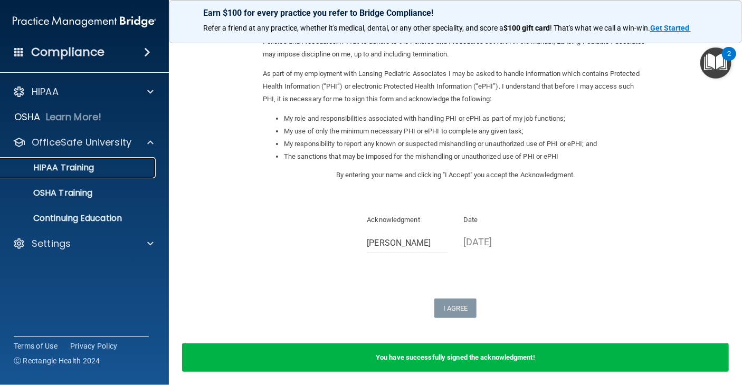
click at [90, 170] on p "HIPAA Training" at bounding box center [50, 168] width 87 height 11
